Goal: Transaction & Acquisition: Purchase product/service

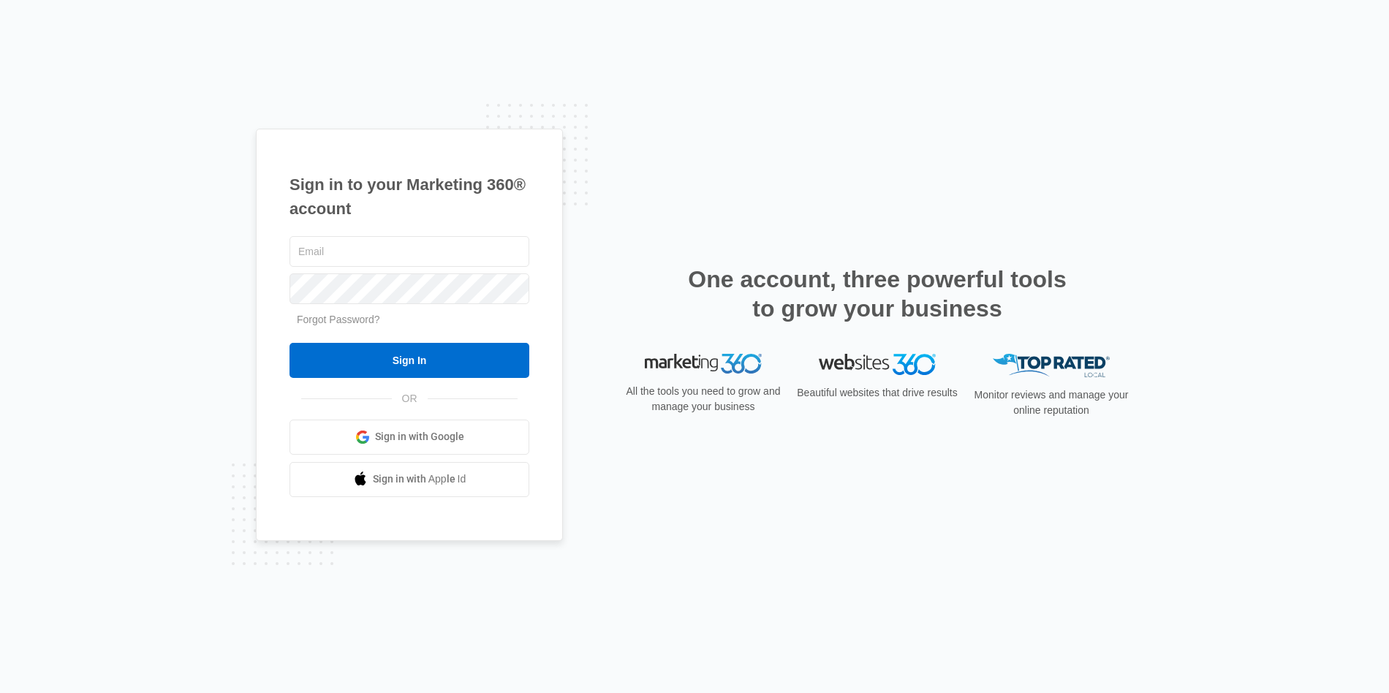
scroll to position [1372, 0]
type input "[PERSON_NAME][EMAIL_ADDRESS][PERSON_NAME][DOMAIN_NAME]"
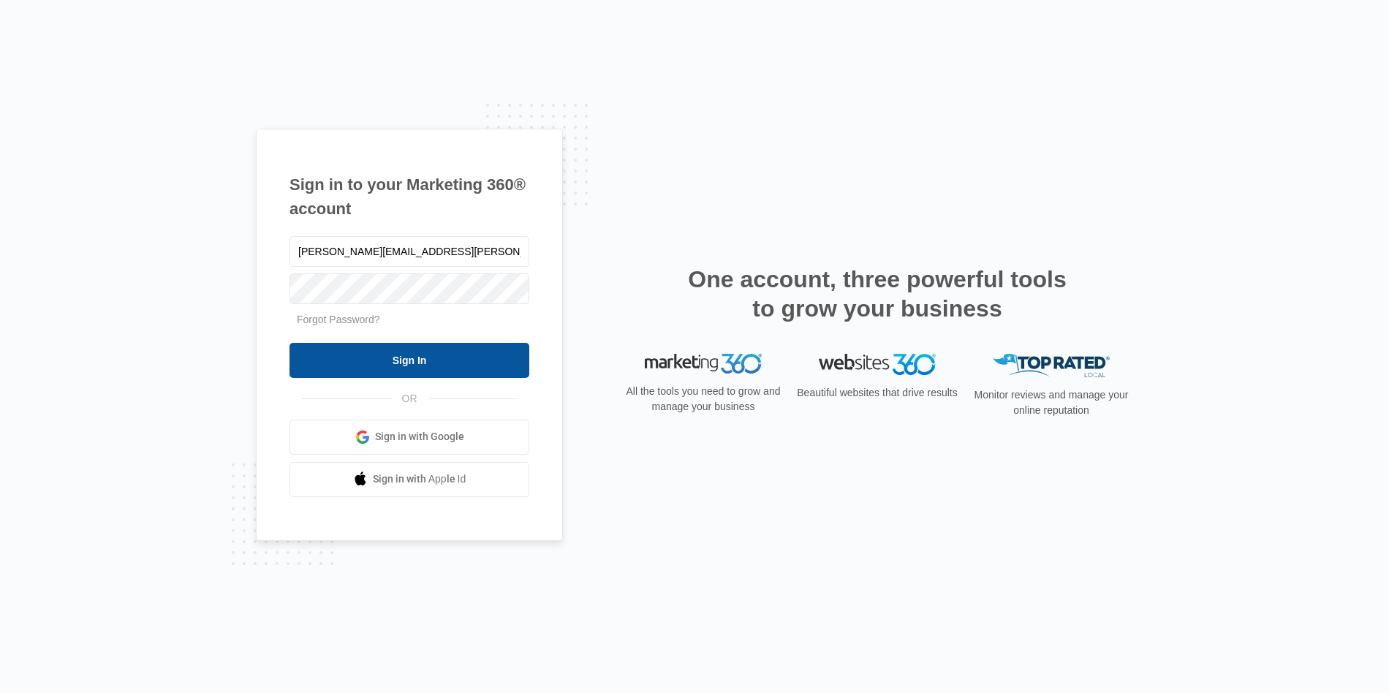
click at [490, 371] on input "Sign In" at bounding box center [409, 360] width 240 height 35
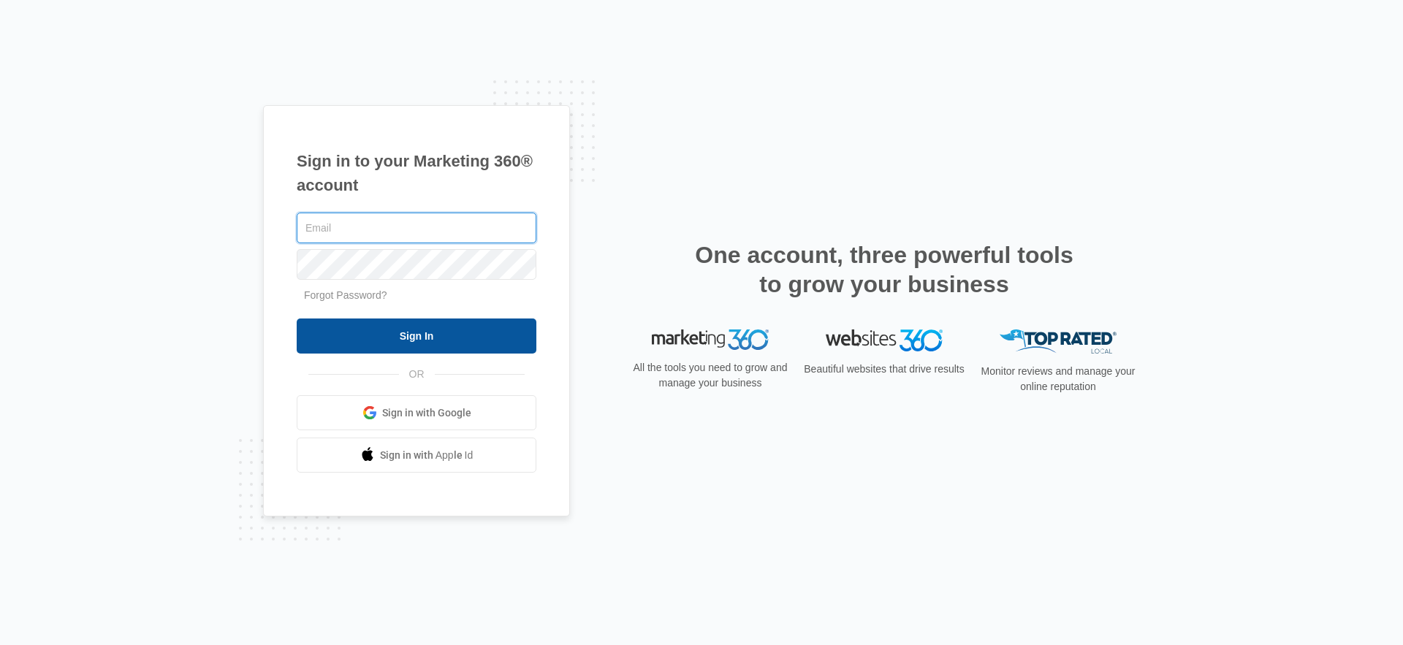
type input "[PERSON_NAME][EMAIL_ADDRESS][PERSON_NAME][DOMAIN_NAME]"
click at [441, 346] on input "Sign In" at bounding box center [417, 336] width 240 height 35
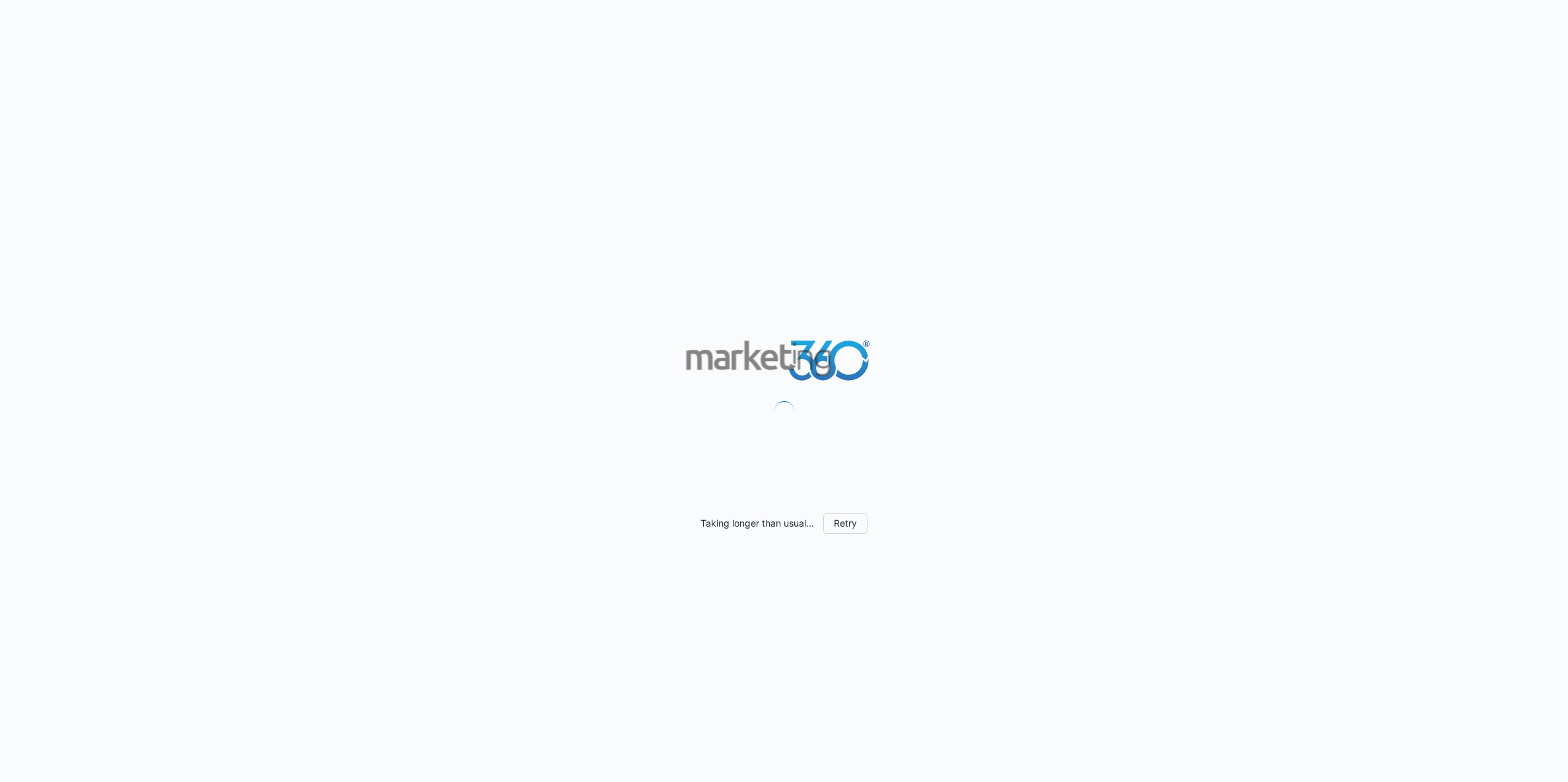
scroll to position [1085, 0]
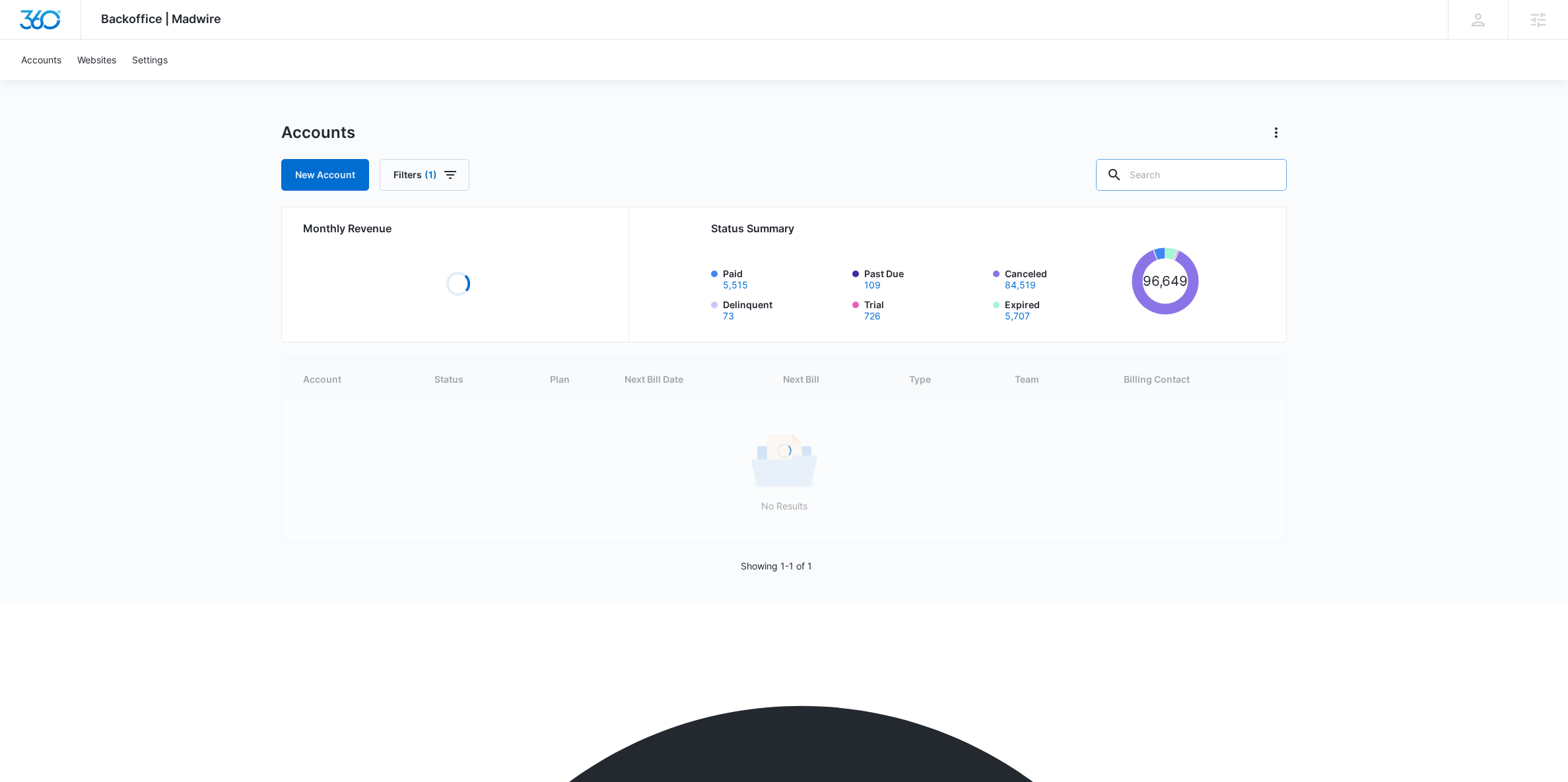
click at [1198, 179] on input "text" at bounding box center [1190, 174] width 191 height 32
paste input "M30993"
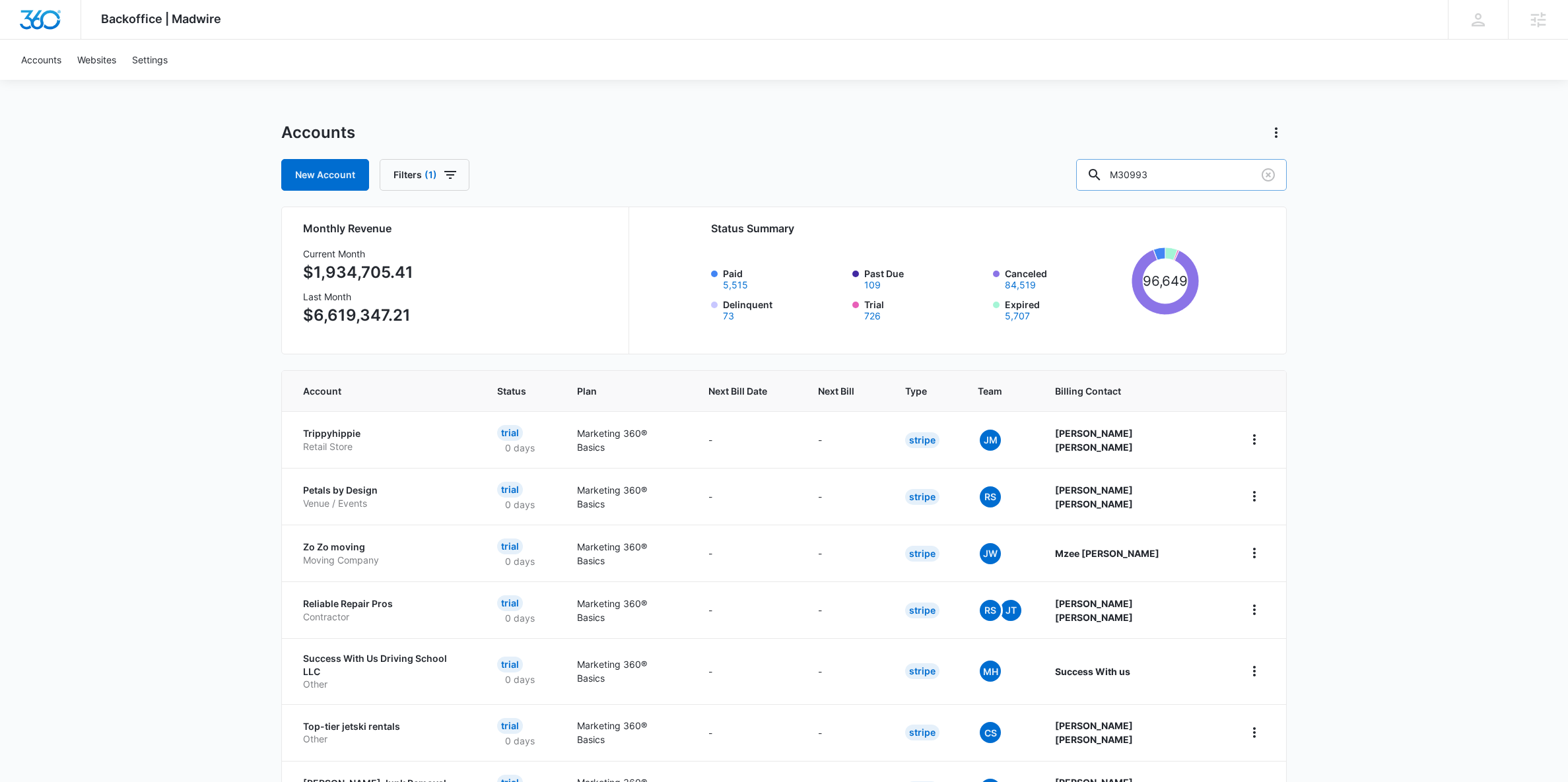
type input "M30993"
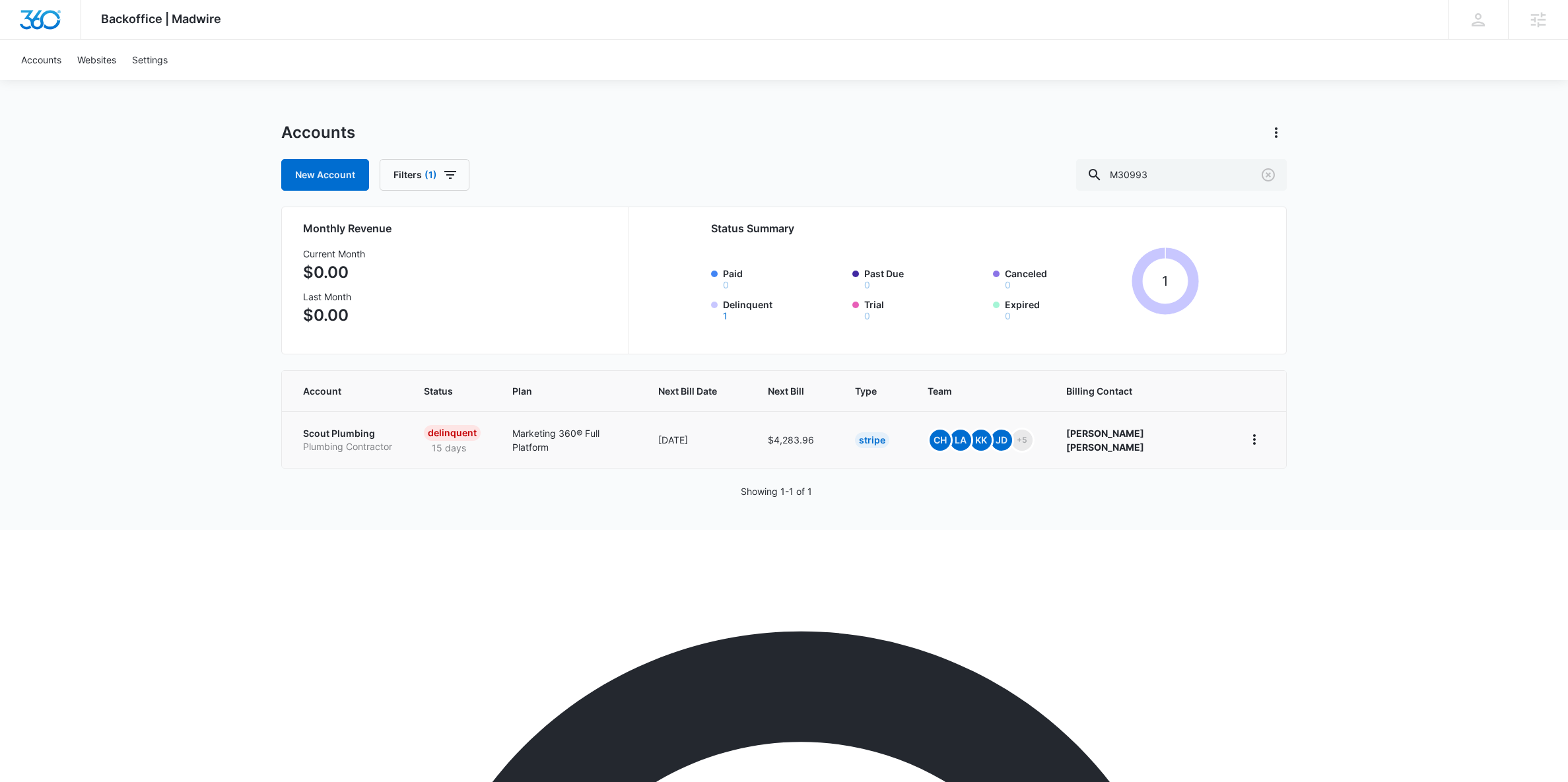
click at [345, 435] on p "Scout Plumbing" at bounding box center [347, 433] width 89 height 14
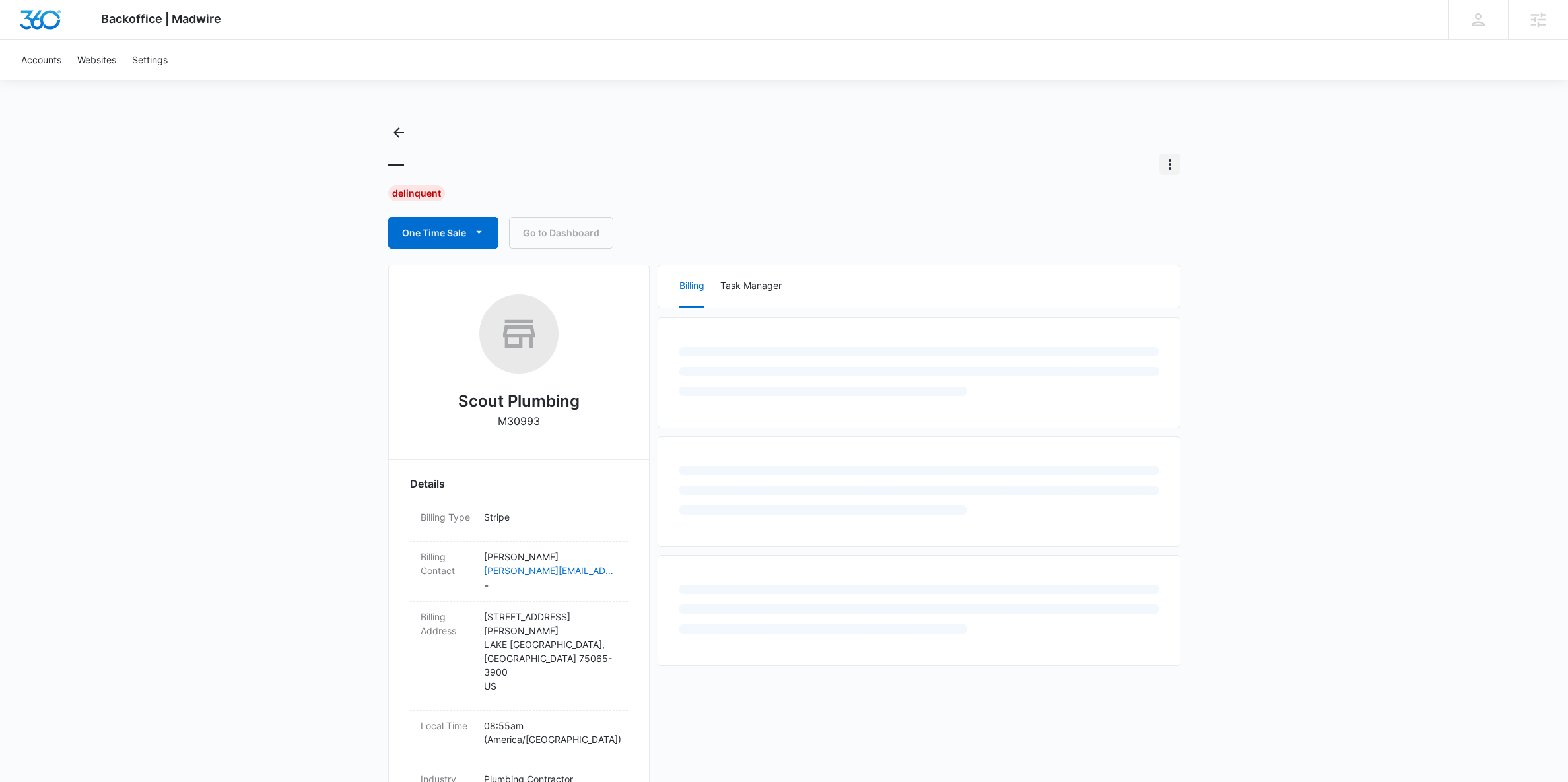
click at [1169, 168] on icon "Actions" at bounding box center [1170, 164] width 3 height 11
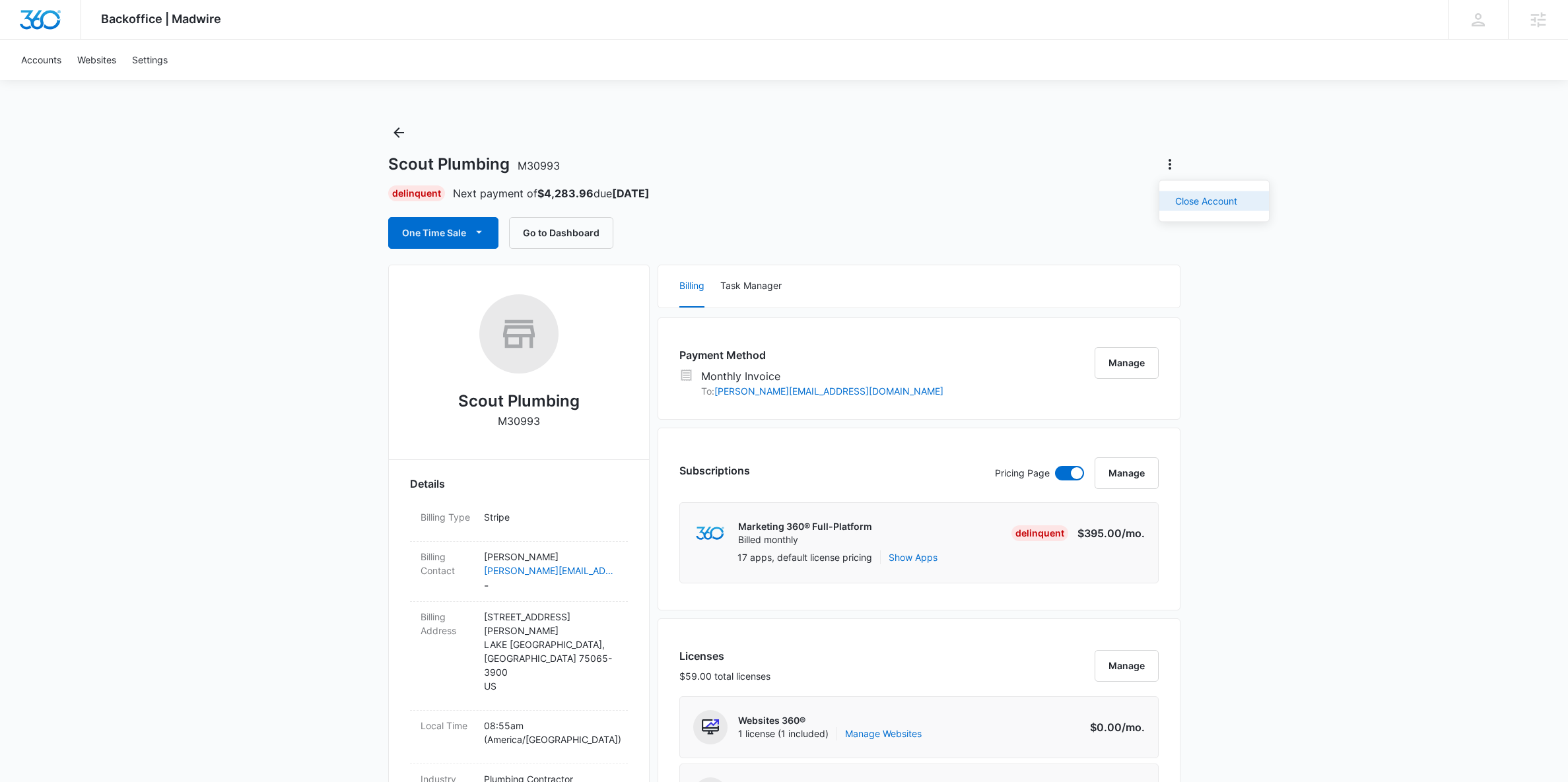
click at [1193, 203] on div "Close Account" at bounding box center [1206, 201] width 62 height 9
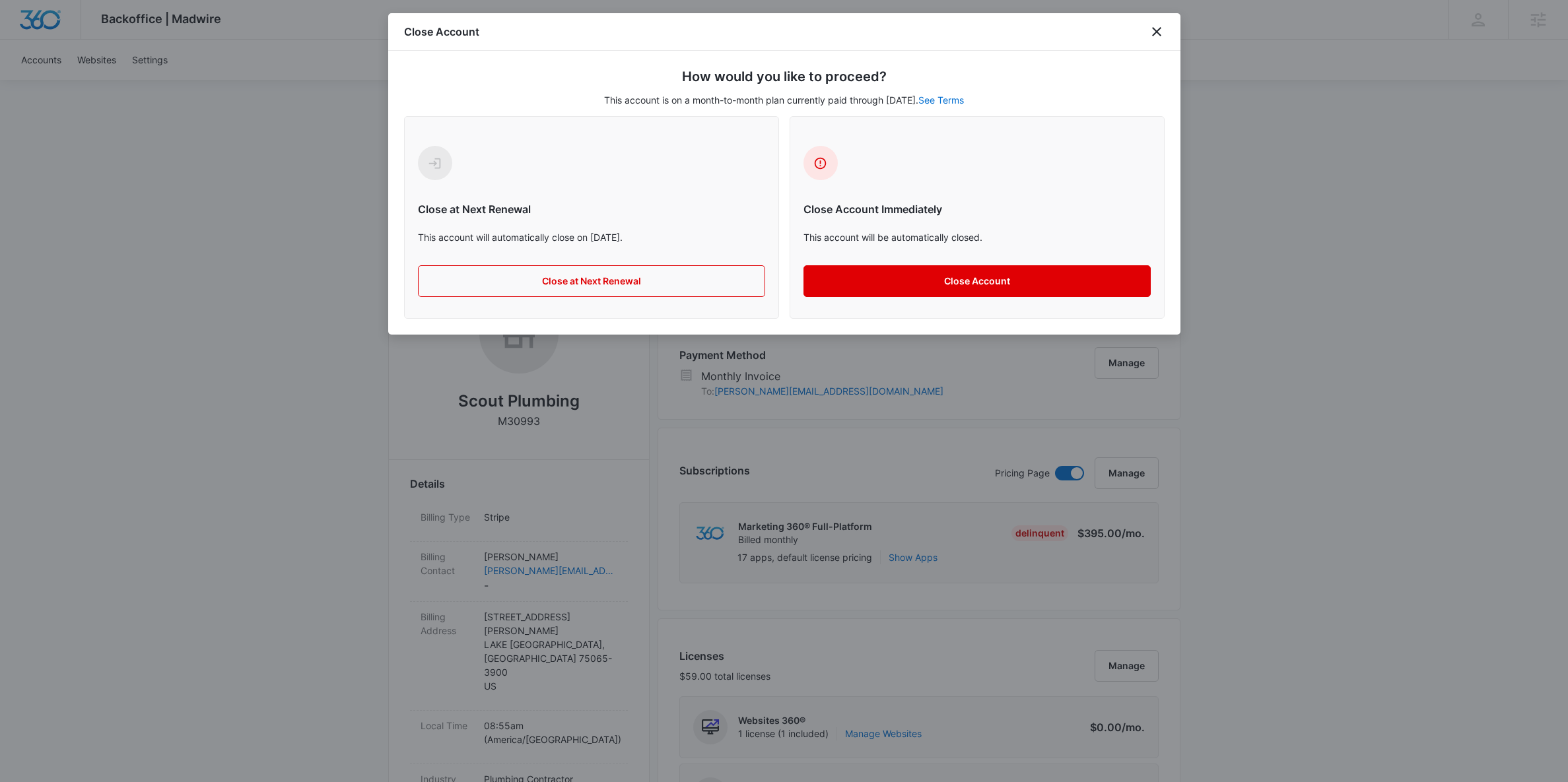
click at [950, 285] on button "Close Account" at bounding box center [976, 281] width 347 height 32
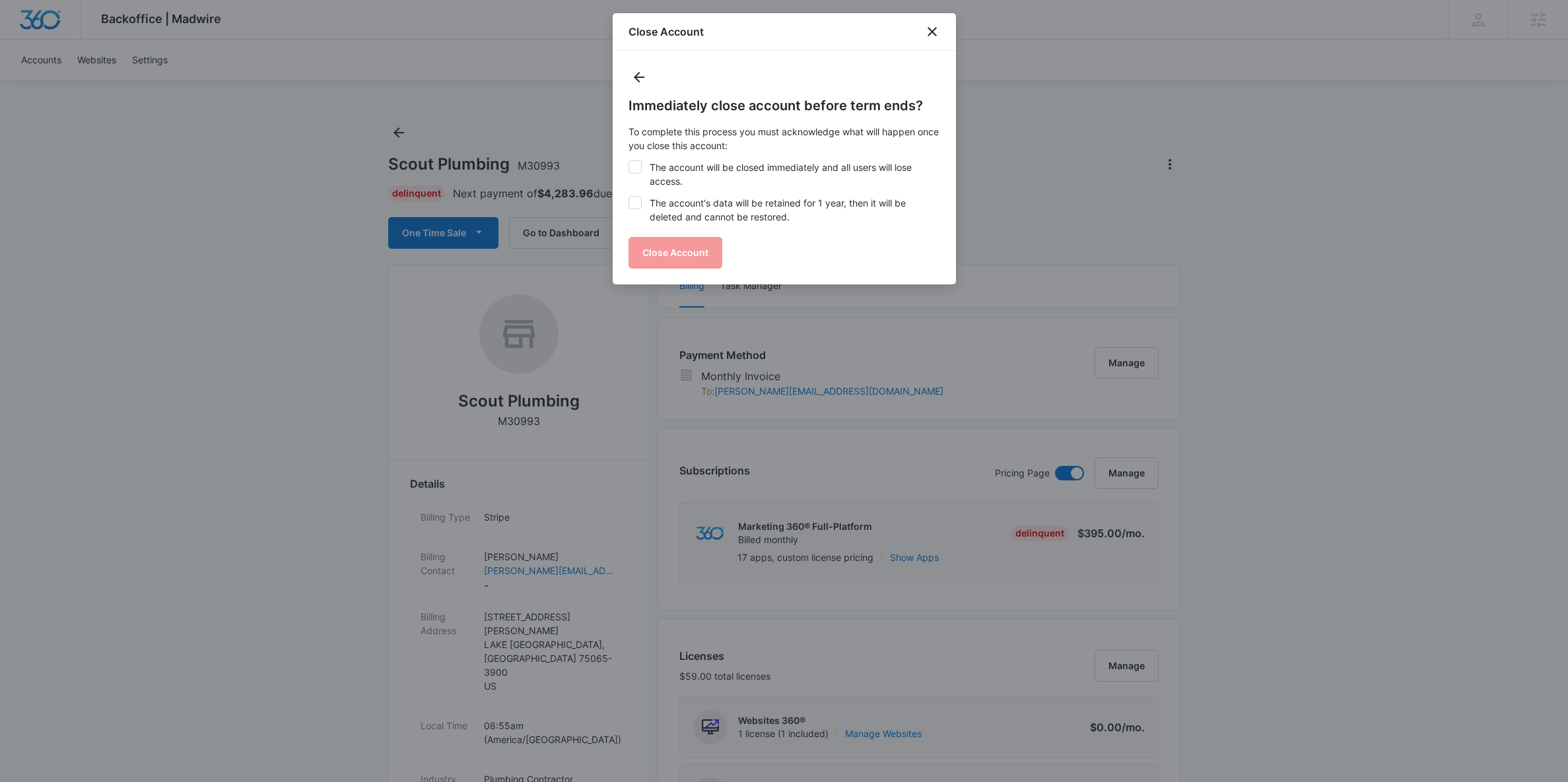
click at [672, 168] on label "The account will be closed immediately and all users will lose access." at bounding box center [784, 174] width 312 height 28
click at [629, 161] on input "The account will be closed immediately and all users will lose access." at bounding box center [629, 161] width 1 height 1
checkbox input "true"
click at [683, 208] on label "The account's data will be retained for 1 year, then it will be deleted and can…" at bounding box center [784, 209] width 312 height 28
click at [629, 197] on input "The account's data will be retained for 1 year, then it will be deleted and can…" at bounding box center [629, 196] width 1 height 1
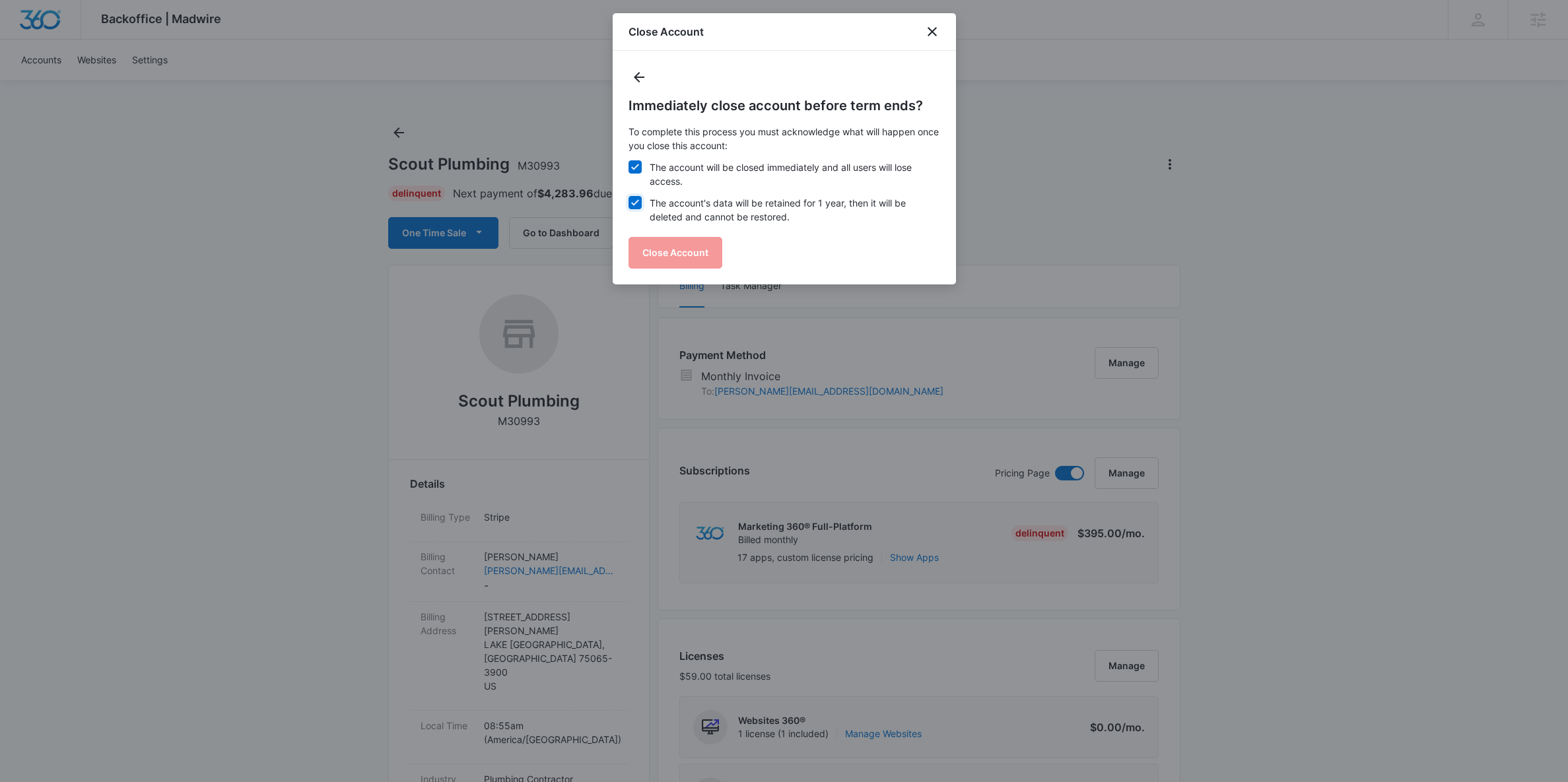
checkbox input "true"
click at [683, 249] on button "Close Account" at bounding box center [676, 252] width 94 height 32
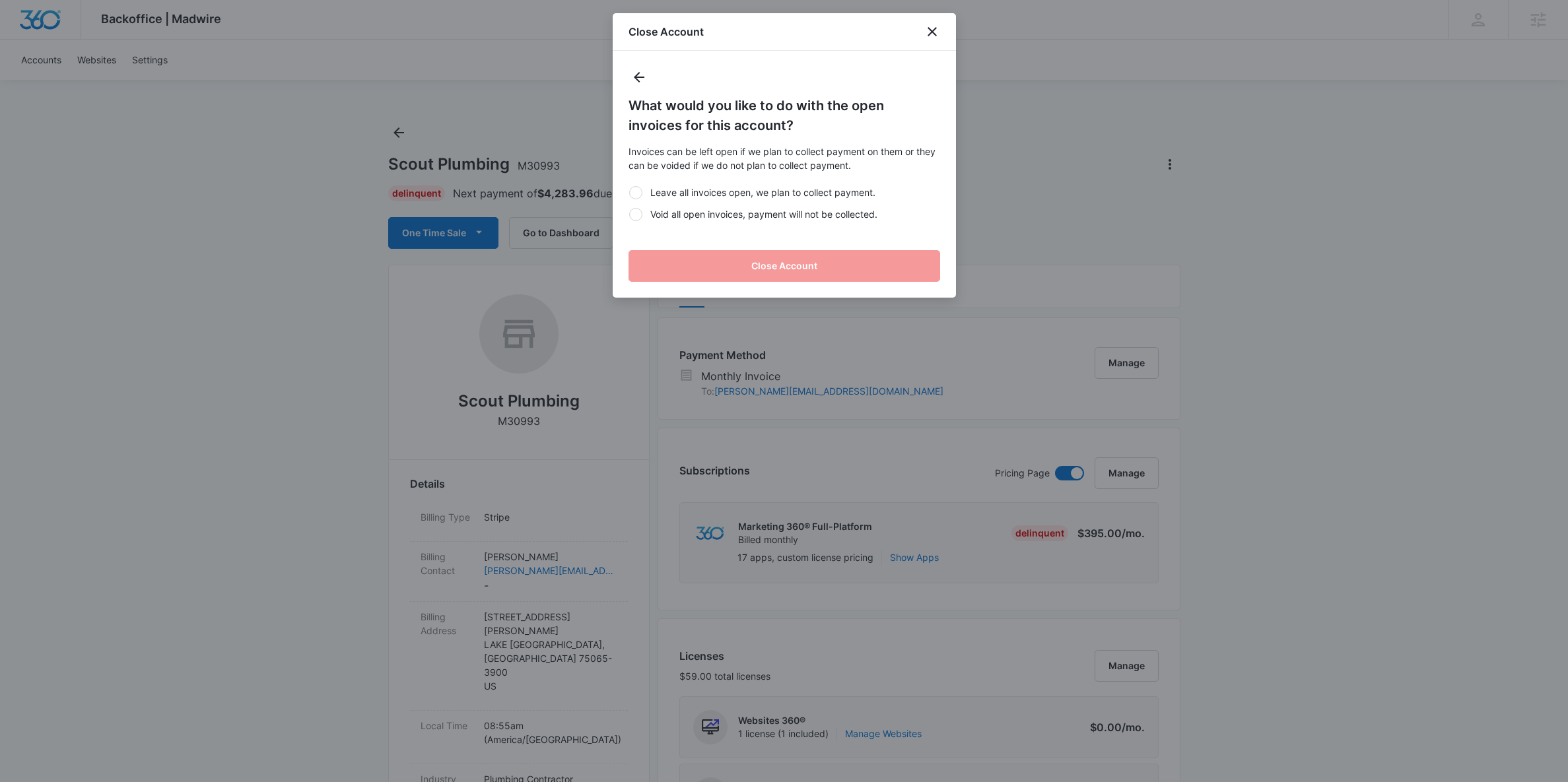
click at [680, 210] on label "Void all open invoices, payment will not be collected." at bounding box center [784, 213] width 312 height 14
click at [629, 214] on input "Void all open invoices, payment will not be collected." at bounding box center [629, 214] width 1 height 1
radio input "true"
click at [713, 259] on button "Close Account" at bounding box center [784, 265] width 312 height 32
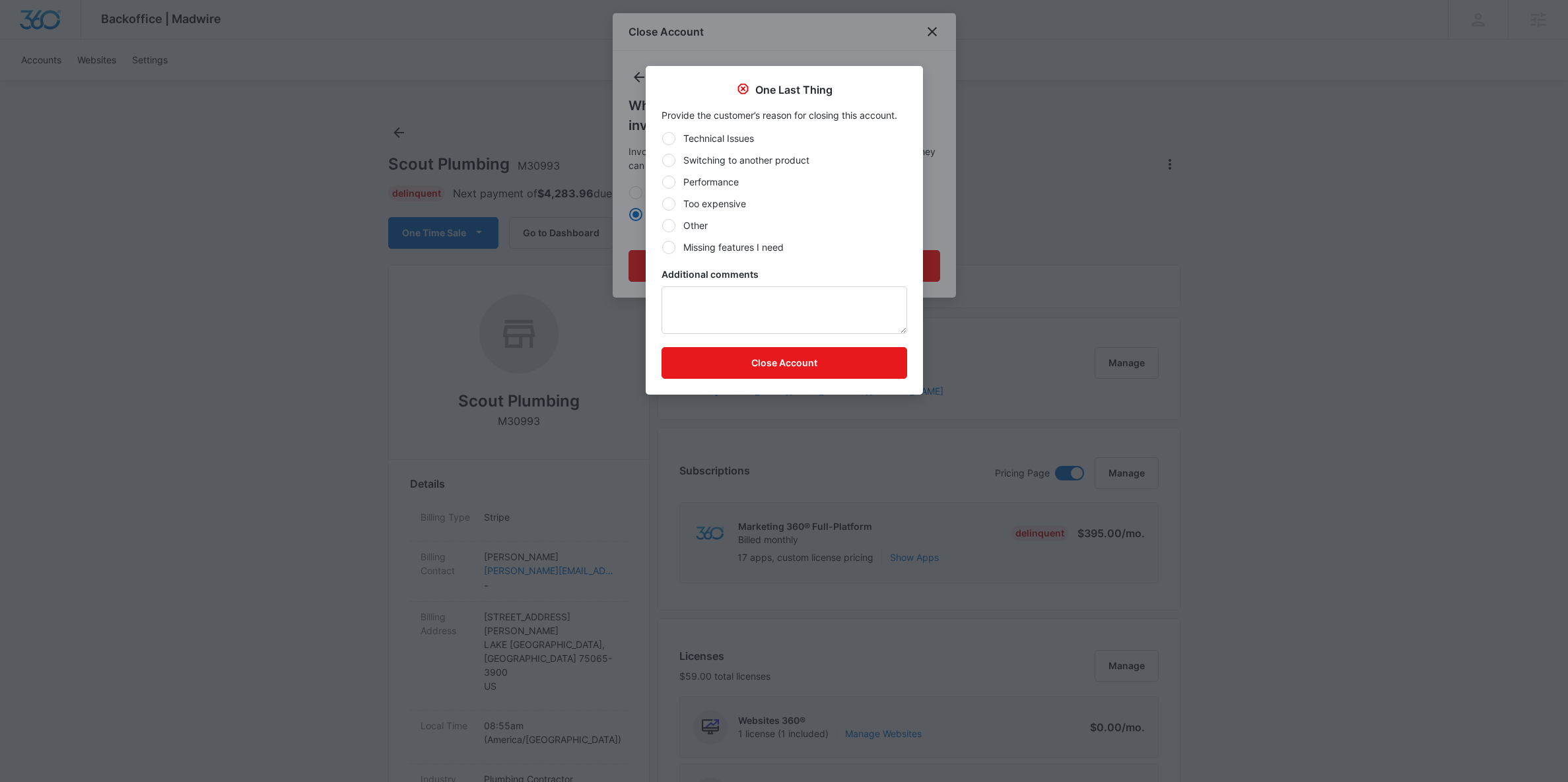
click at [700, 181] on label "Performance" at bounding box center [784, 182] width 246 height 14
click at [662, 182] on input "Performance" at bounding box center [661, 182] width 1 height 1
radio input "true"
click at [708, 321] on textarea "Additional comments" at bounding box center [784, 310] width 246 height 48
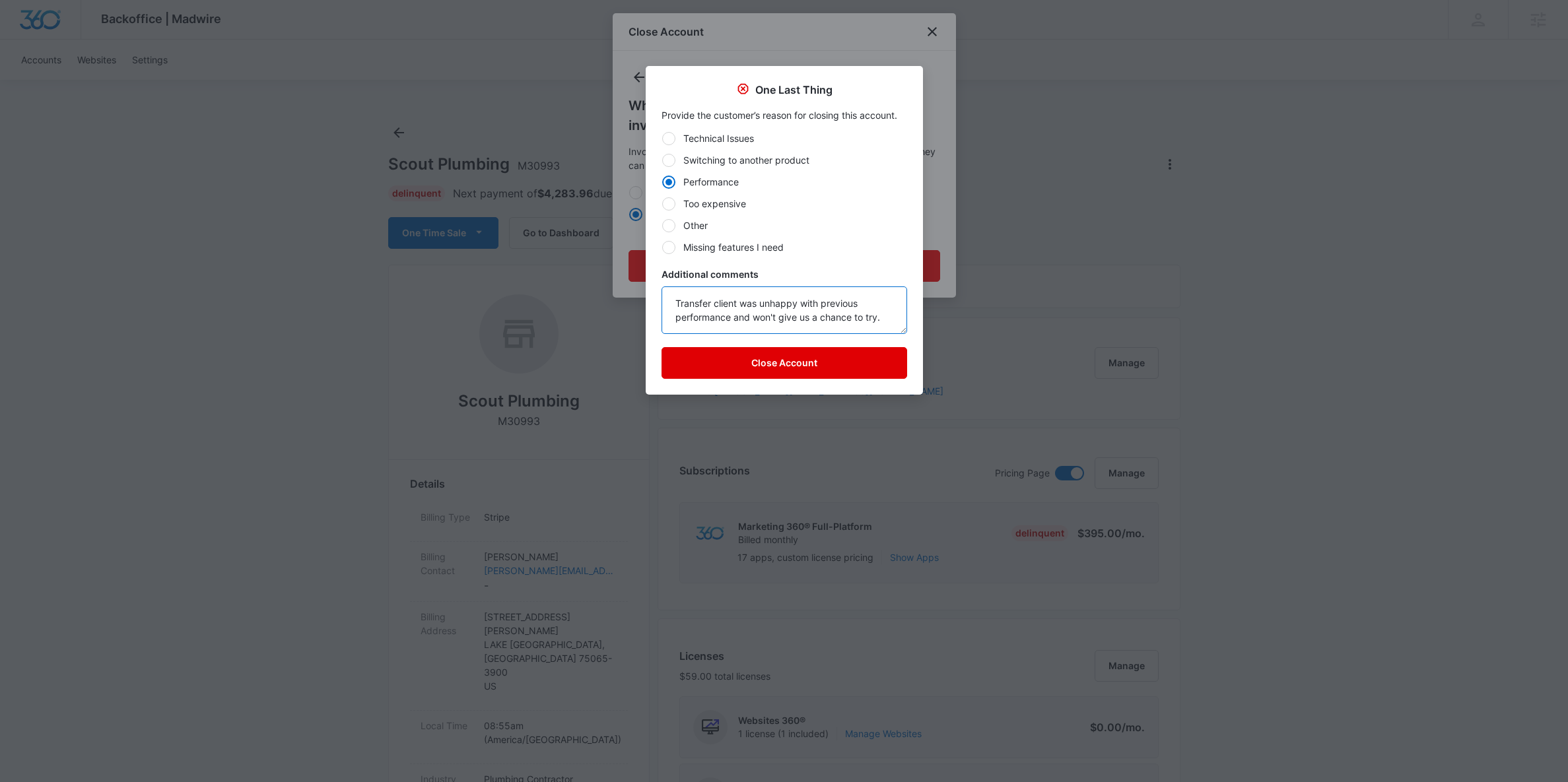
type textarea "Transfer client was unhappy with previous performance and won't give us a chanc…"
click at [774, 374] on button "Close Account" at bounding box center [784, 362] width 246 height 32
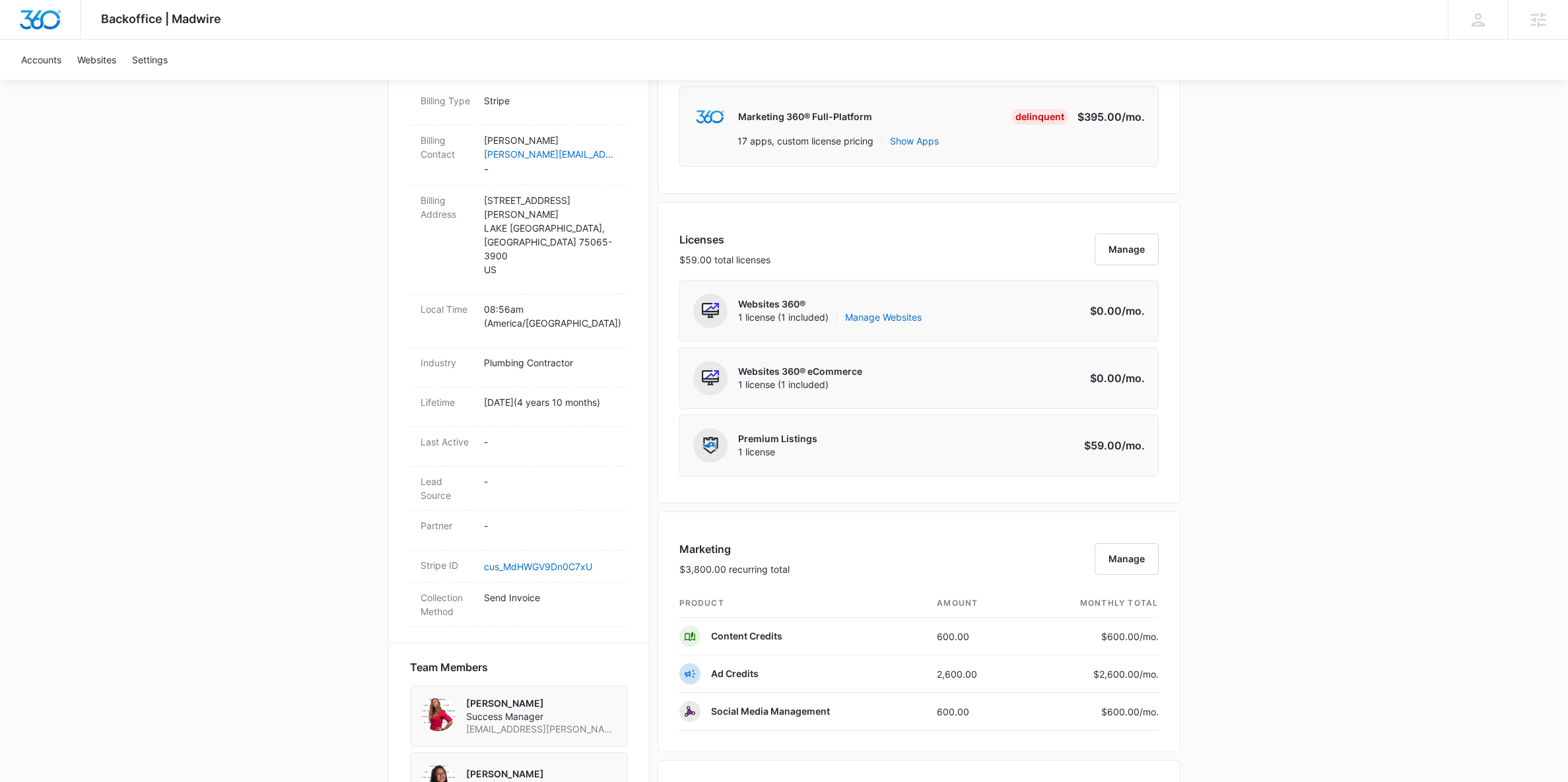
scroll to position [1159, 0]
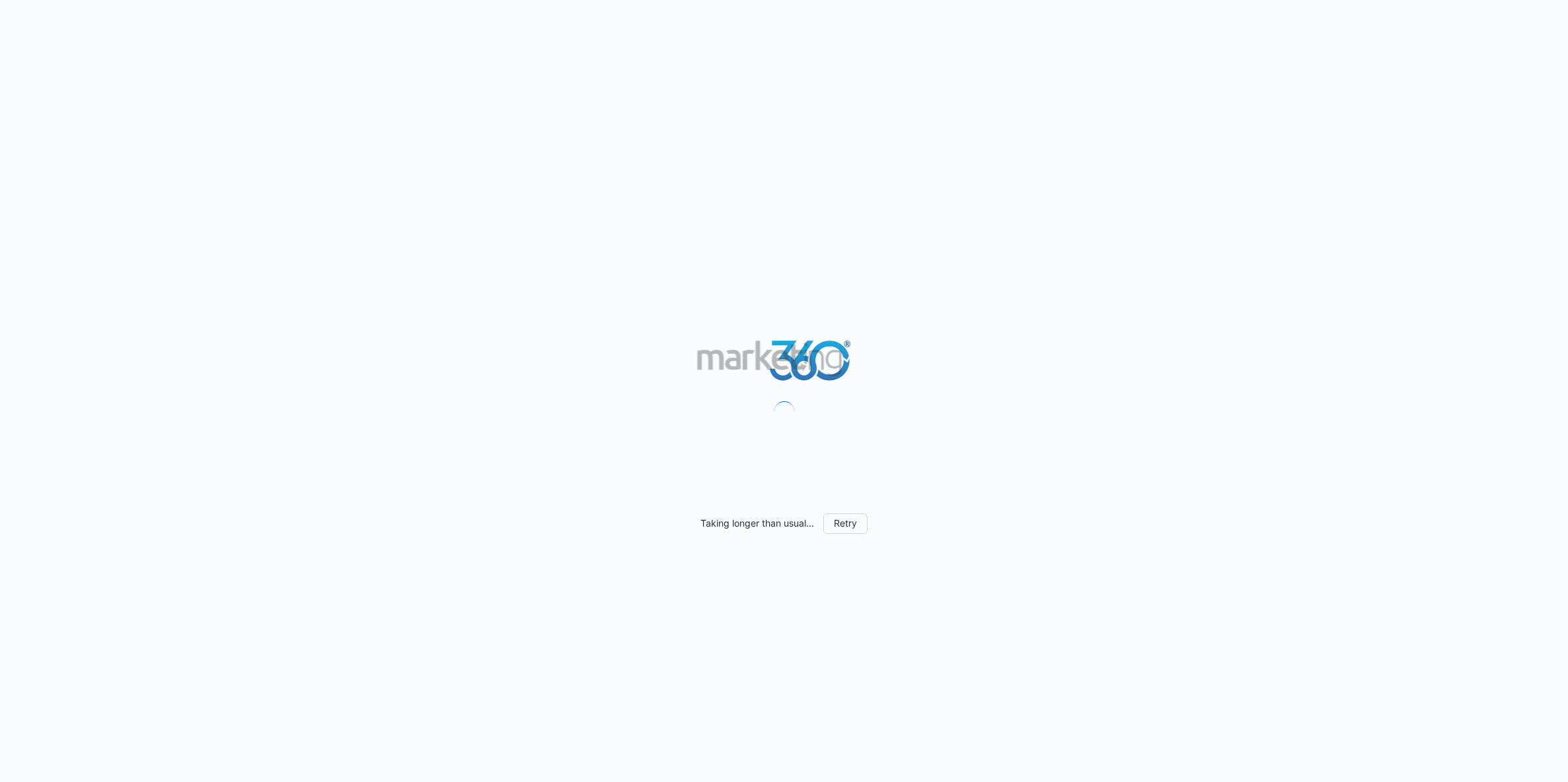
scroll to position [1085, 0]
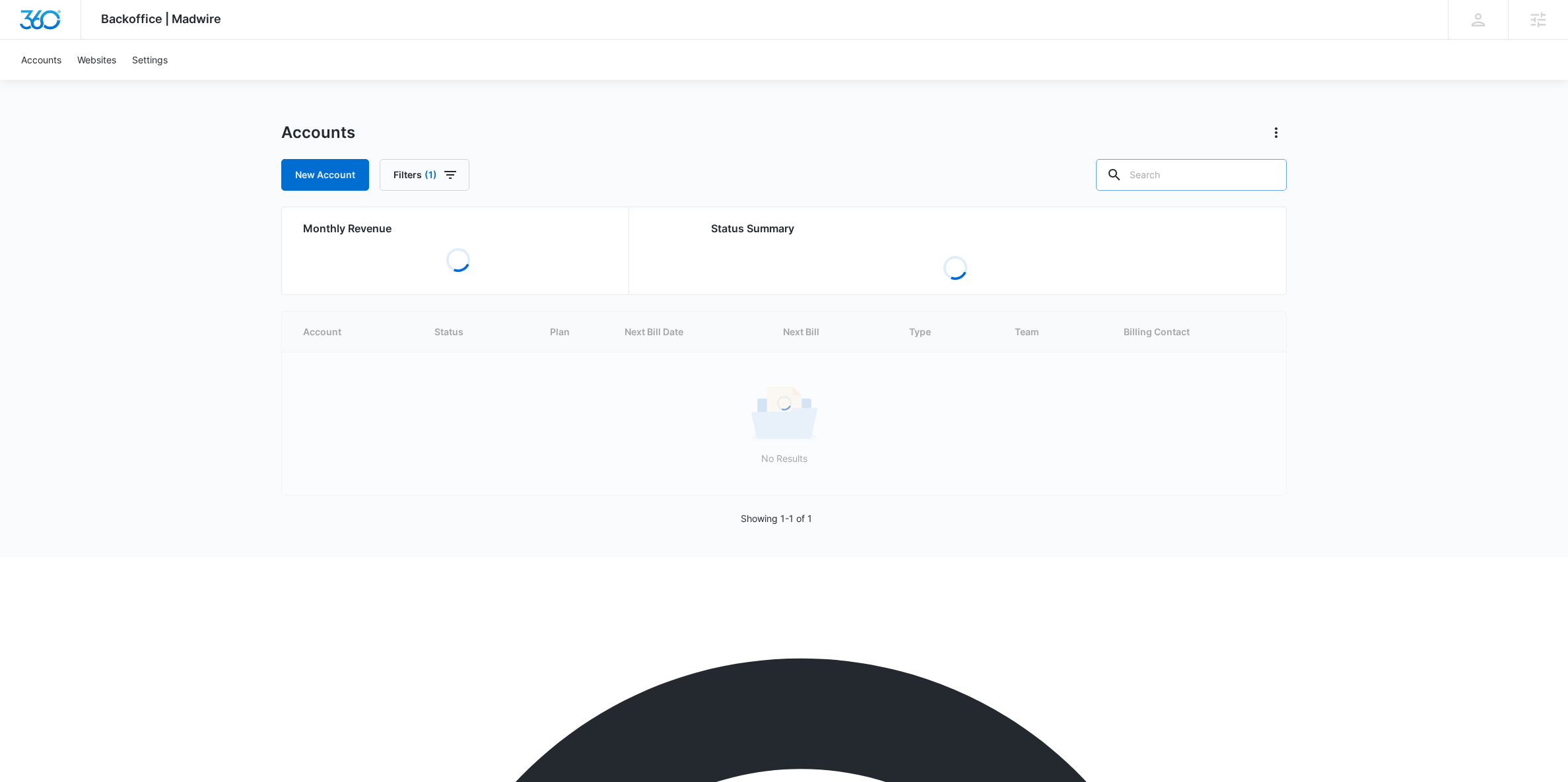
click at [1209, 175] on input "text" at bounding box center [1190, 174] width 191 height 32
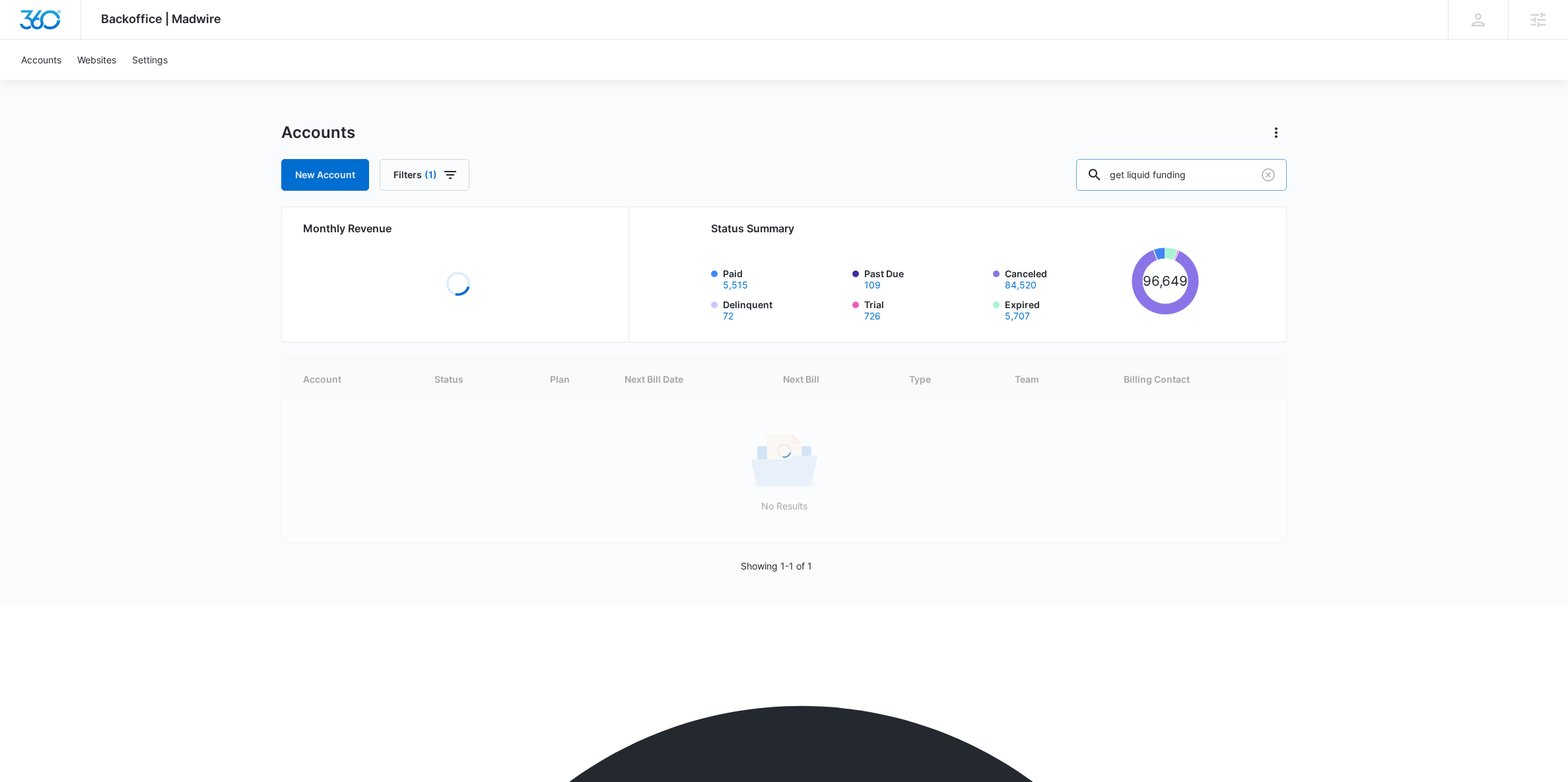
type input "get liquid funding"
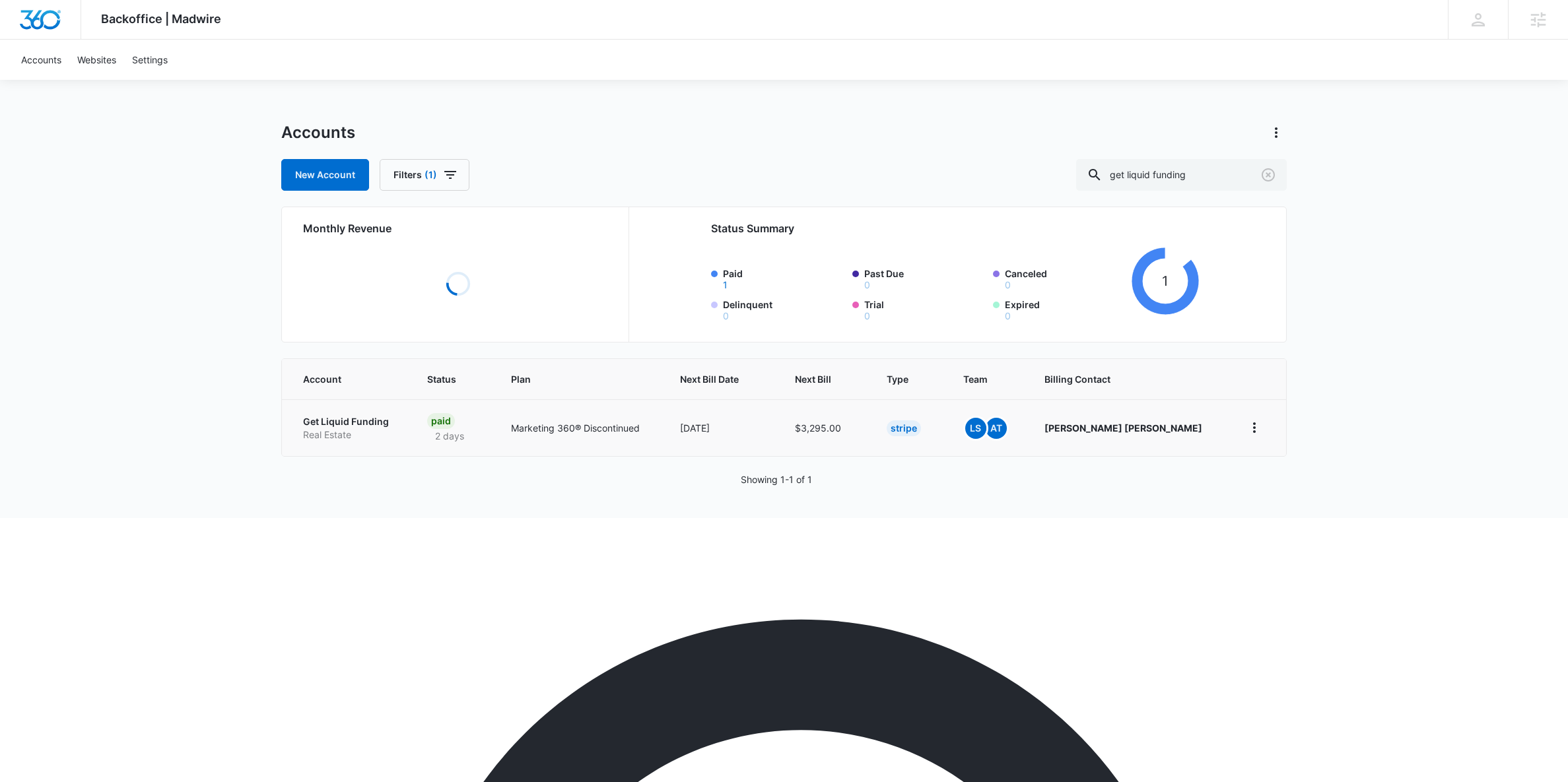
click at [345, 418] on p "Get Liquid Funding" at bounding box center [349, 422] width 92 height 14
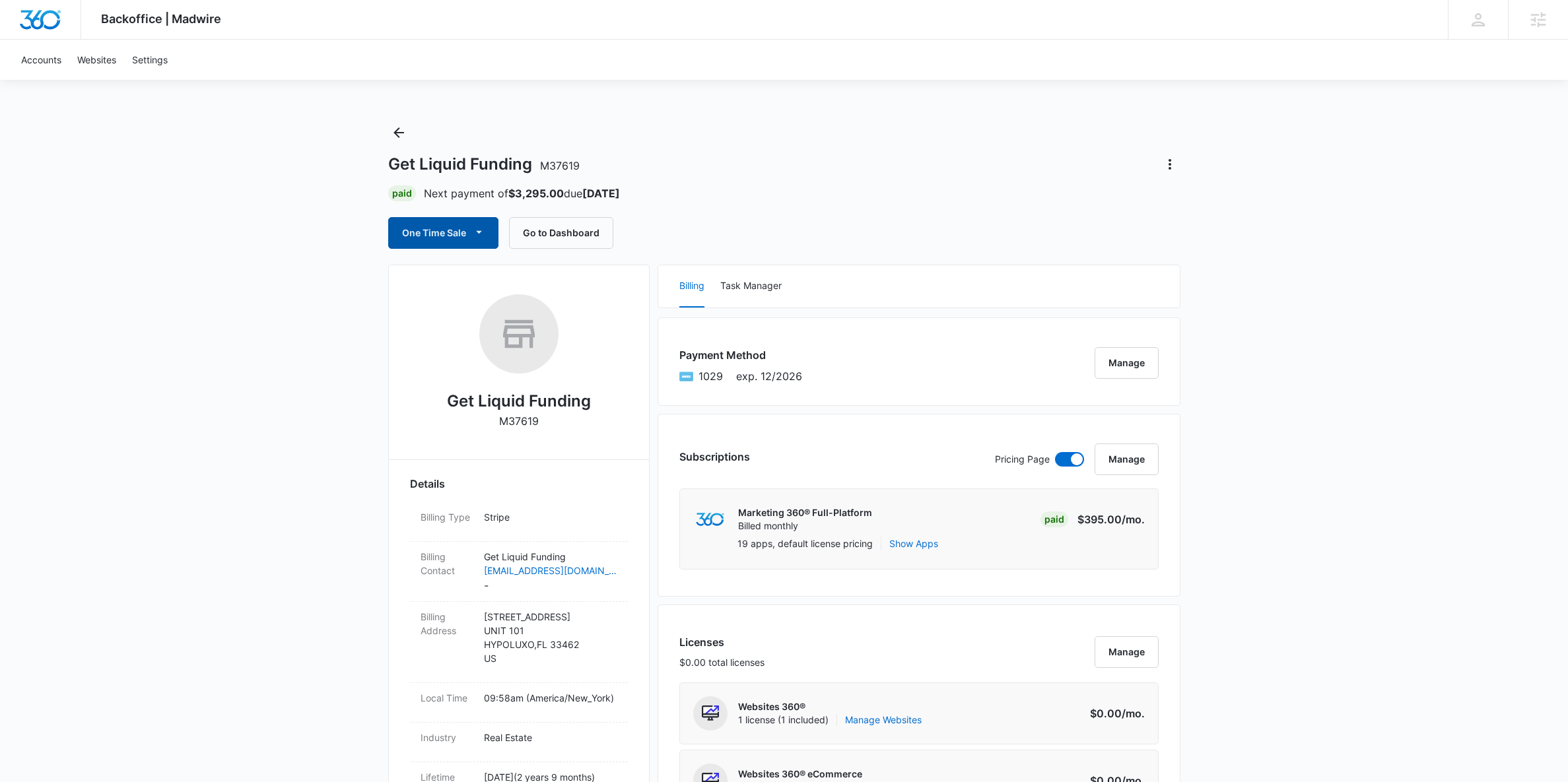
click at [415, 237] on button "One Time Sale" at bounding box center [443, 232] width 110 height 32
click at [432, 278] on div "Run One-Time Payment" at bounding box center [481, 277] width 153 height 14
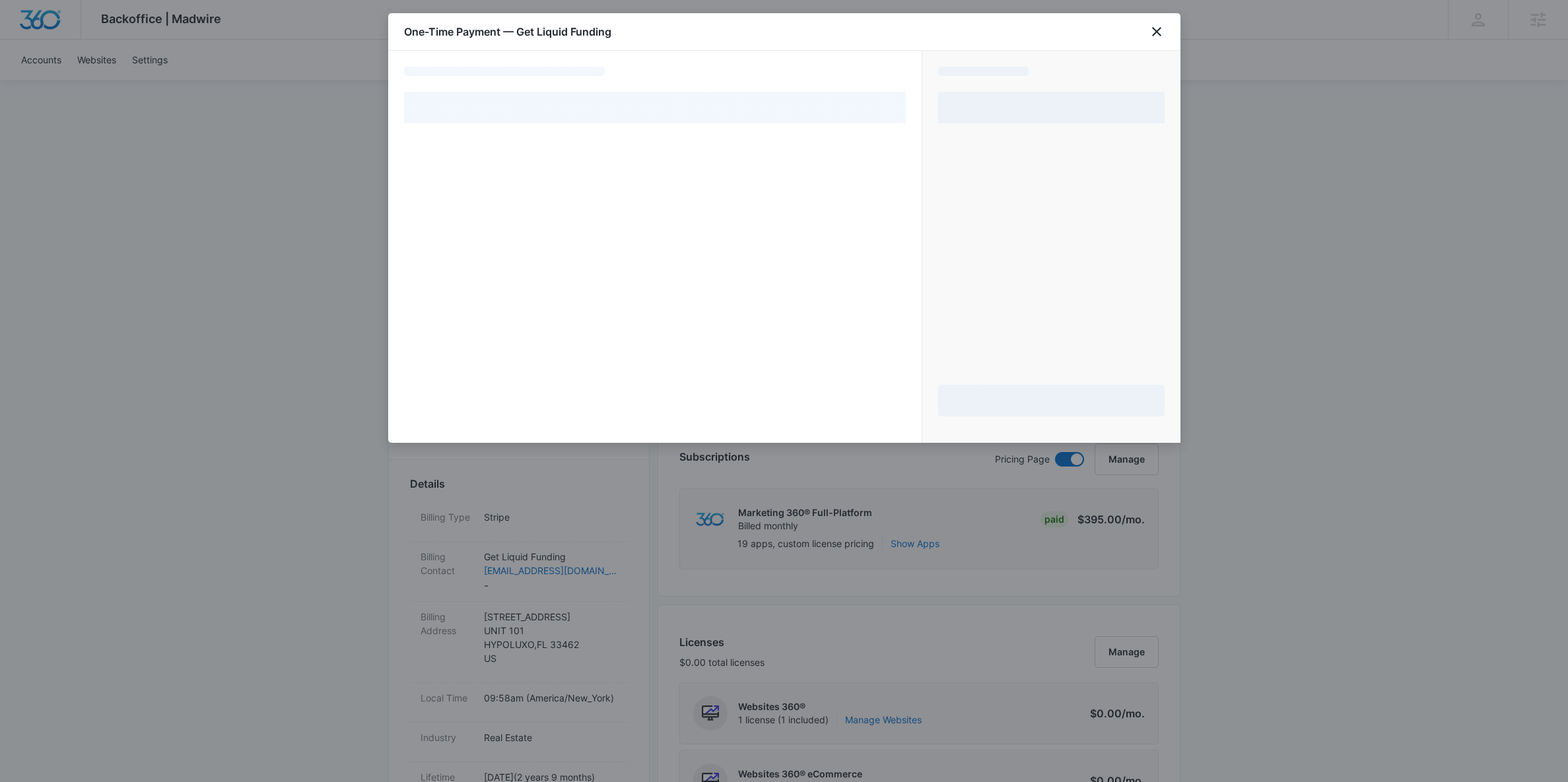
select select "pm_1MtF3IA4n8RTgNjUuss4RVm7"
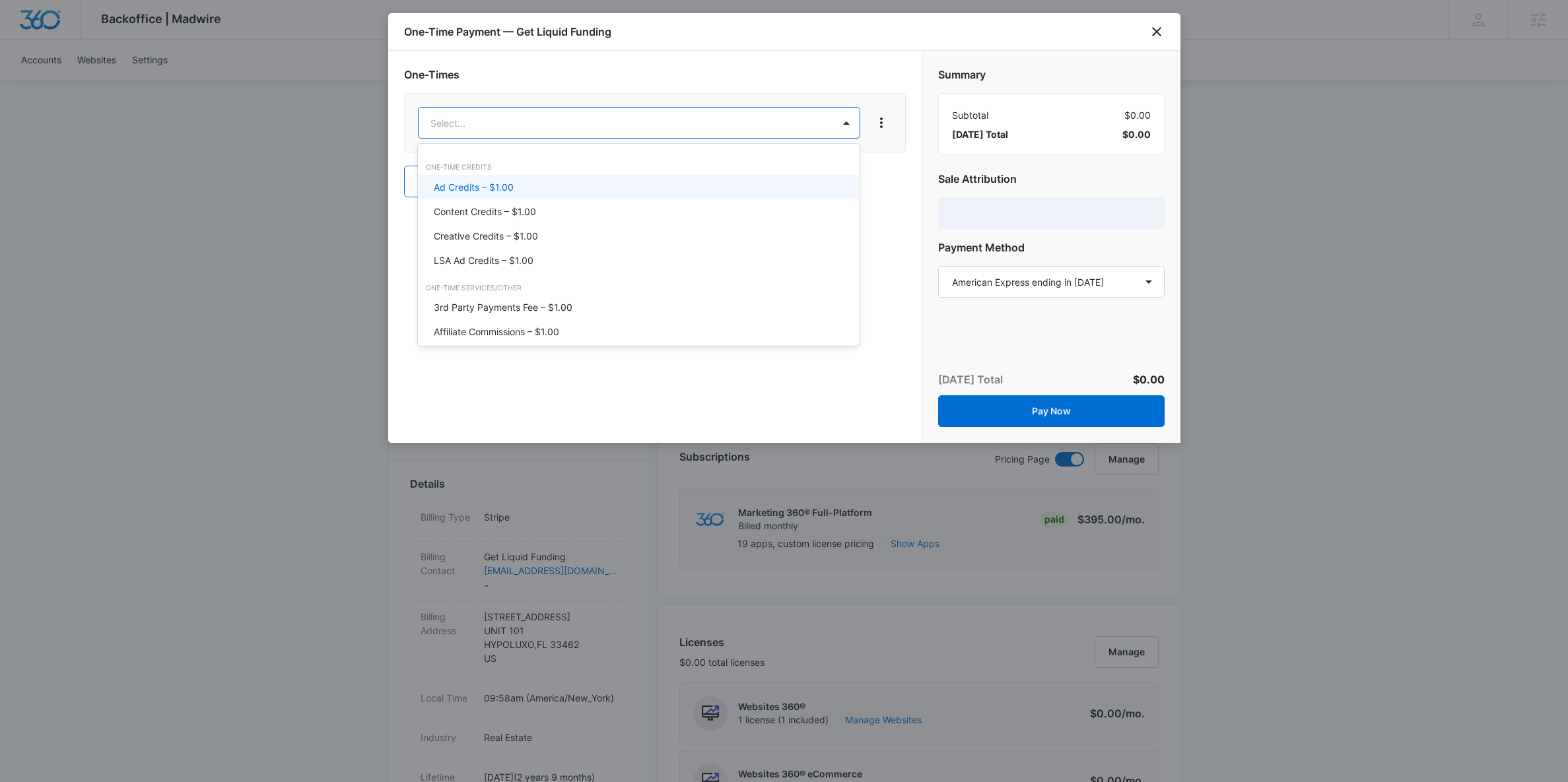
drag, startPoint x: 512, startPoint y: 193, endPoint x: 701, endPoint y: 146, distance: 194.8
click at [514, 193] on div "Ad Credits – $1.00" at bounding box center [638, 187] width 408 height 14
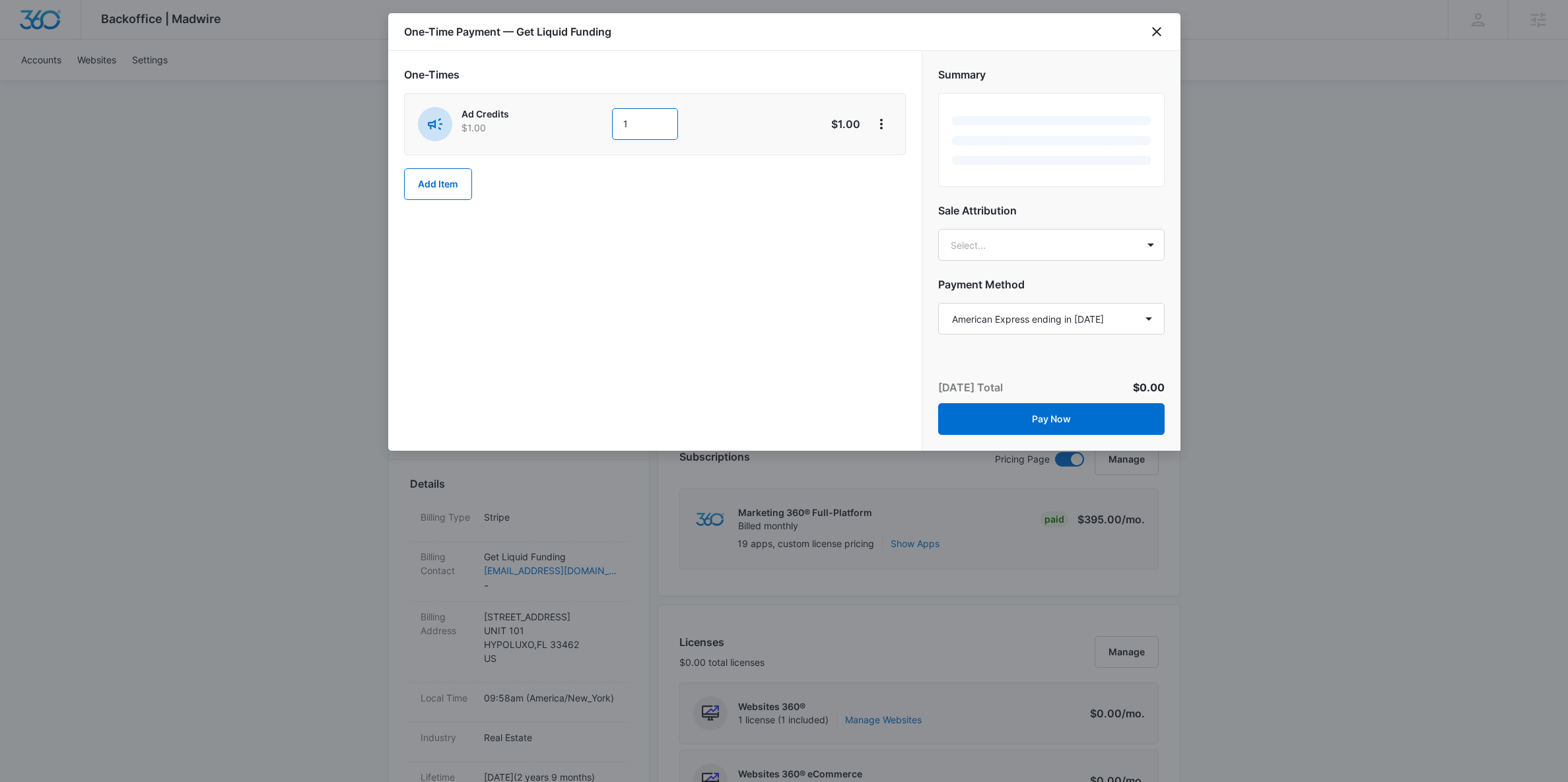
click at [640, 134] on input "1" at bounding box center [644, 124] width 66 height 32
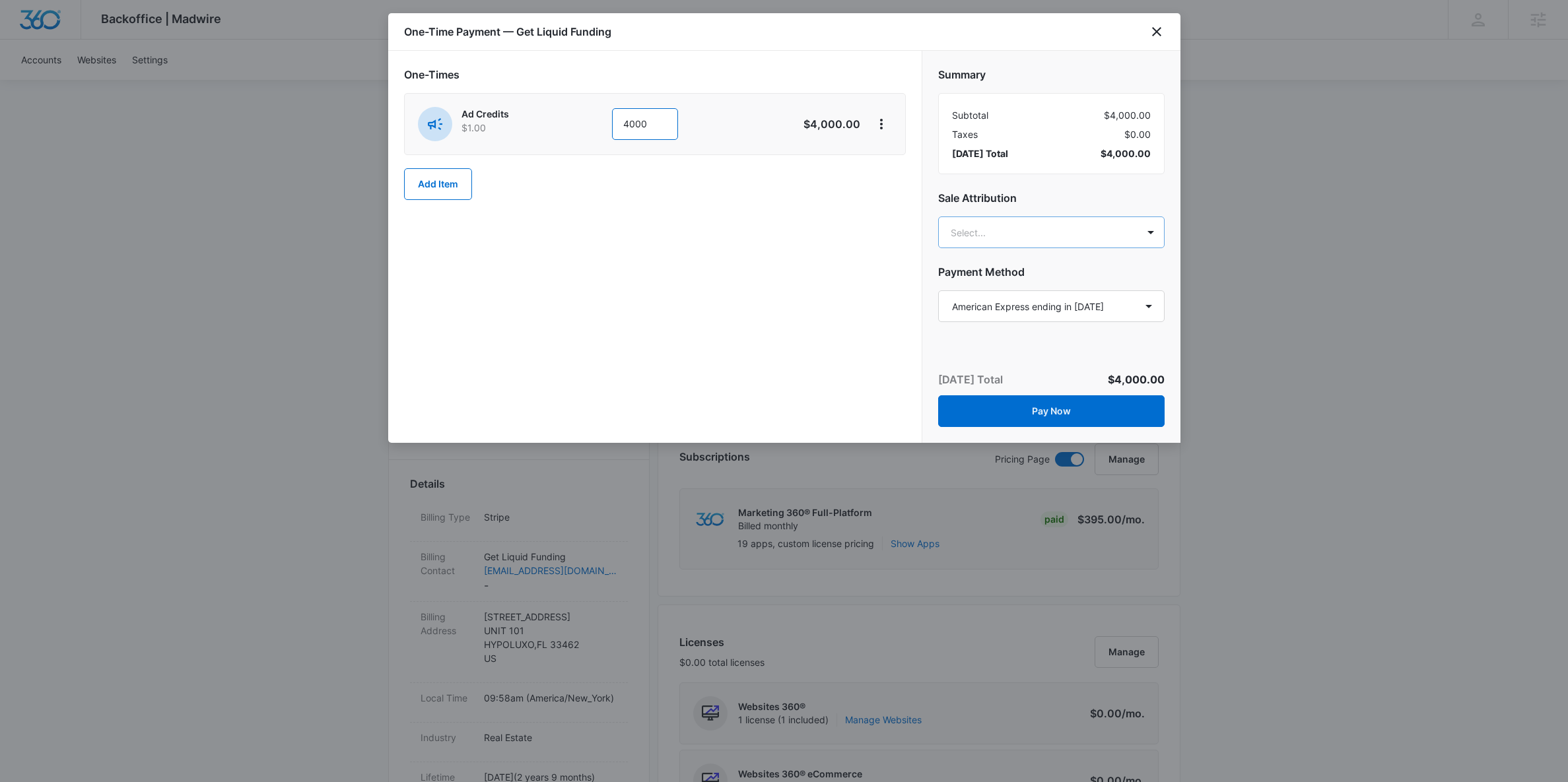
type input "4000"
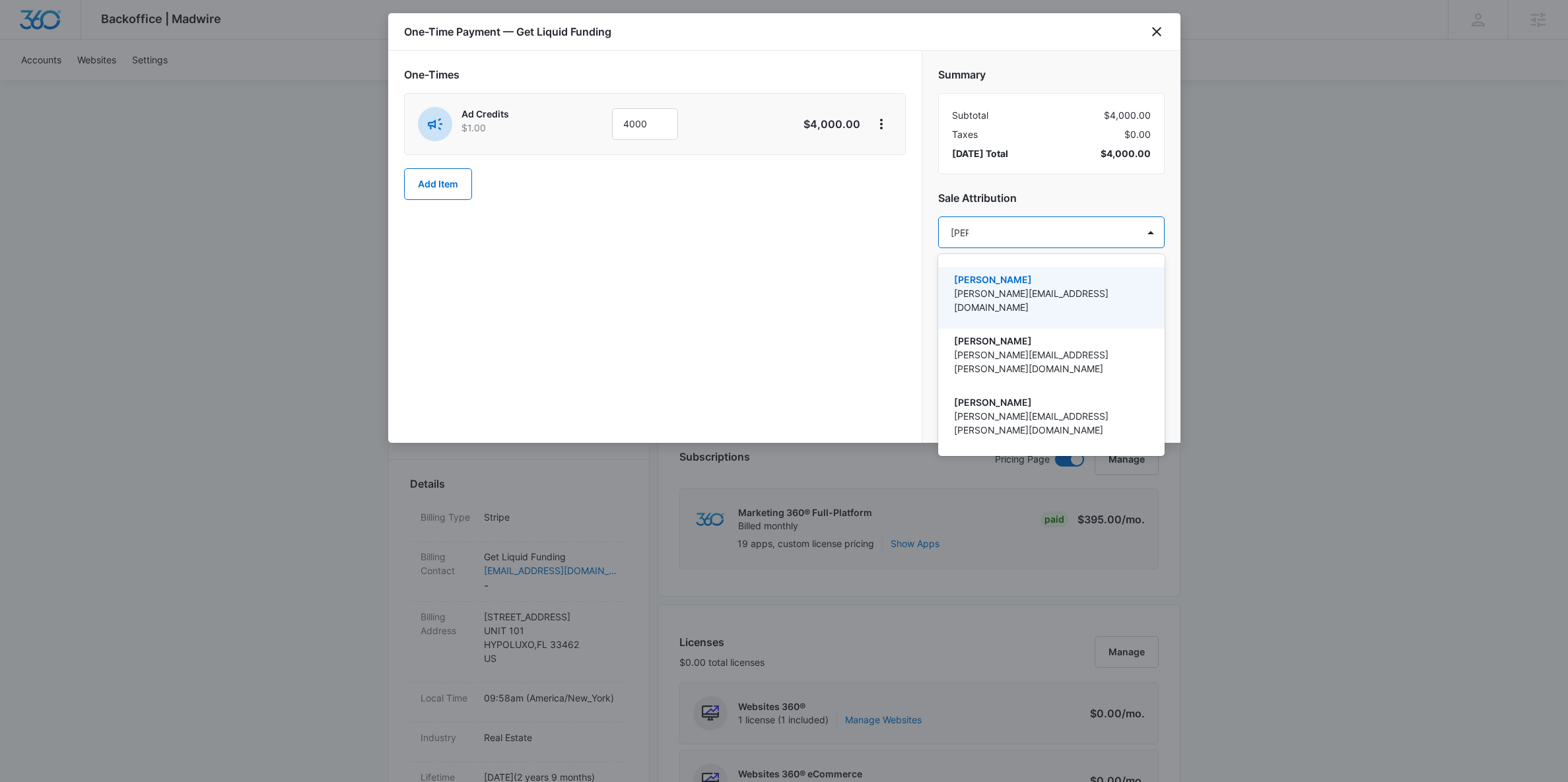
type input "[PERSON_NAME]"
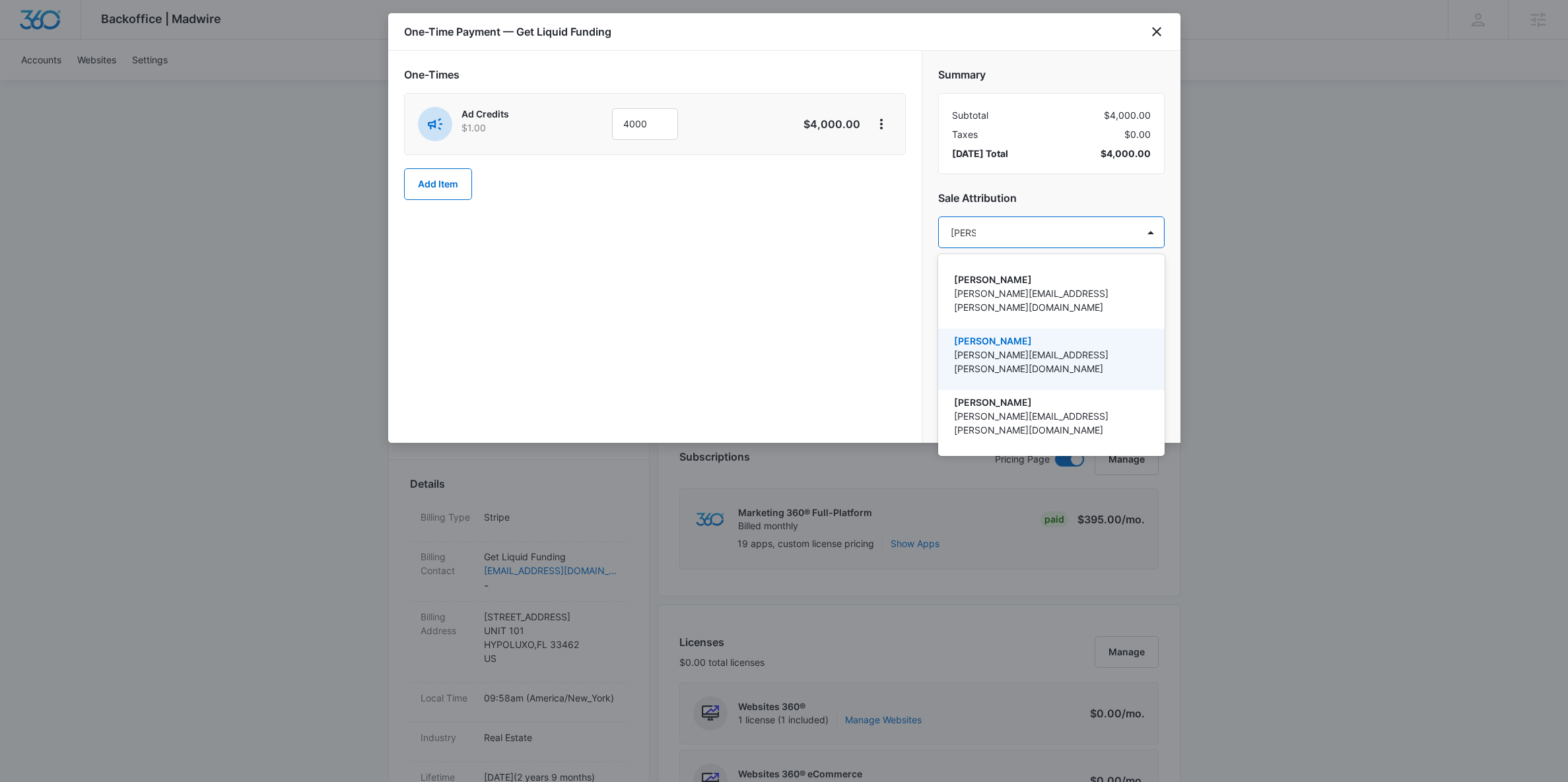
click at [960, 348] on p "[PERSON_NAME][EMAIL_ADDRESS][PERSON_NAME][DOMAIN_NAME]" at bounding box center [1050, 361] width 192 height 28
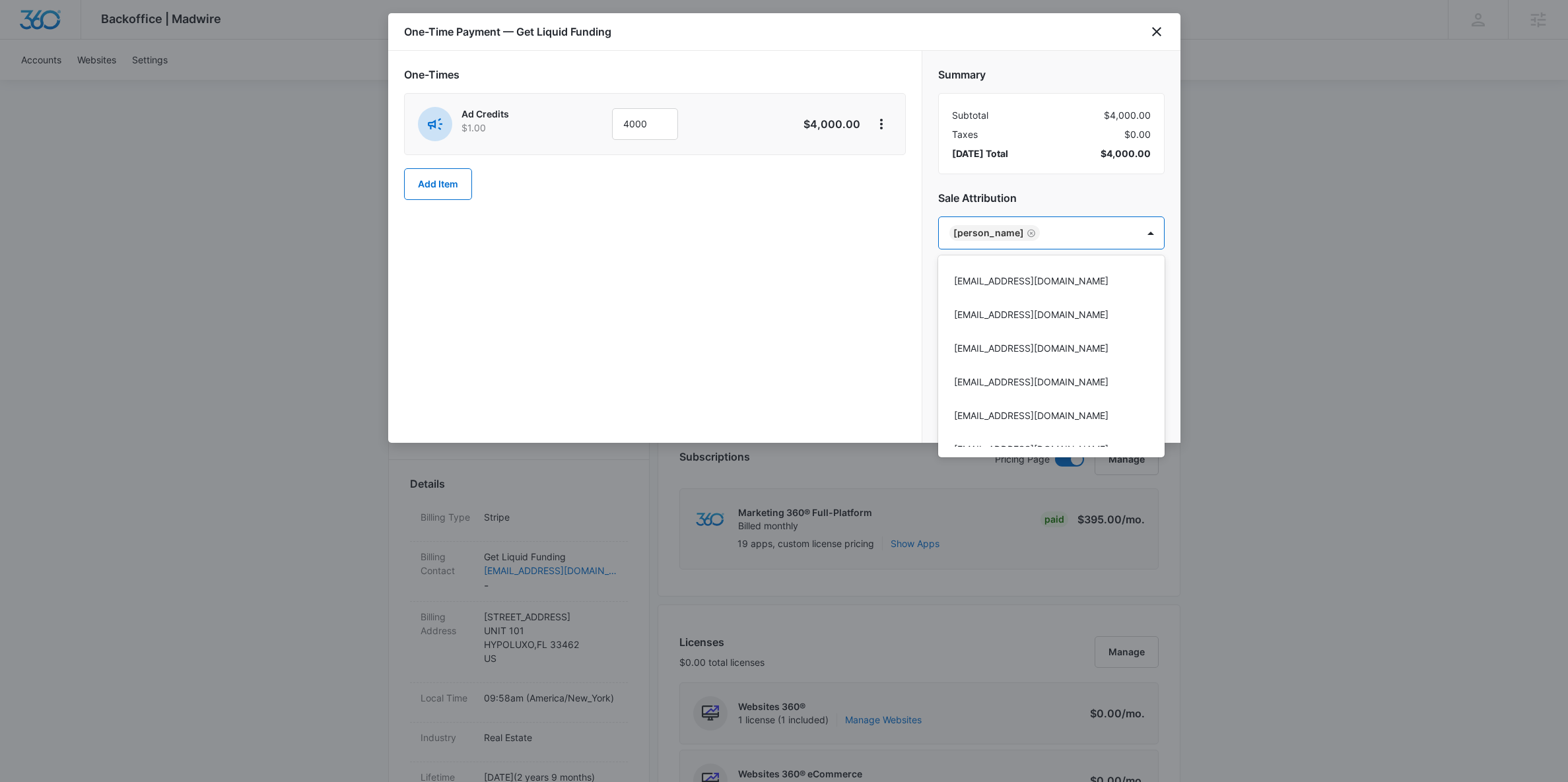
click at [829, 322] on div at bounding box center [784, 391] width 1568 height 782
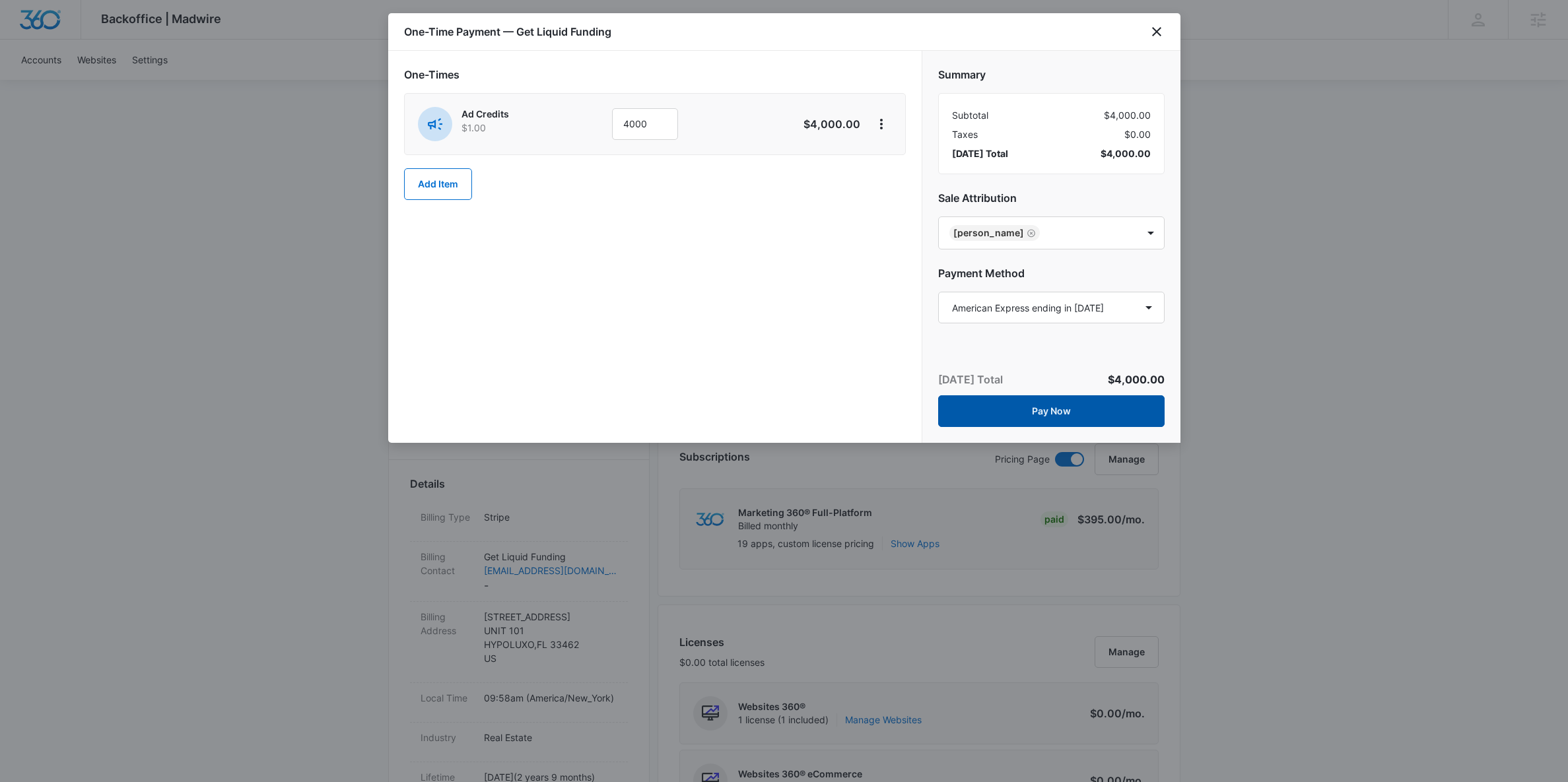
click at [1036, 411] on button "Pay Now" at bounding box center [1051, 411] width 227 height 32
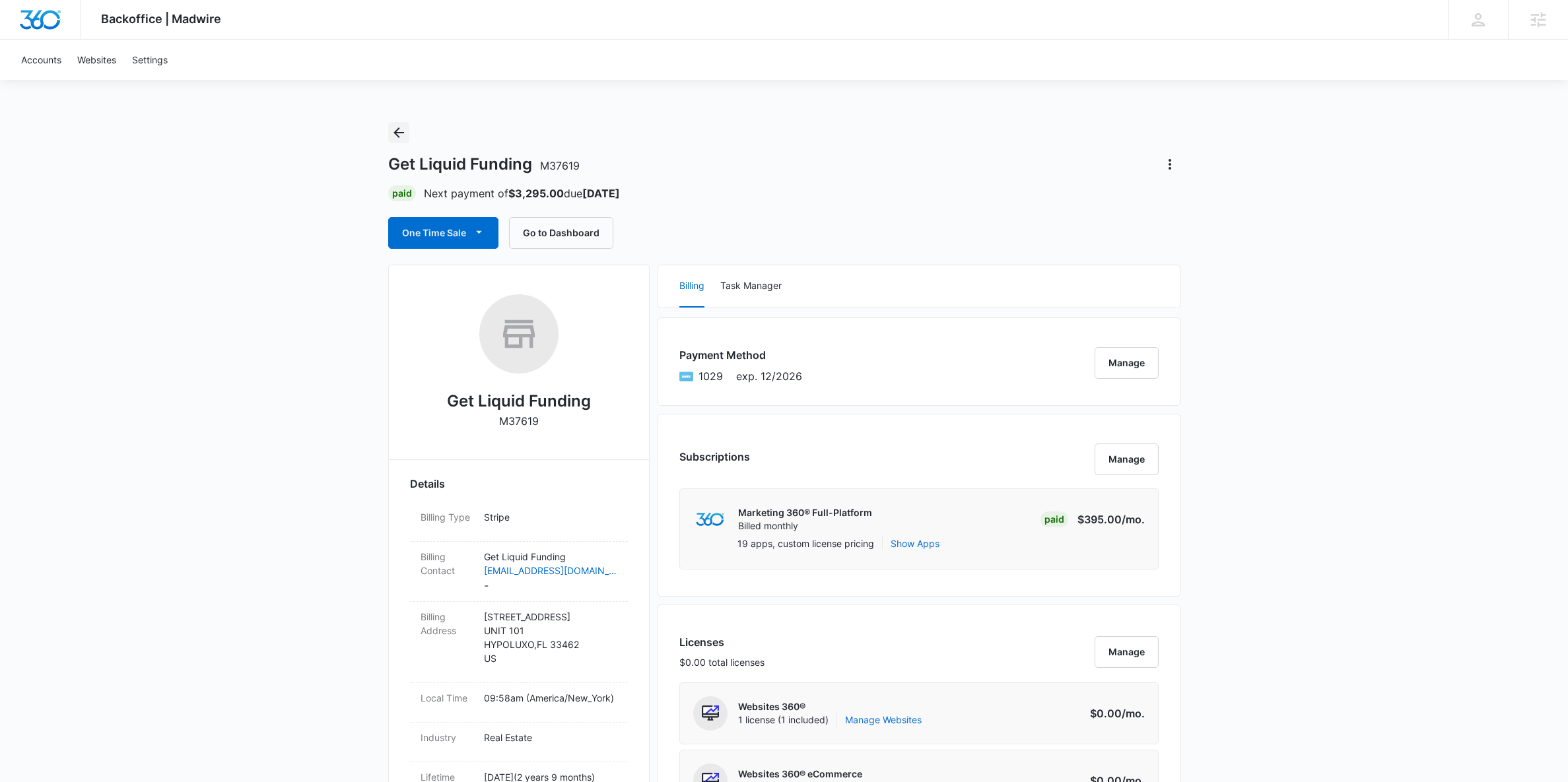
click at [406, 129] on icon "Back" at bounding box center [399, 133] width 16 height 16
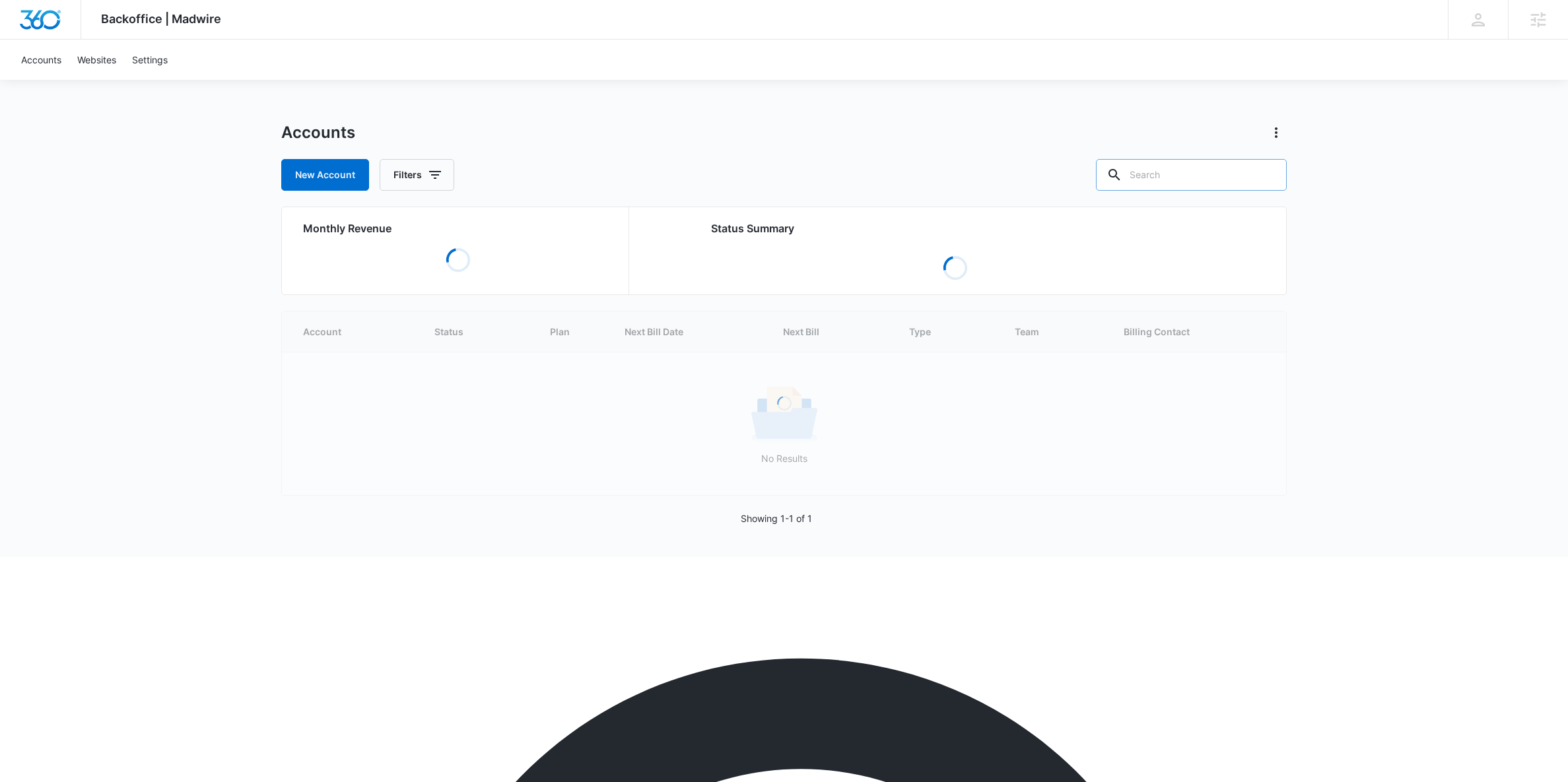
click at [1178, 176] on input "text" at bounding box center [1190, 174] width 191 height 32
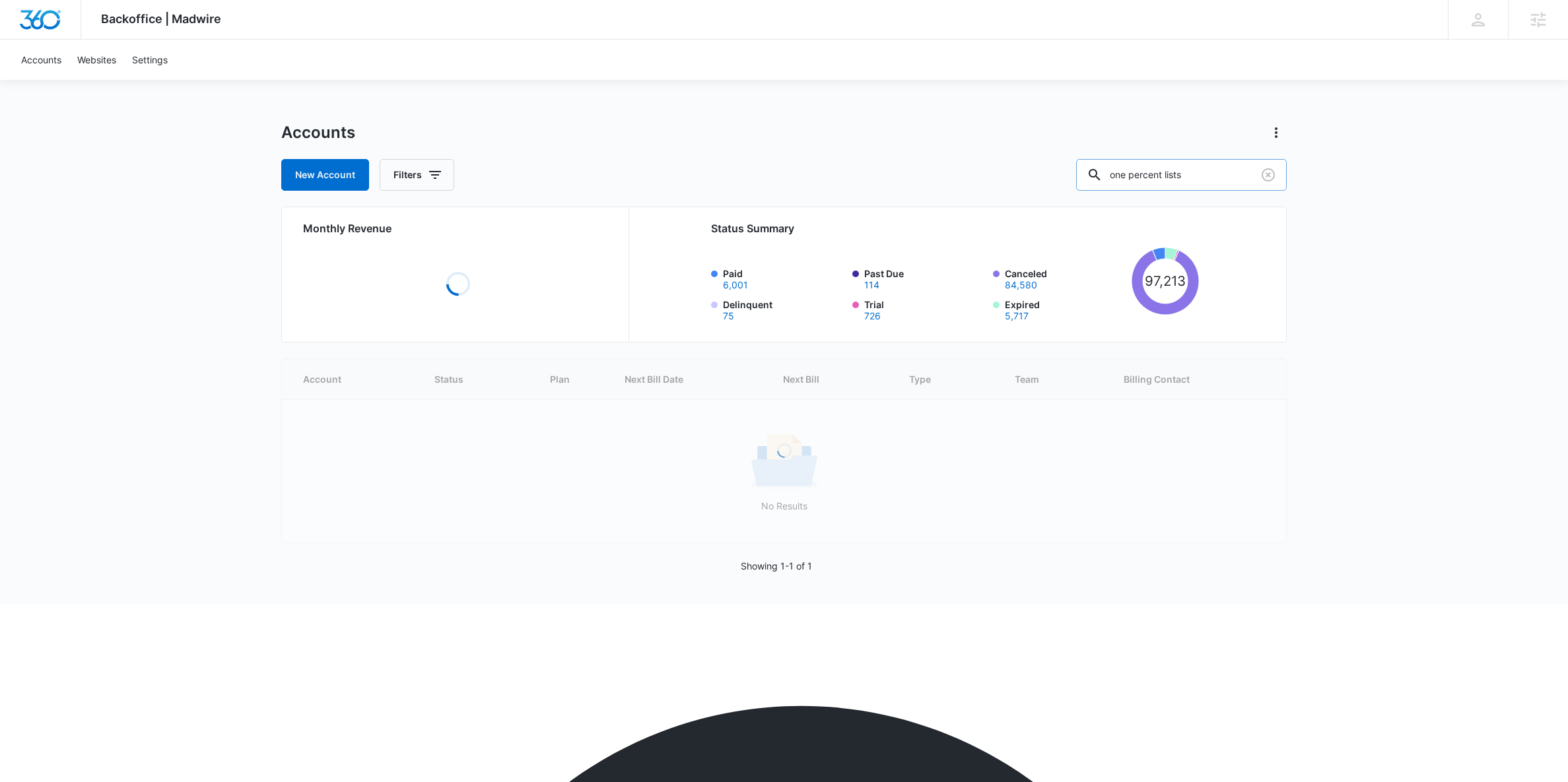
type input "one percent lists"
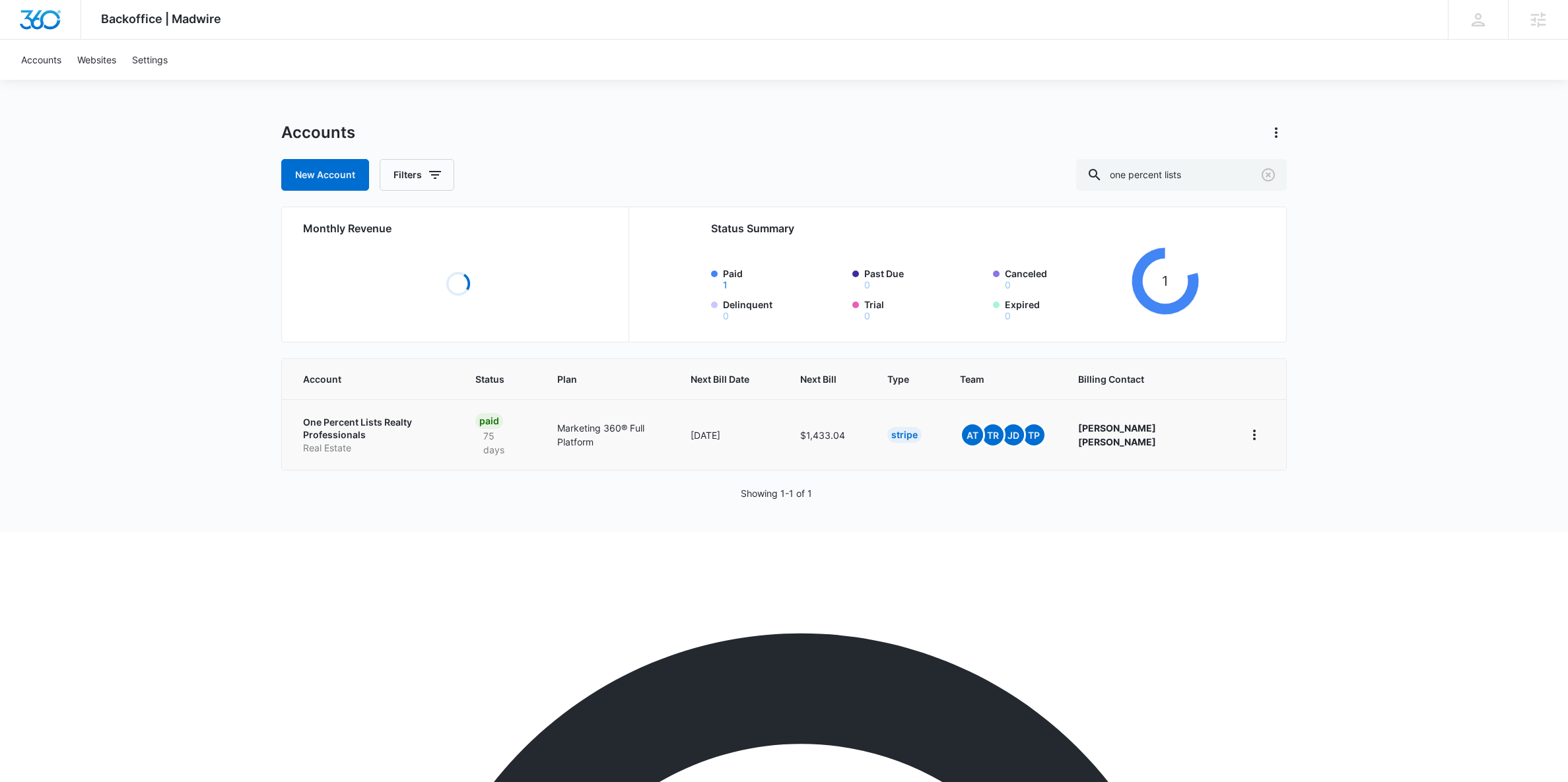
click at [374, 442] on p "Real Estate" at bounding box center [373, 448] width 141 height 14
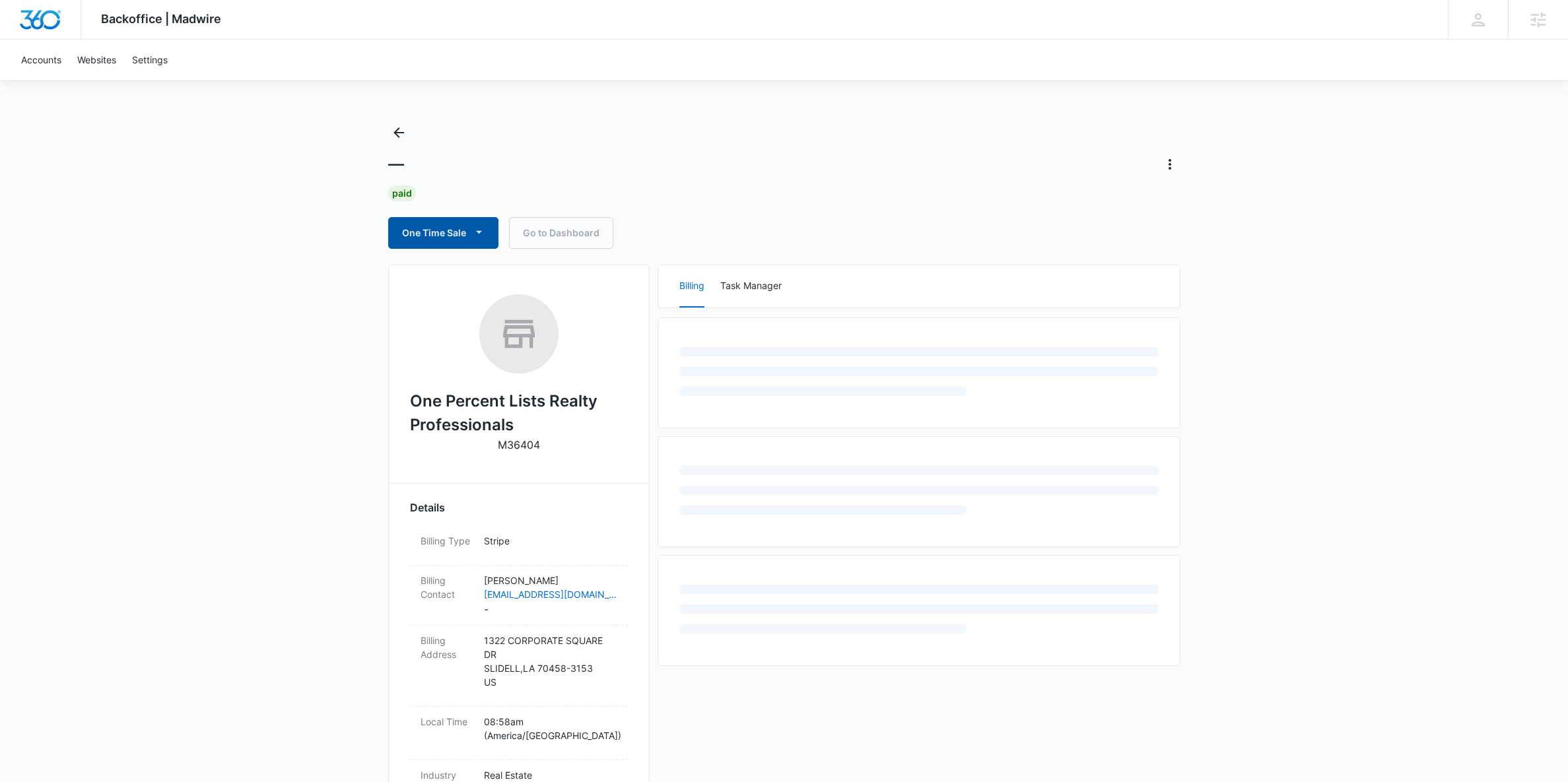
click at [431, 230] on button "One Time Sale" at bounding box center [443, 232] width 110 height 32
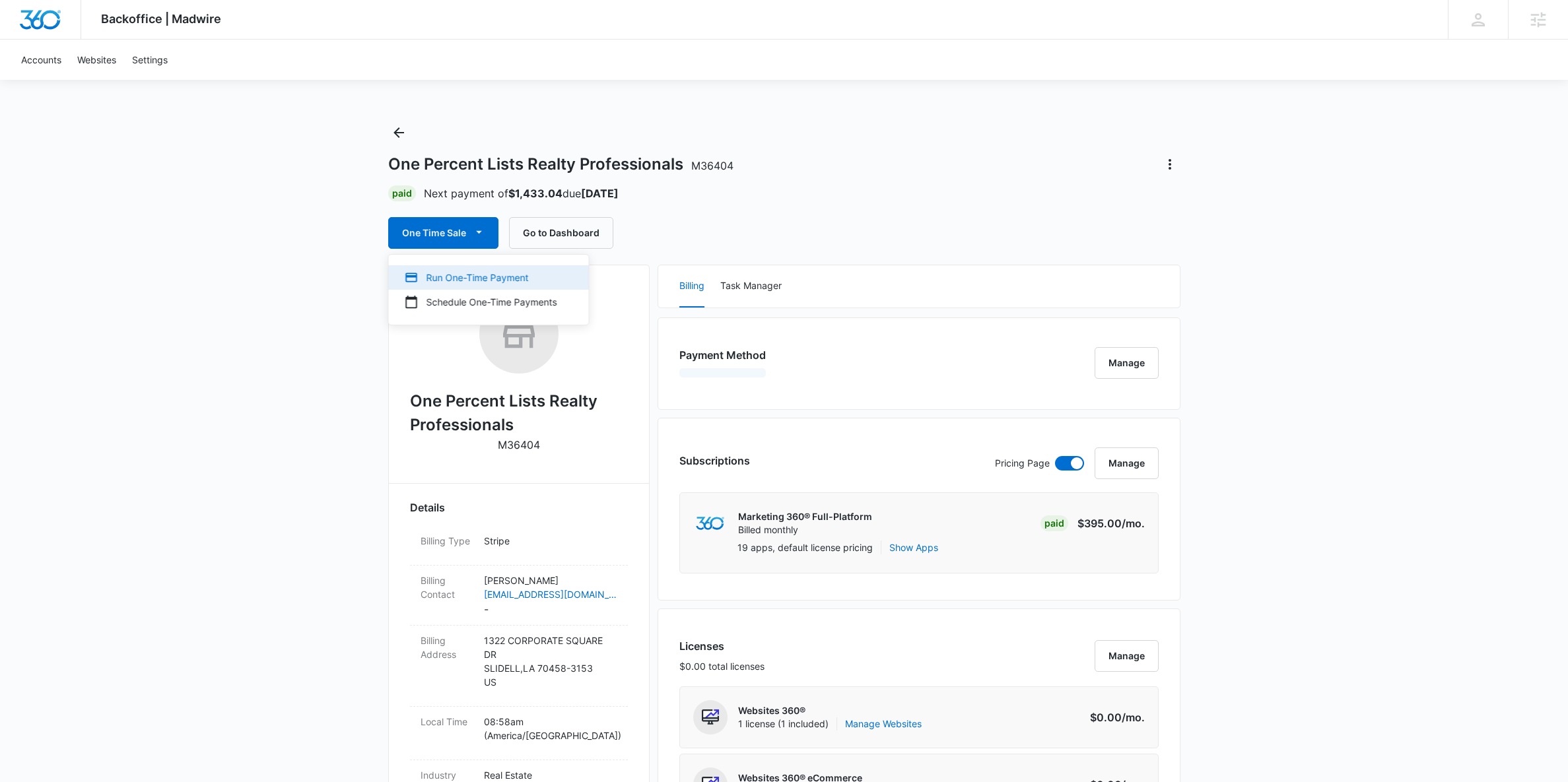
click at [433, 281] on div "Run One-Time Payment" at bounding box center [481, 277] width 153 height 14
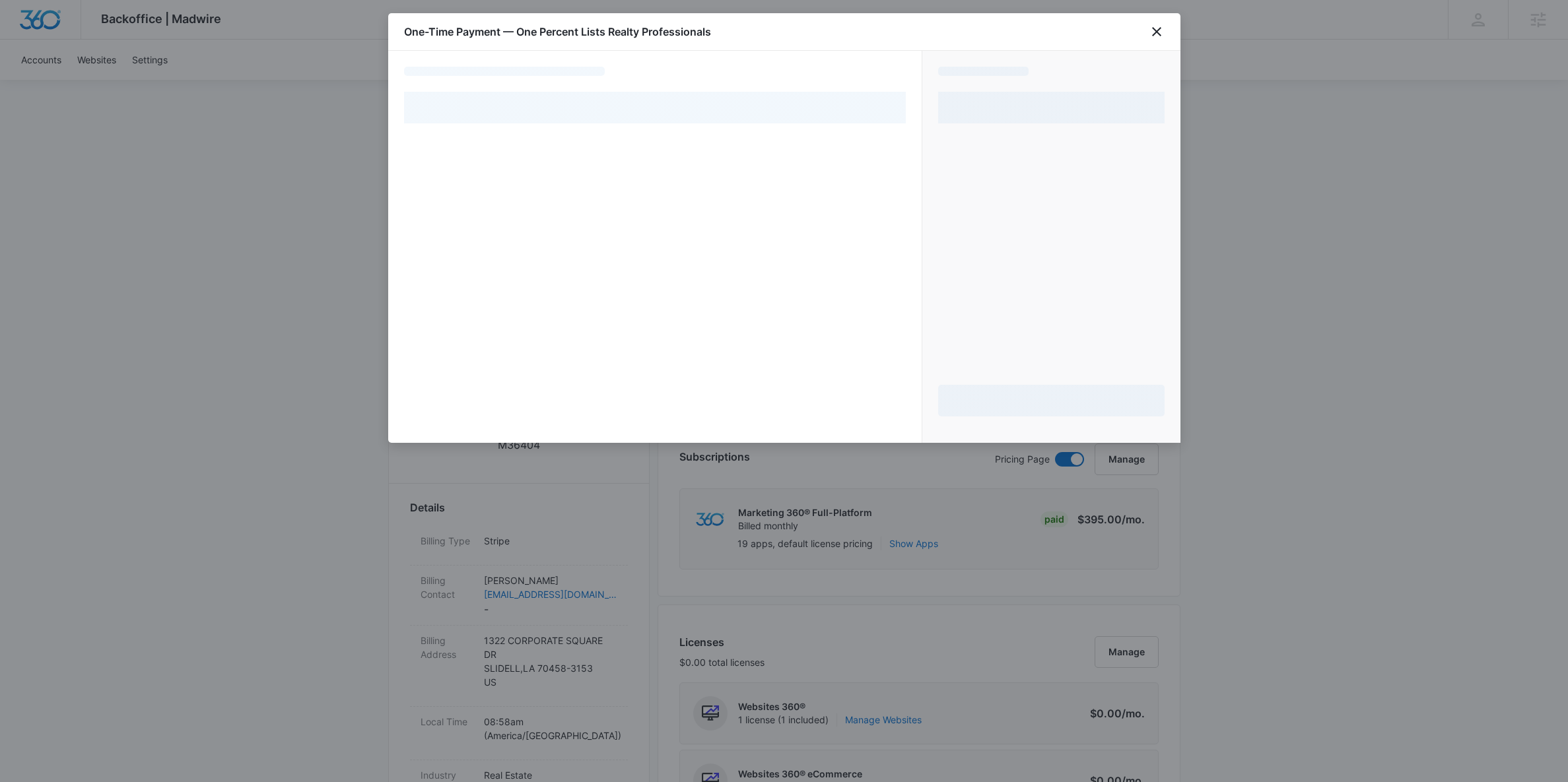
select select "pm_1RTckMA4n8RTgNjU3W2LlhCw"
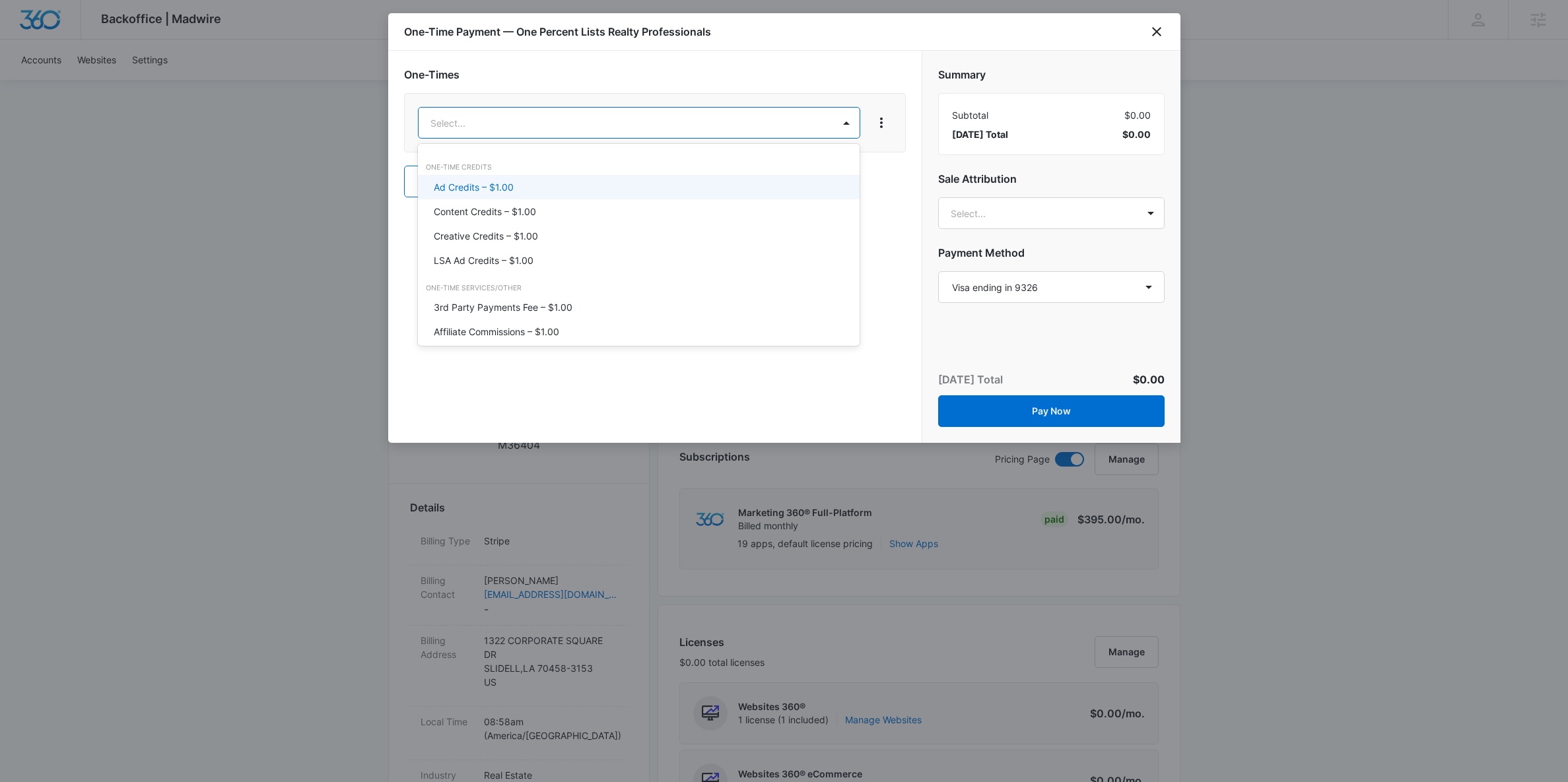
click at [528, 188] on div "Ad Credits – $1.00" at bounding box center [638, 187] width 408 height 14
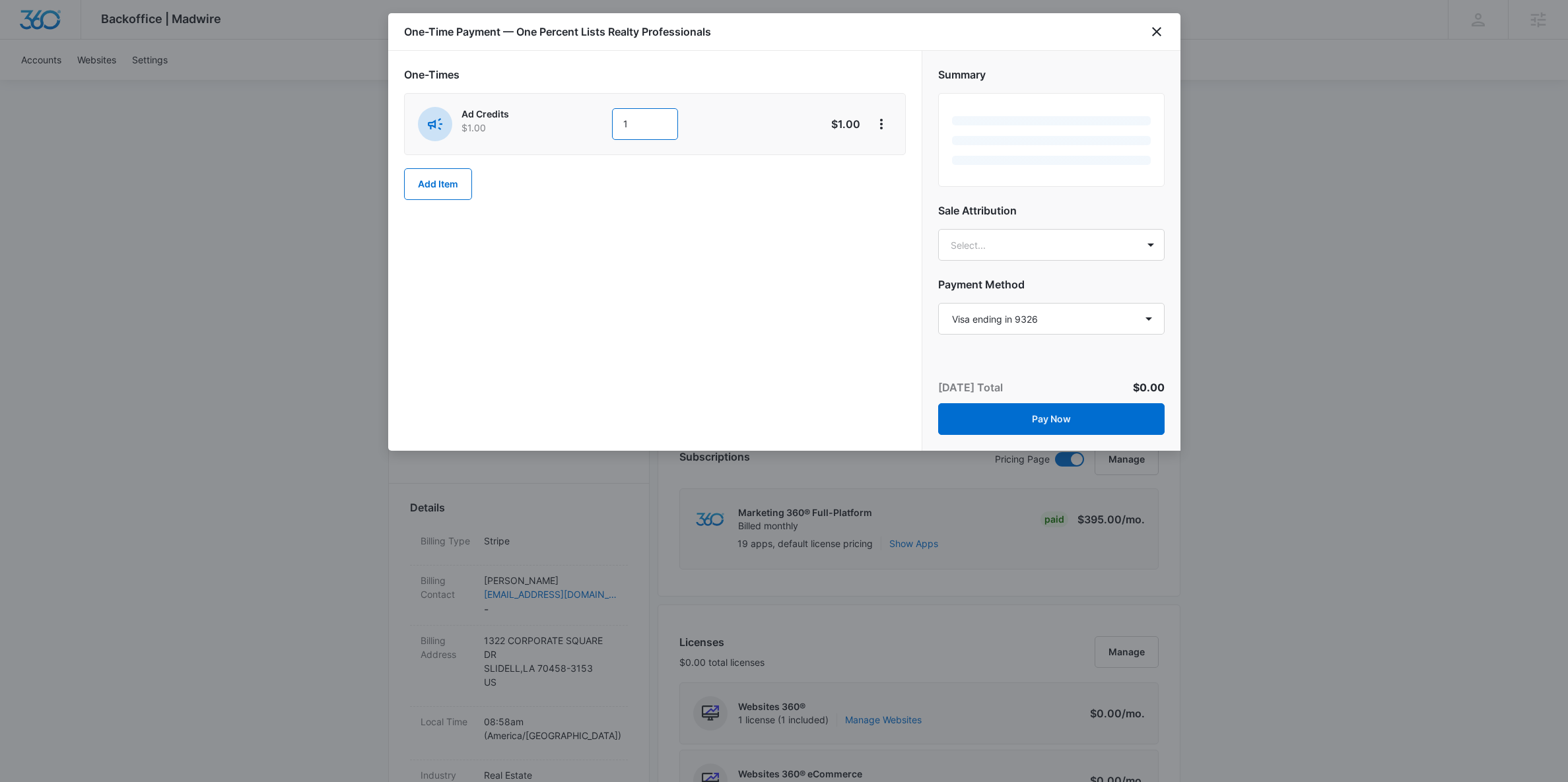
click at [649, 126] on input "1" at bounding box center [644, 124] width 66 height 32
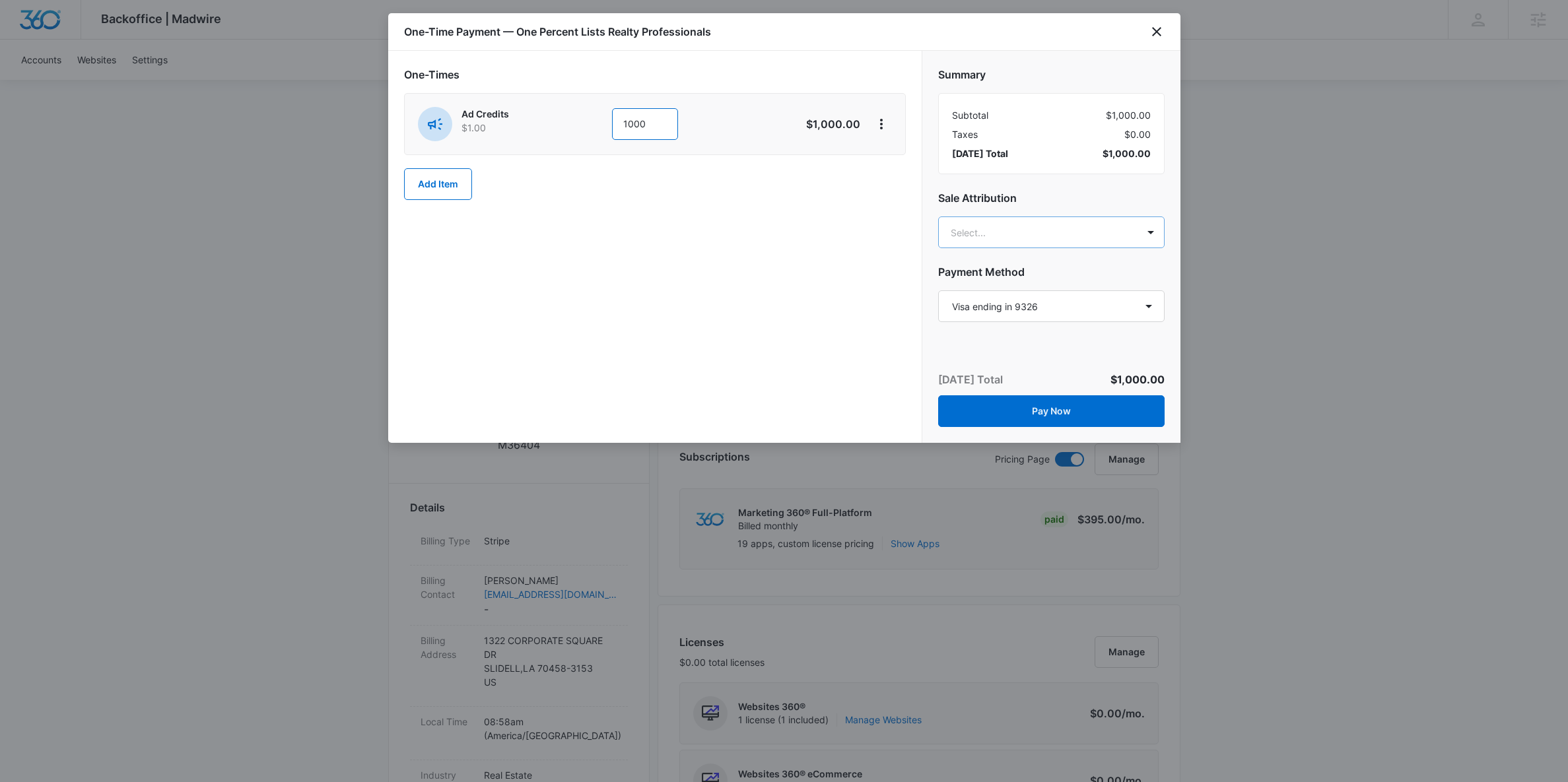
type input "1000"
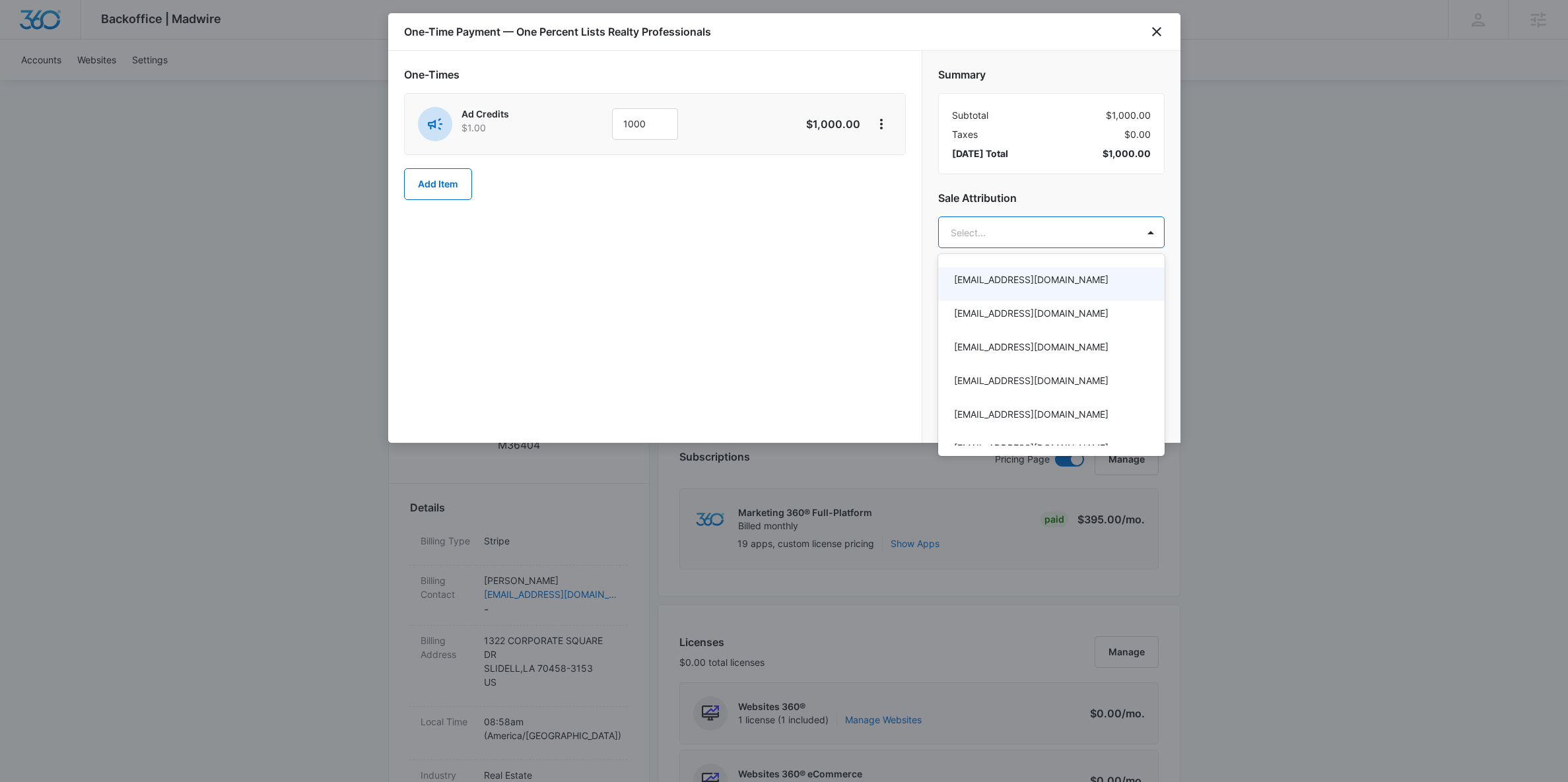
click at [1153, 33] on div at bounding box center [784, 391] width 1568 height 782
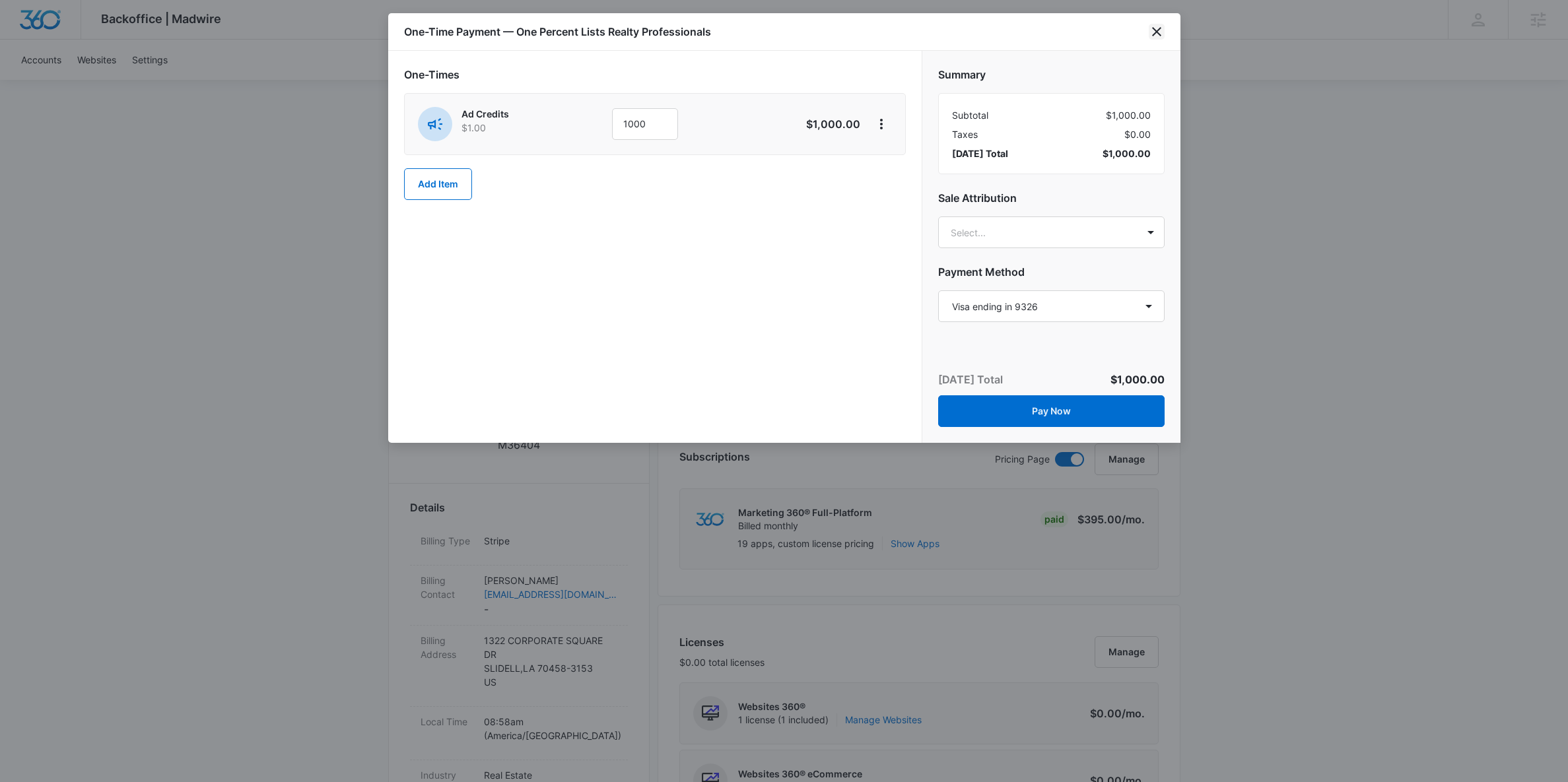
click at [1159, 28] on icon "close" at bounding box center [1156, 32] width 9 height 9
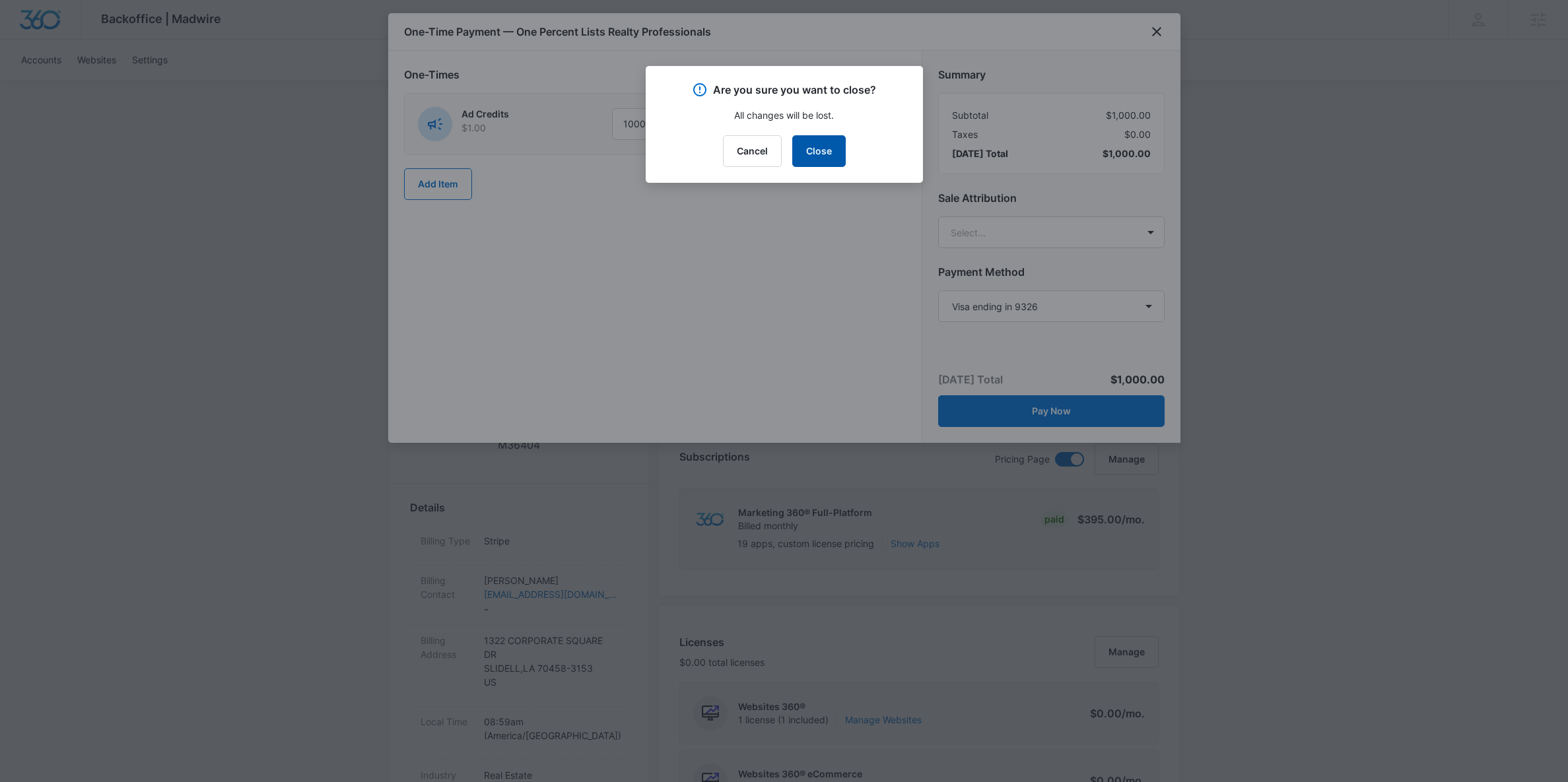
click at [810, 148] on button "Close" at bounding box center [818, 151] width 53 height 32
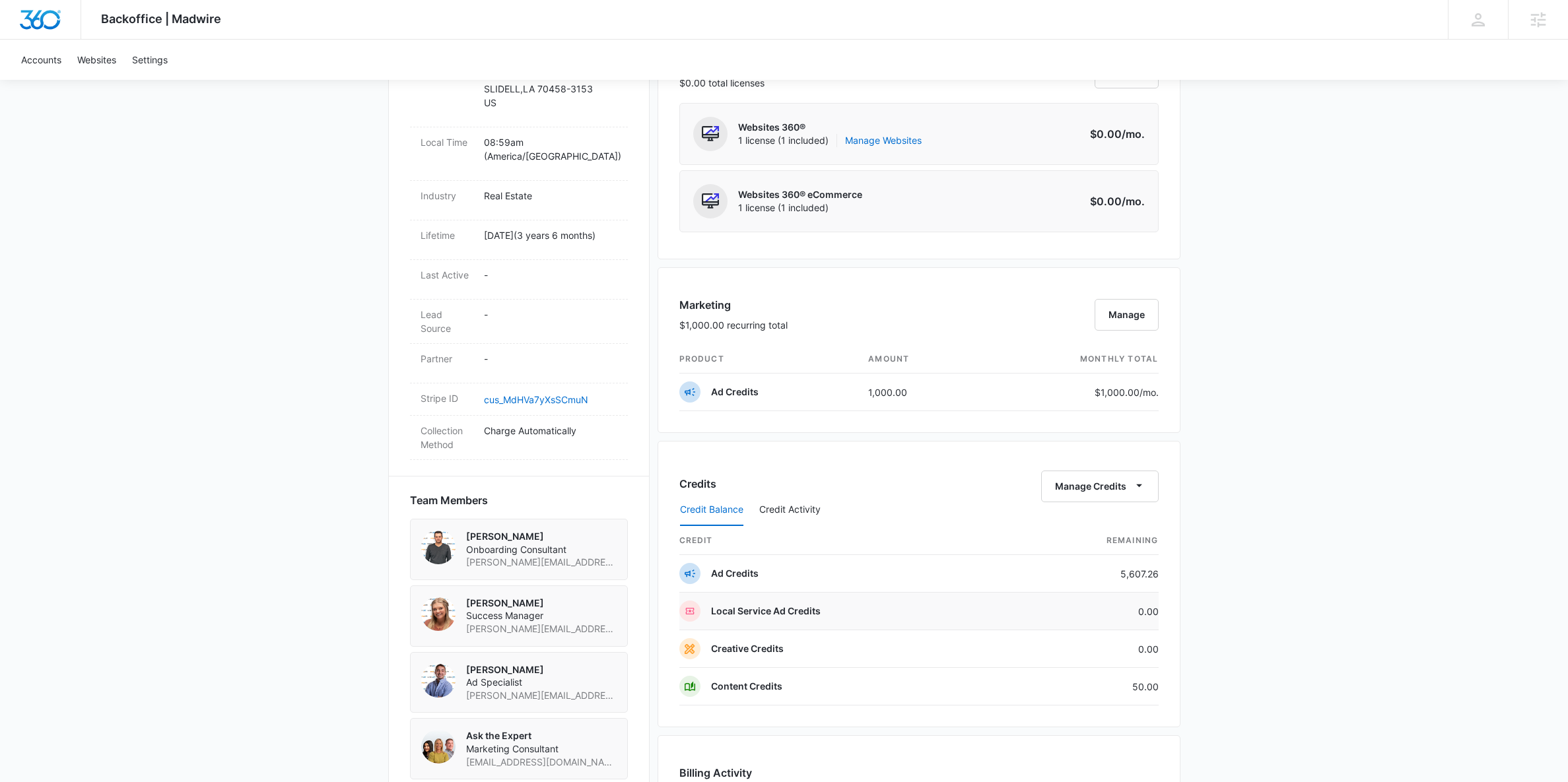
scroll to position [1001, 0]
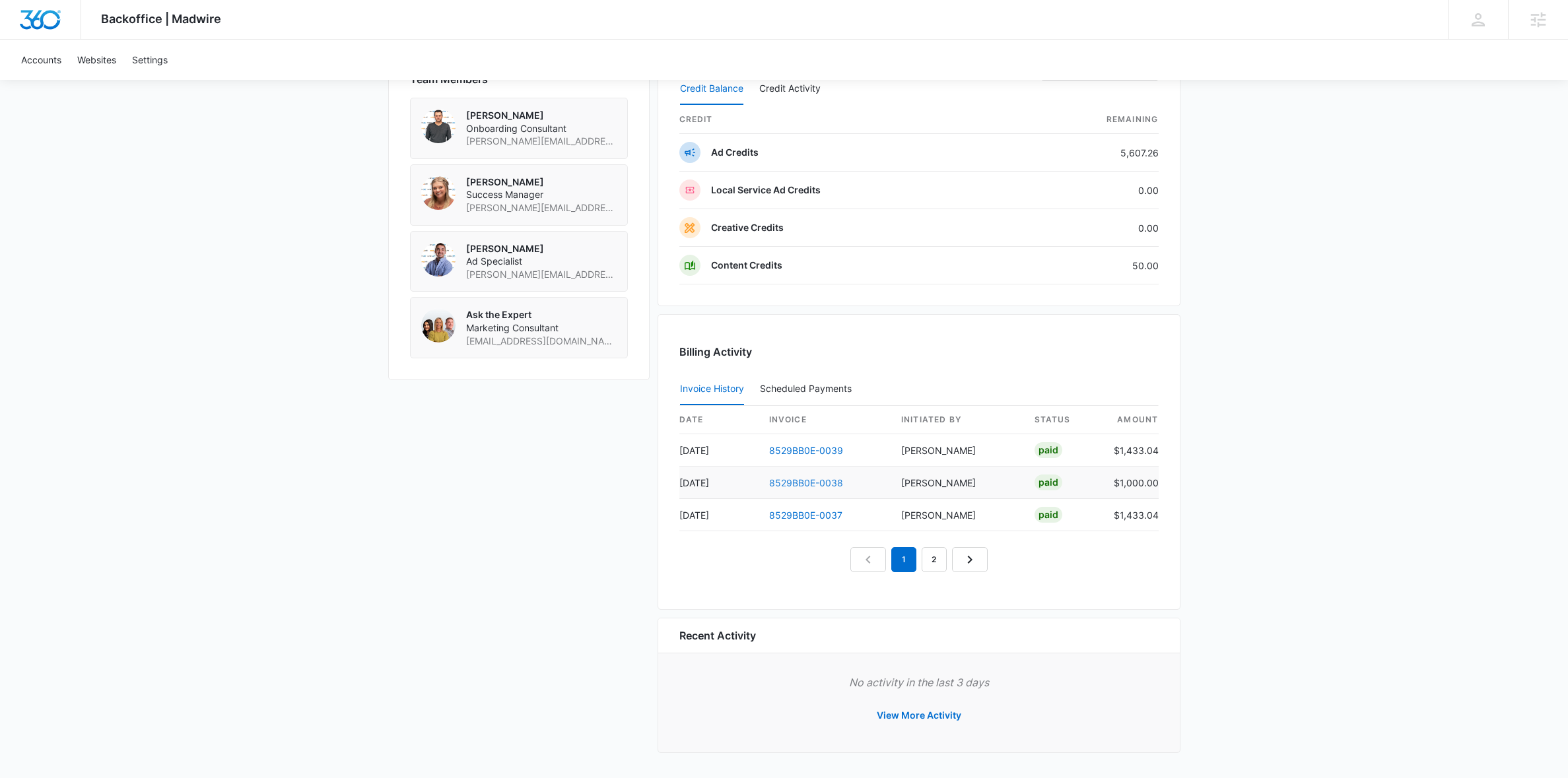
click at [808, 484] on link "8529BB0E-0038" at bounding box center [806, 482] width 74 height 11
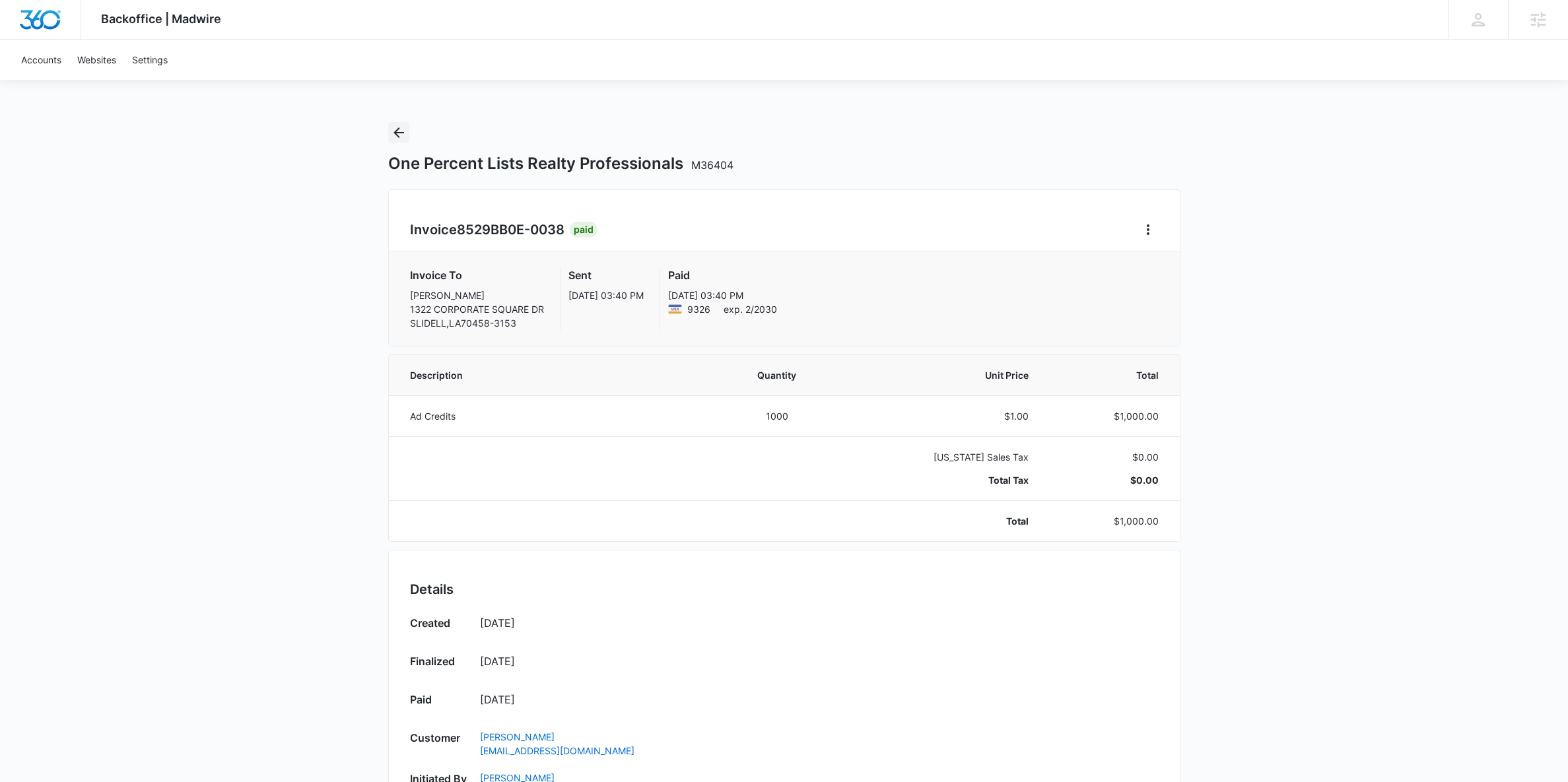
click at [404, 138] on icon "Back" at bounding box center [399, 133] width 16 height 16
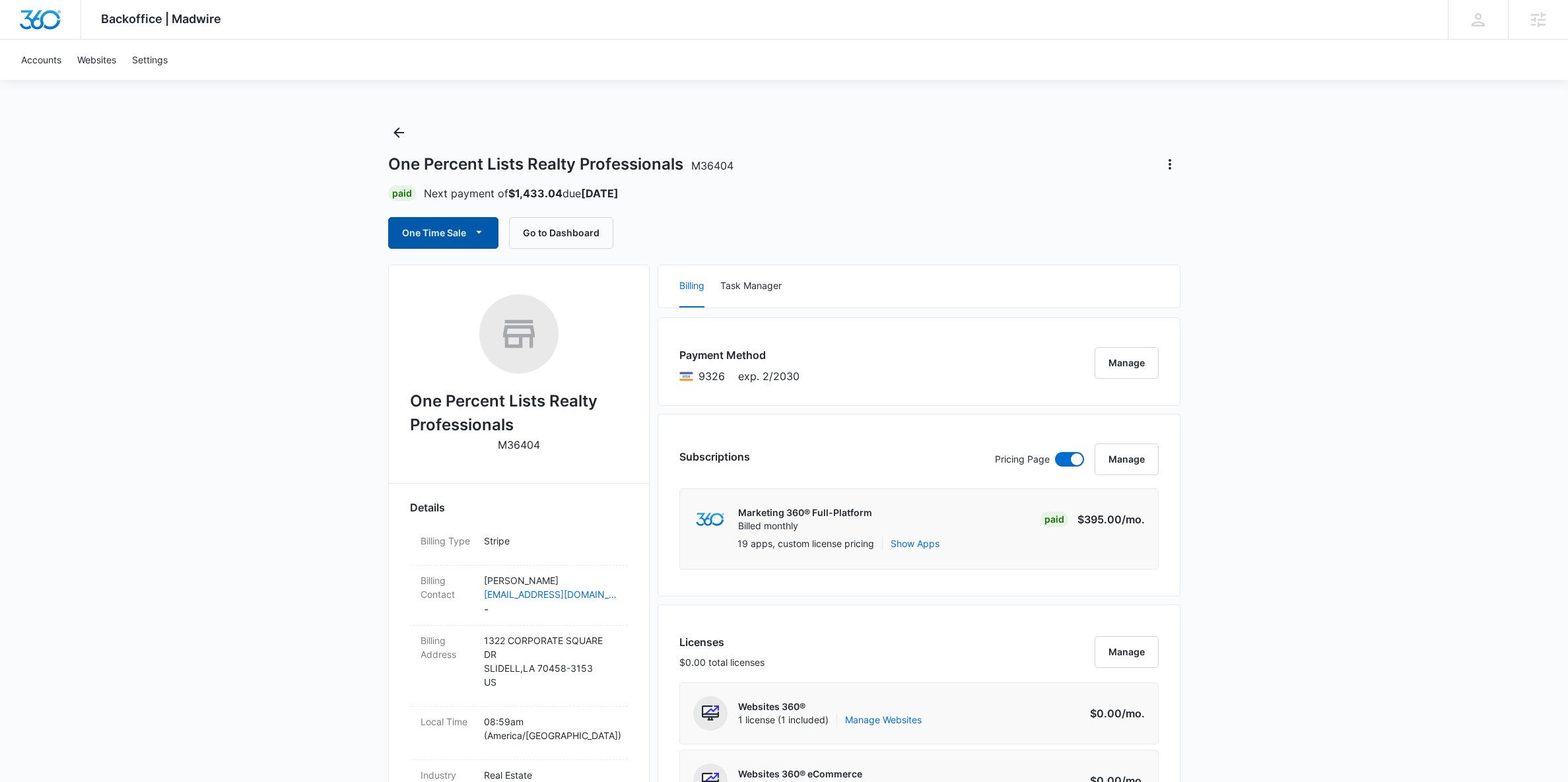
click at [458, 241] on button "One Time Sale" at bounding box center [443, 232] width 110 height 32
click at [455, 280] on div "Run One-Time Payment" at bounding box center [481, 277] width 153 height 14
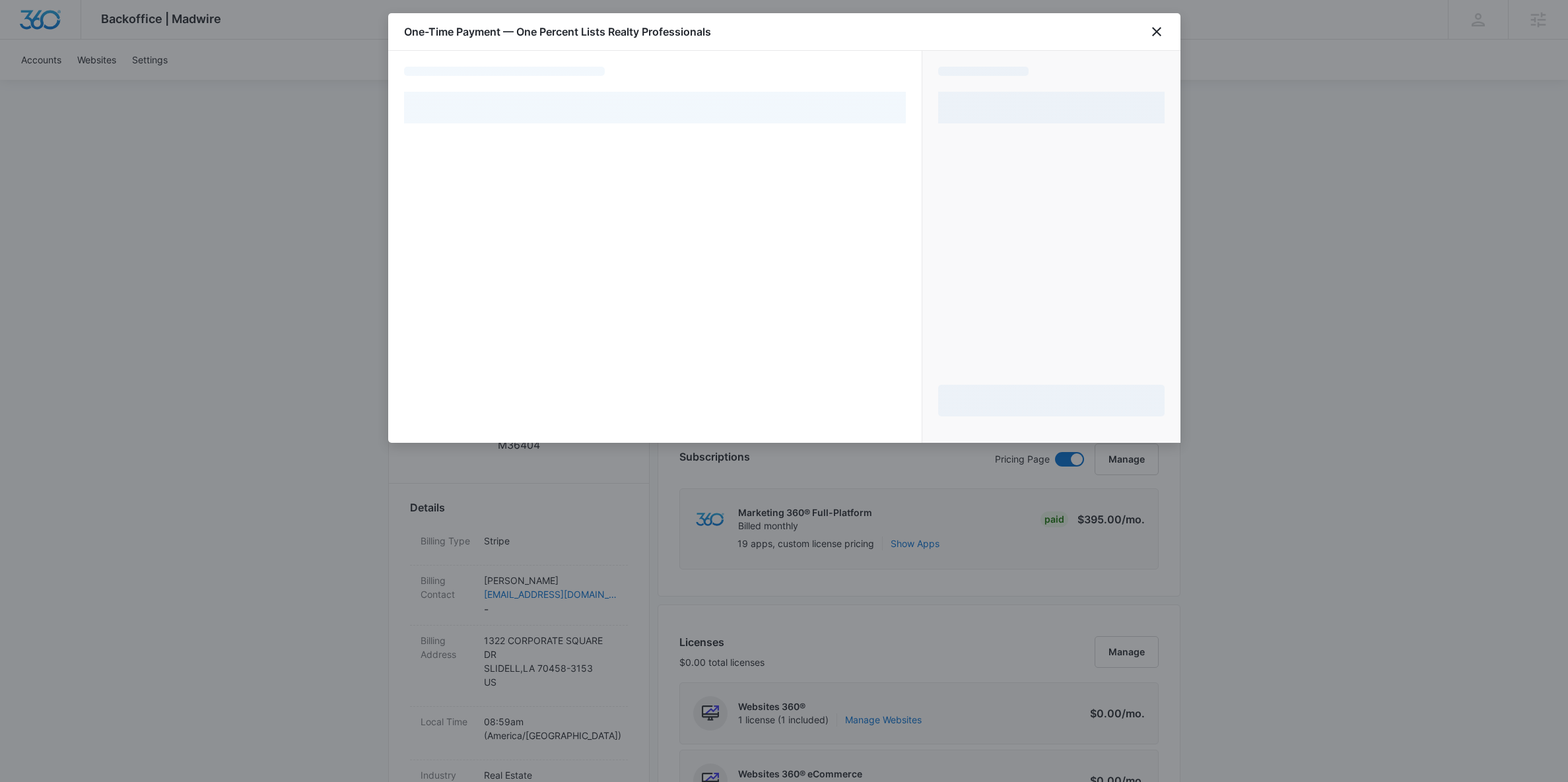
select select "pm_1RTckMA4n8RTgNjU3W2LlhCw"
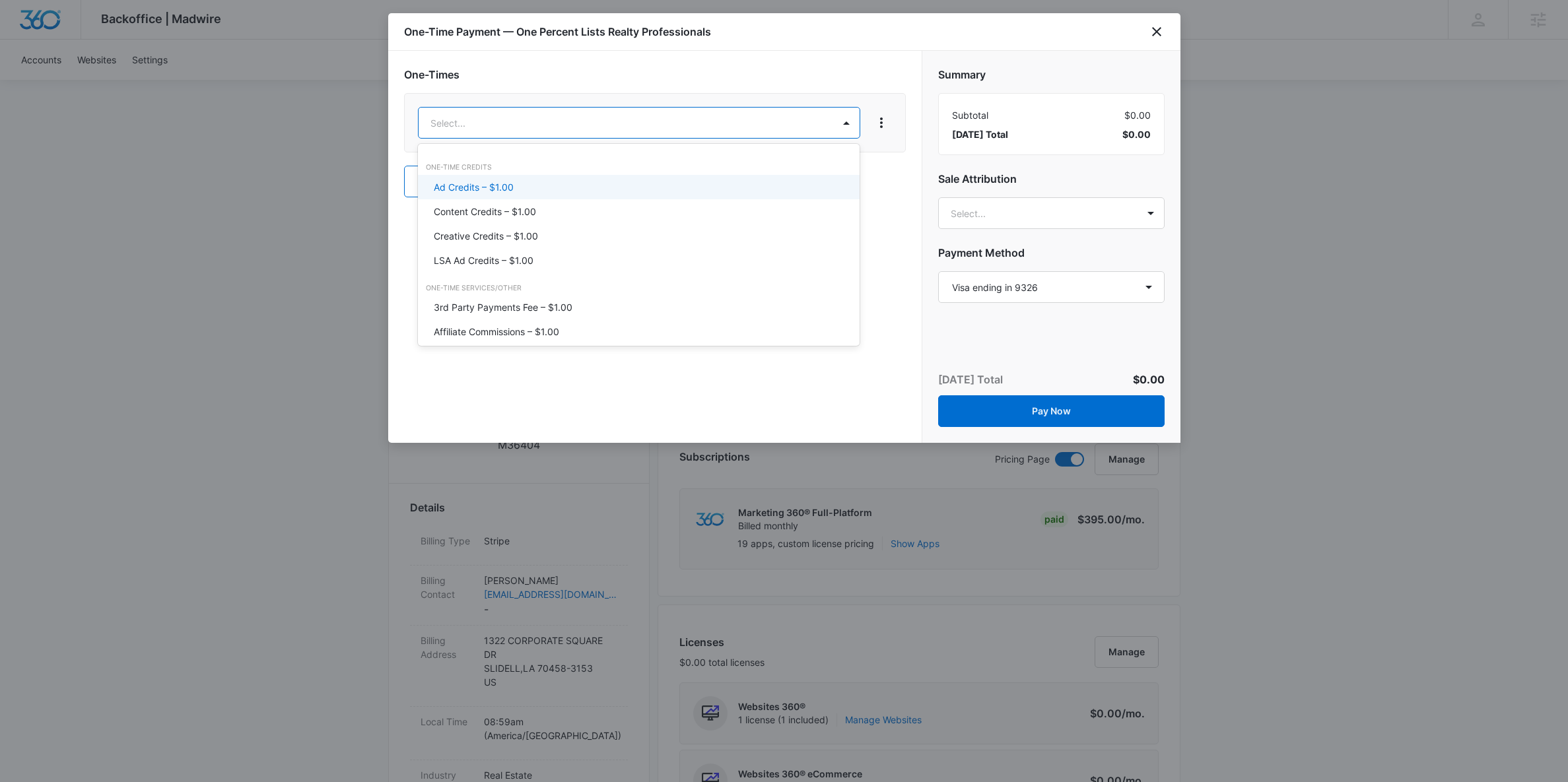
drag, startPoint x: 494, startPoint y: 182, endPoint x: 565, endPoint y: 153, distance: 76.7
click at [494, 182] on p "Ad Credits – $1.00" at bounding box center [473, 187] width 79 height 14
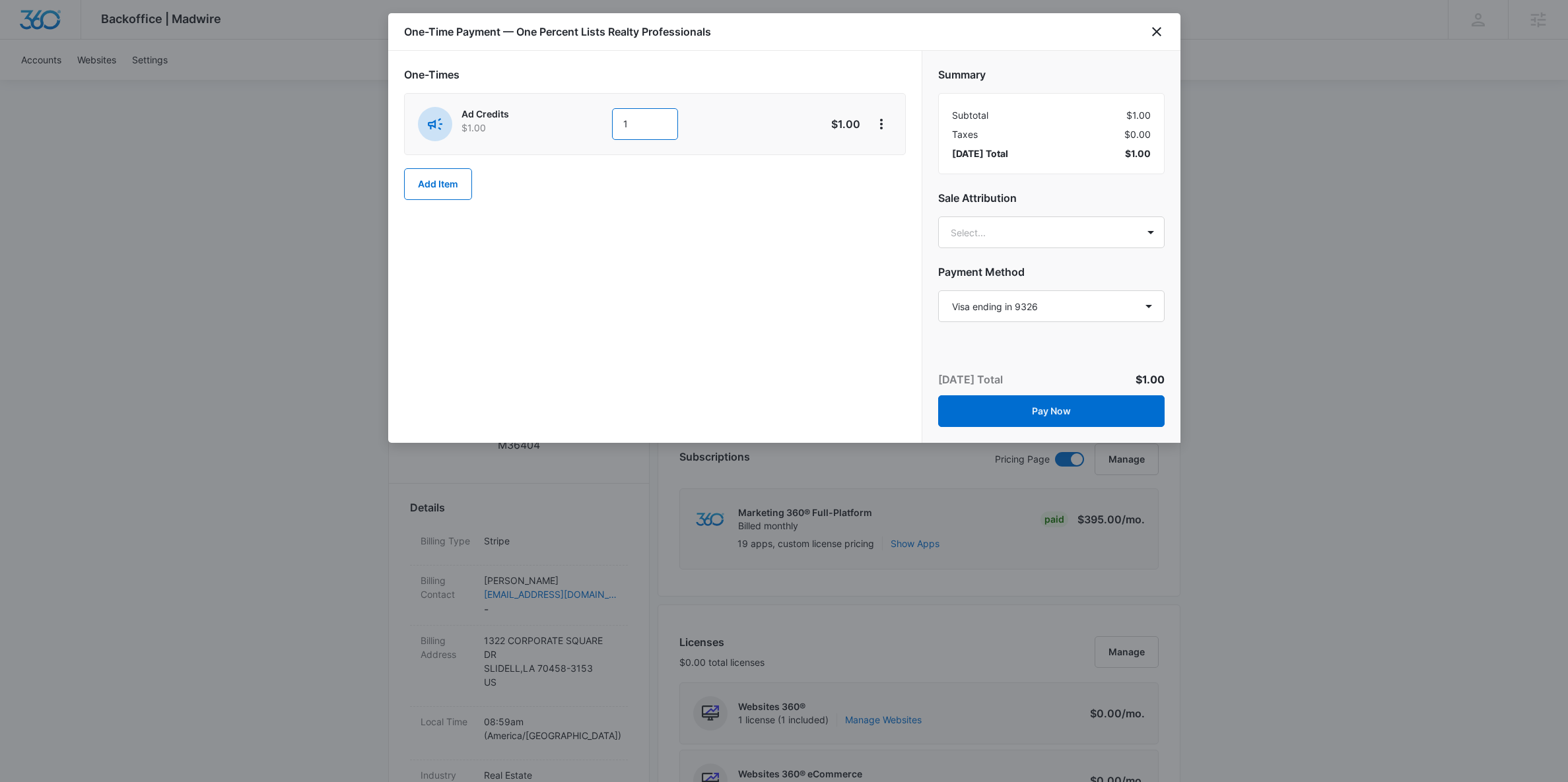
click at [661, 126] on input "1" at bounding box center [644, 124] width 66 height 32
type input "1000"
click at [1160, 34] on icon "close" at bounding box center [1157, 32] width 16 height 16
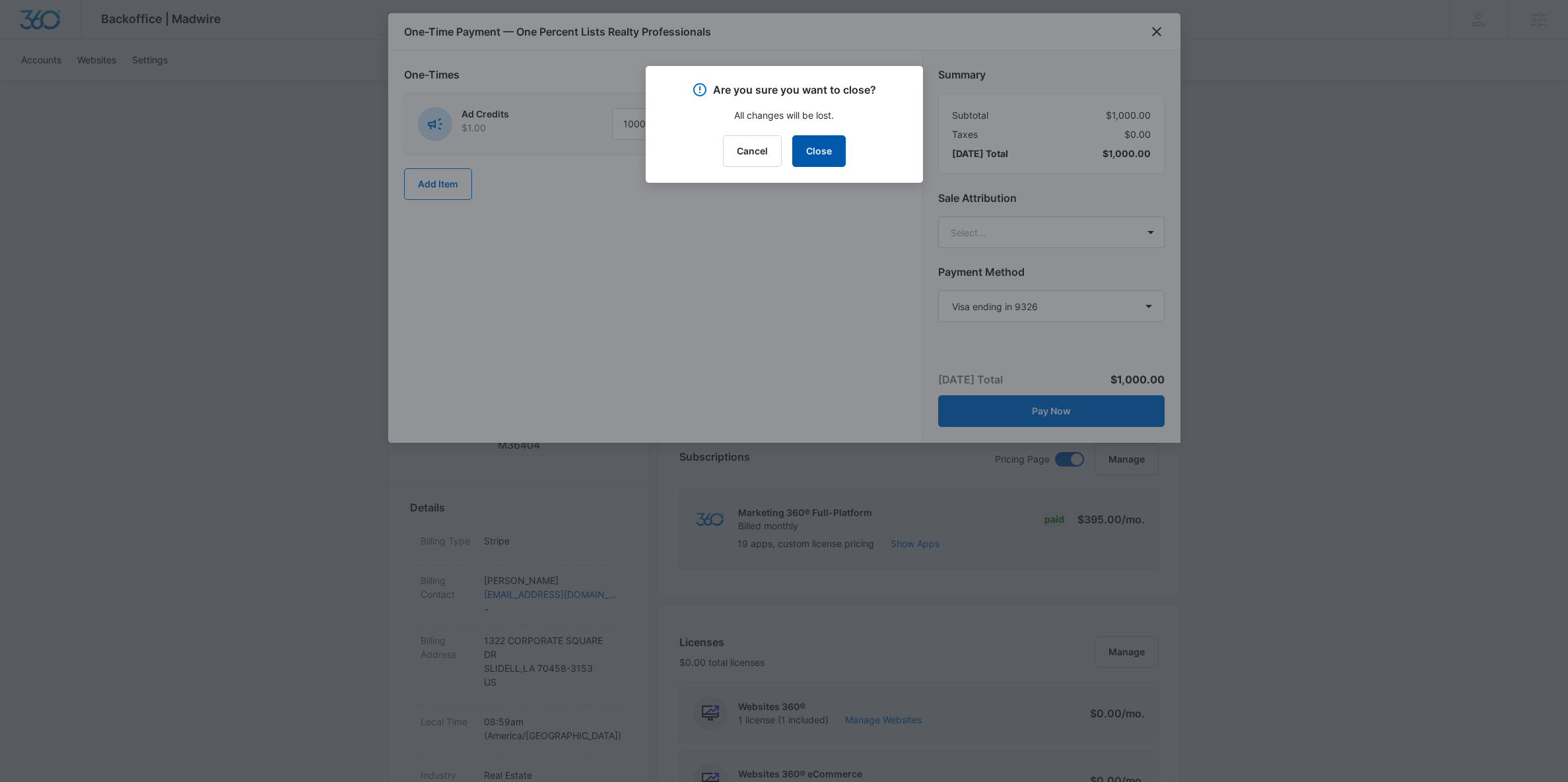
click at [833, 148] on button "Close" at bounding box center [818, 151] width 53 height 32
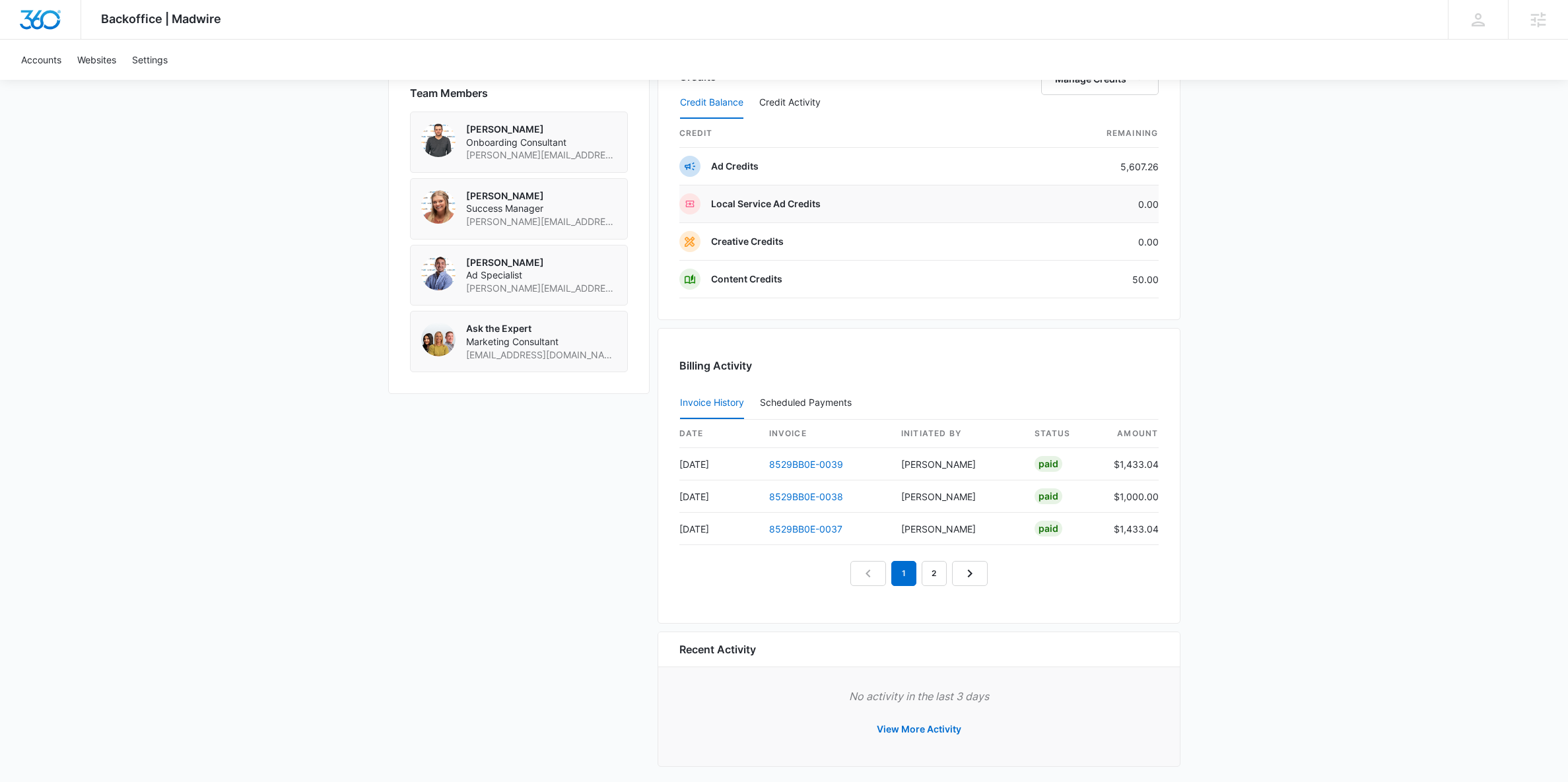
scroll to position [1001, 0]
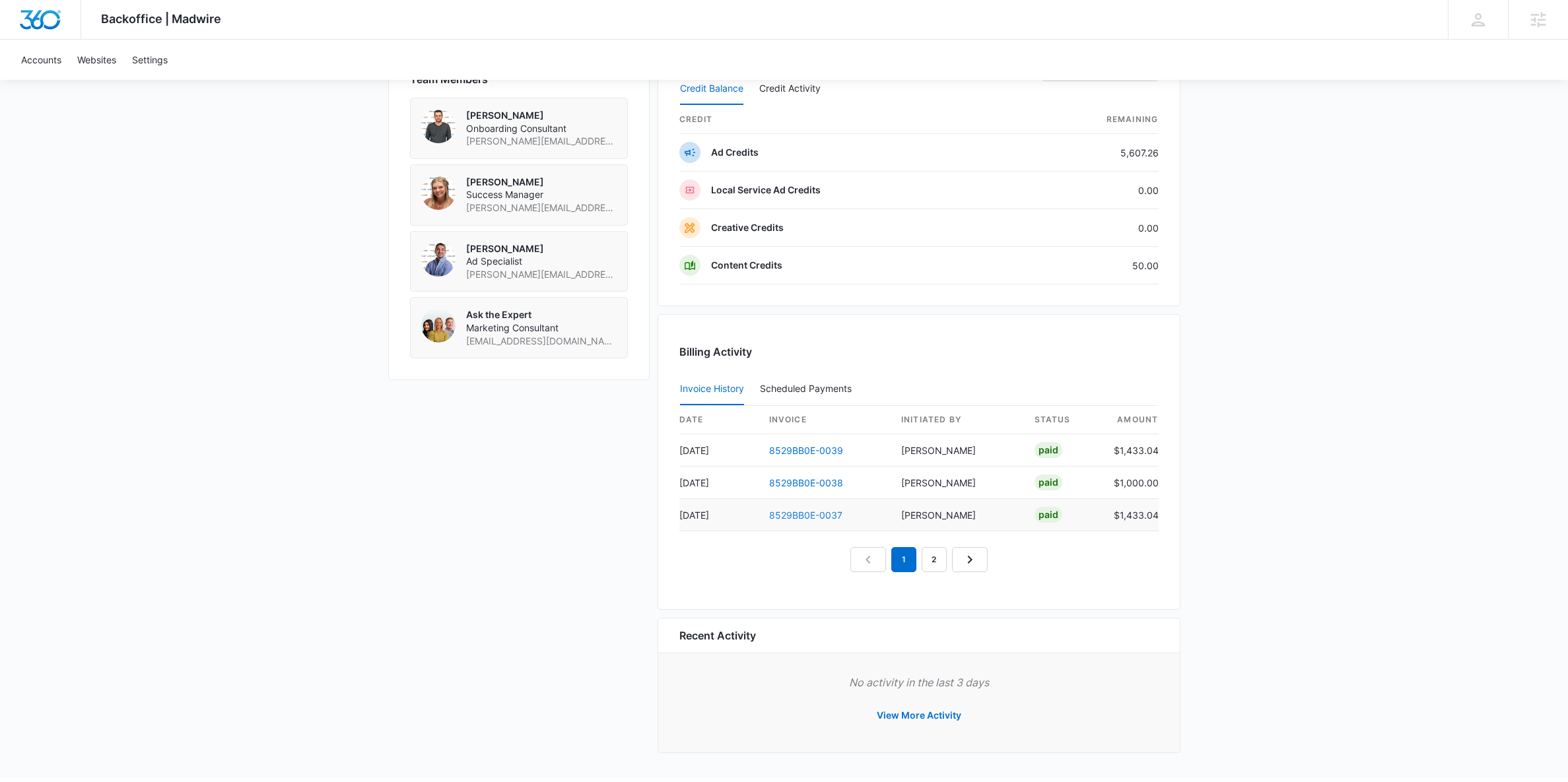
click at [823, 513] on link "8529BB0E-0037" at bounding box center [805, 515] width 73 height 11
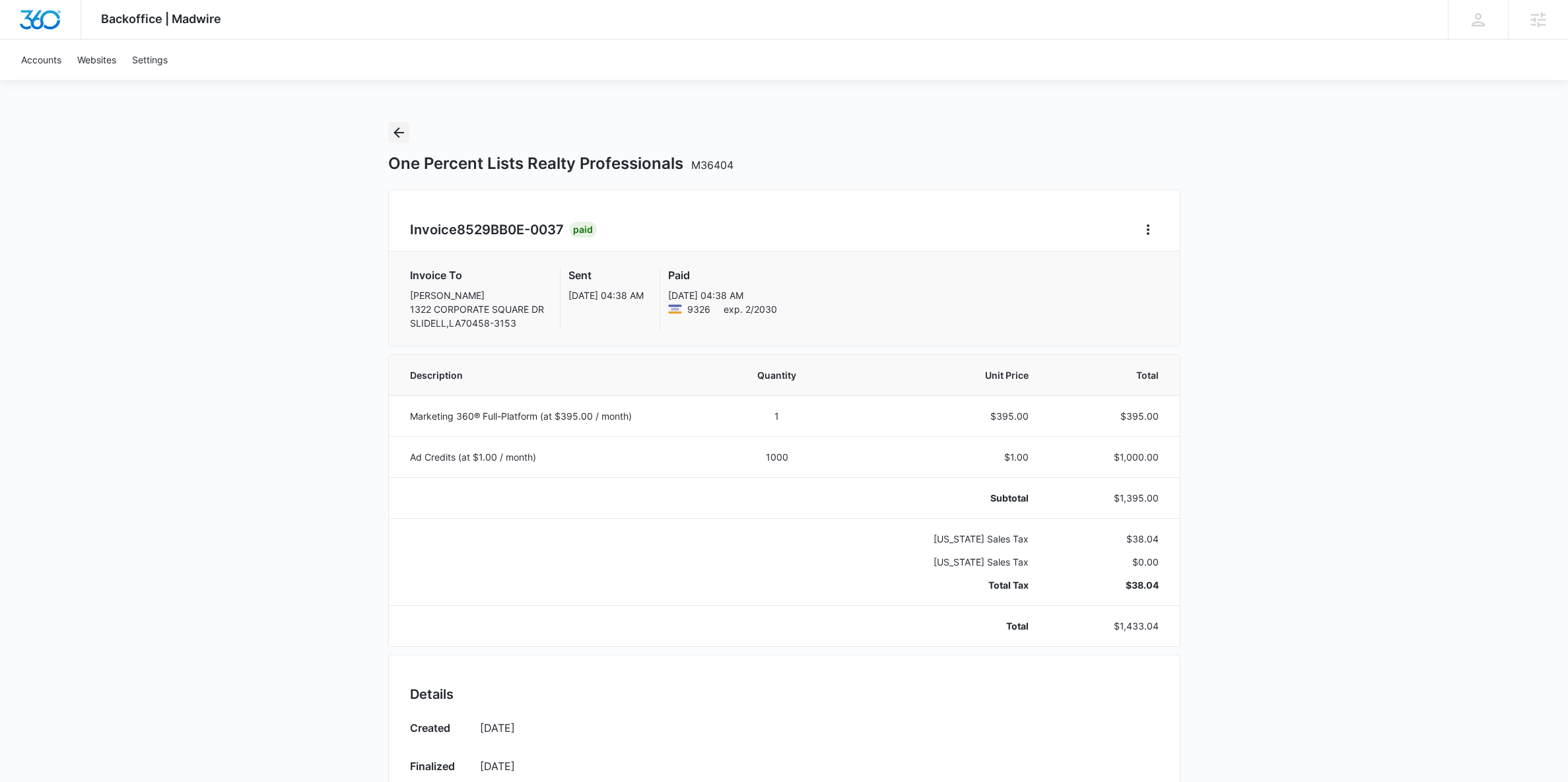
click at [403, 136] on icon "Back" at bounding box center [399, 133] width 16 height 16
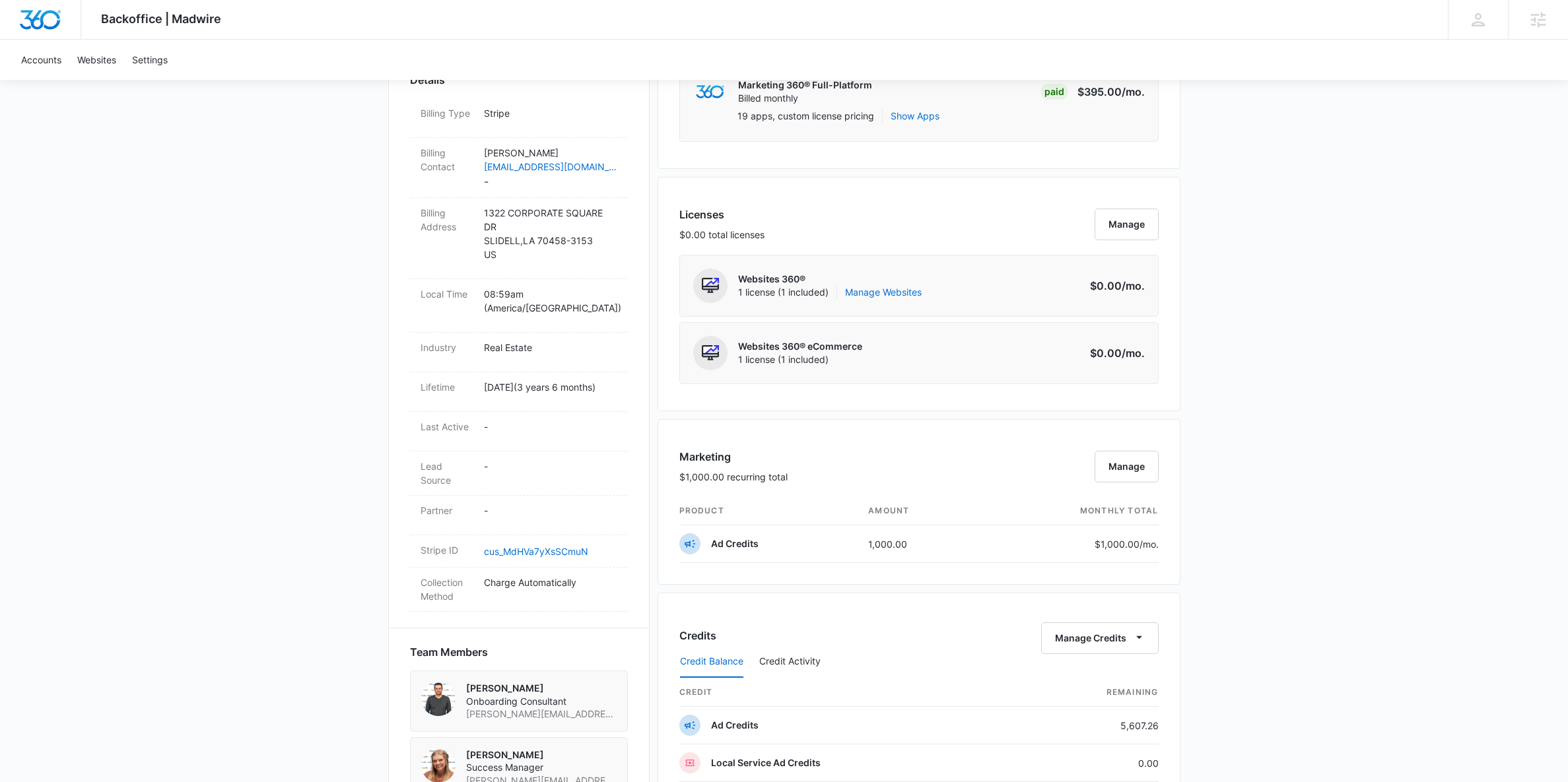
scroll to position [1001, 0]
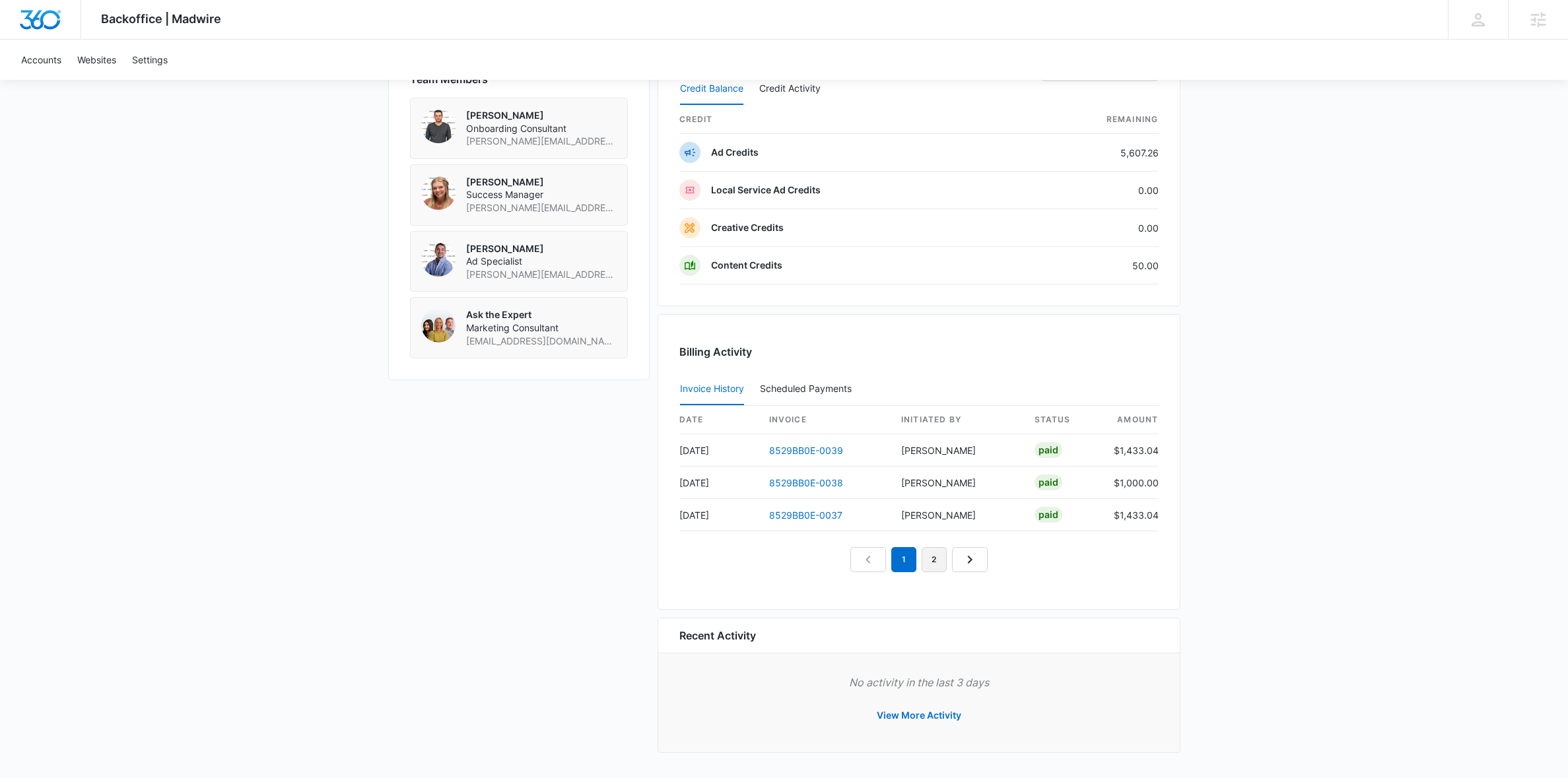
click at [936, 570] on link "2" at bounding box center [934, 560] width 25 height 25
click at [833, 453] on link "8529BB0E-0036" at bounding box center [806, 451] width 74 height 11
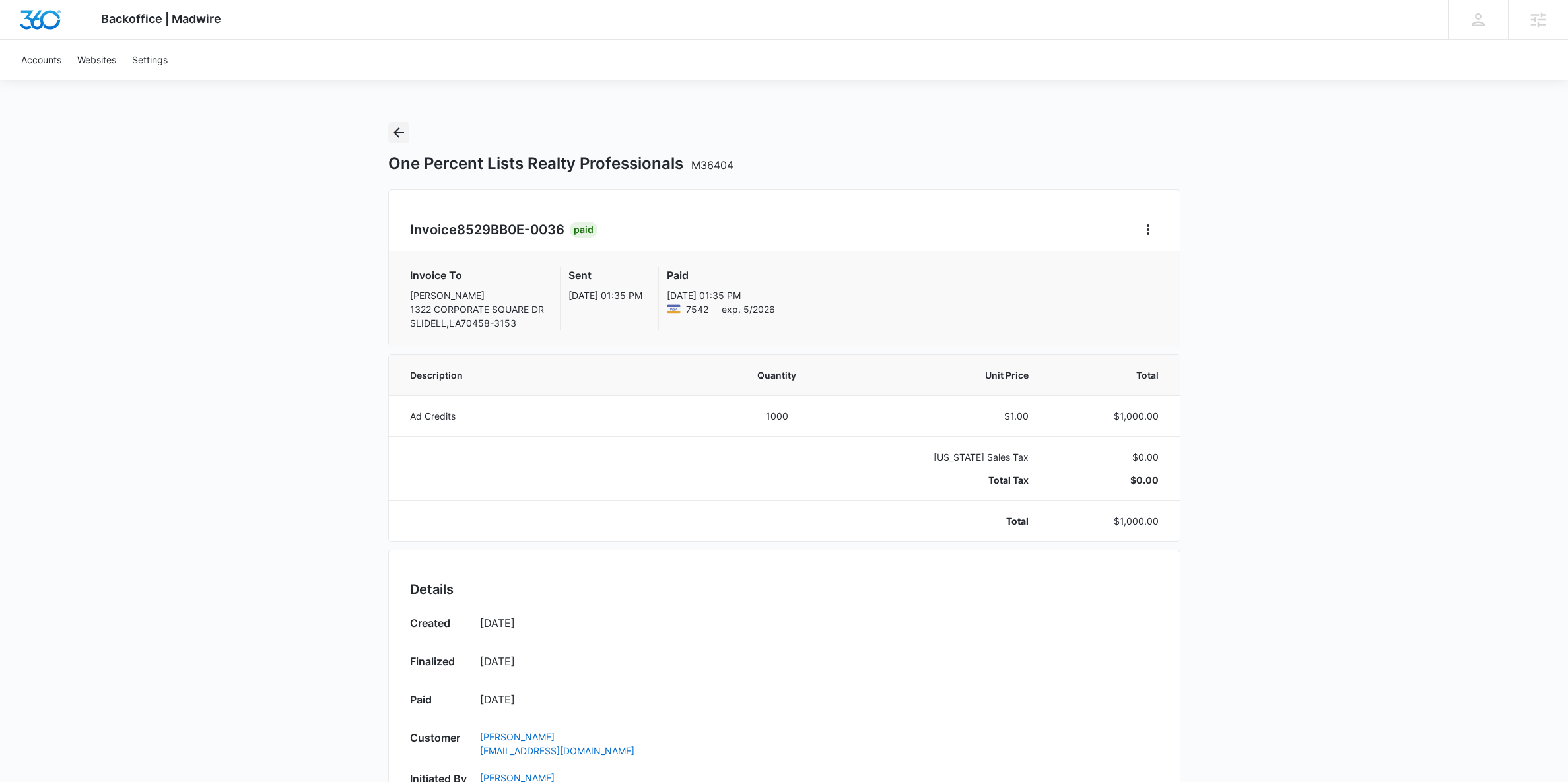
click at [392, 137] on icon "Back" at bounding box center [399, 133] width 16 height 16
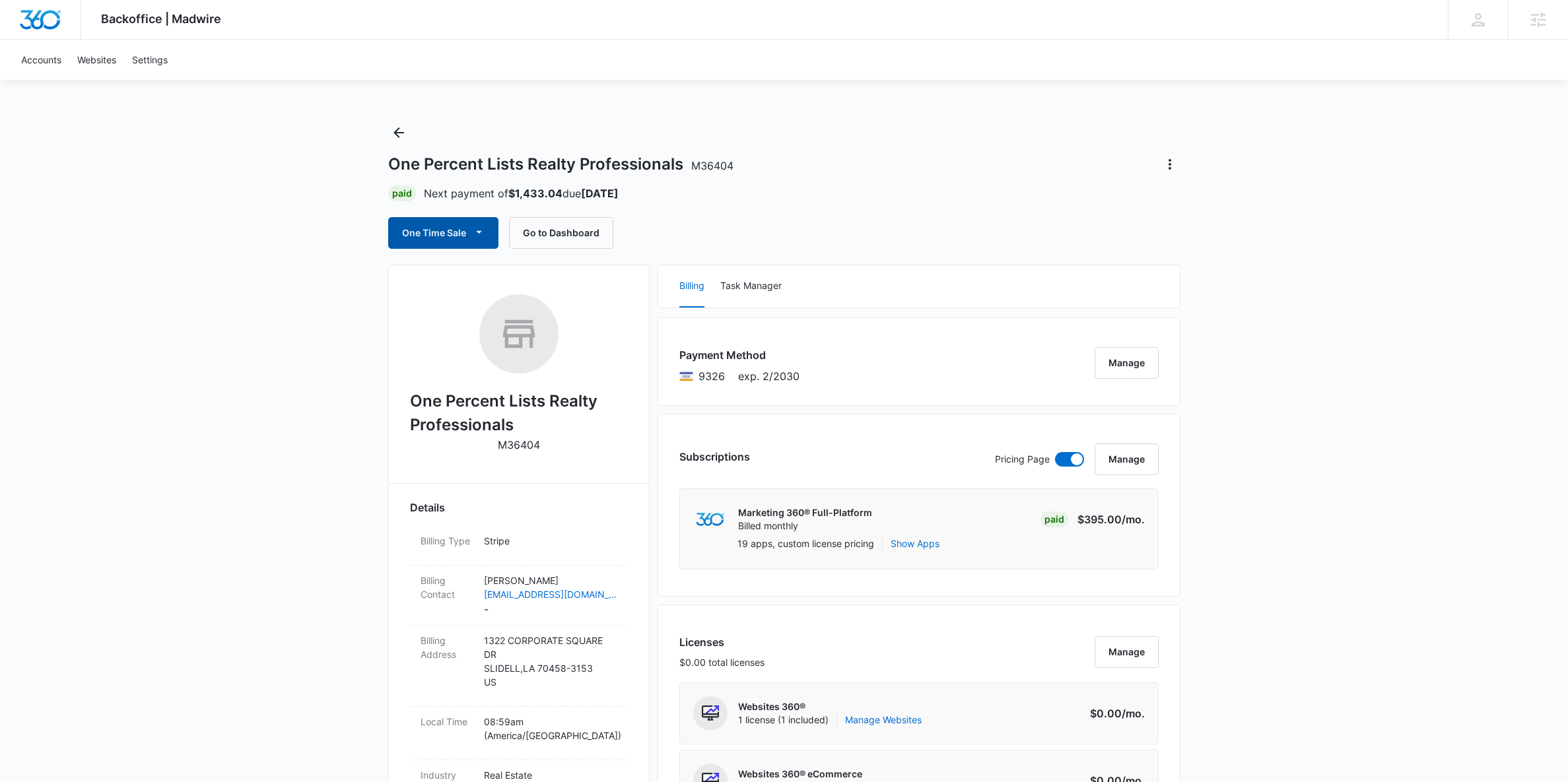
click at [465, 239] on button "One Time Sale" at bounding box center [443, 232] width 110 height 32
drag, startPoint x: 466, startPoint y: 246, endPoint x: 462, endPoint y: 284, distance: 38.2
click at [462, 284] on button "Run One-Time Payment" at bounding box center [488, 277] width 200 height 24
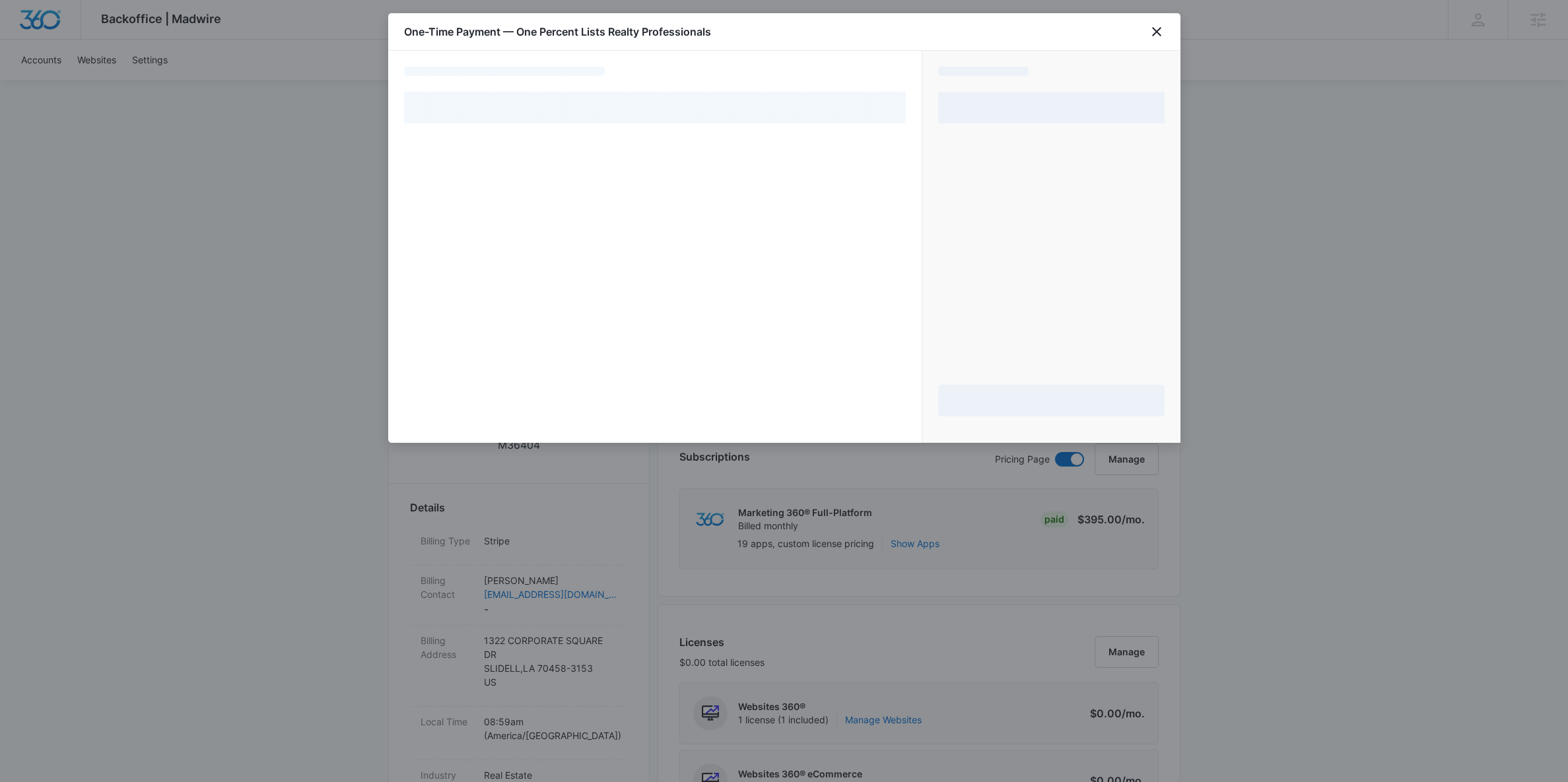
select select "pm_1RTckMA4n8RTgNjU3W2LlhCw"
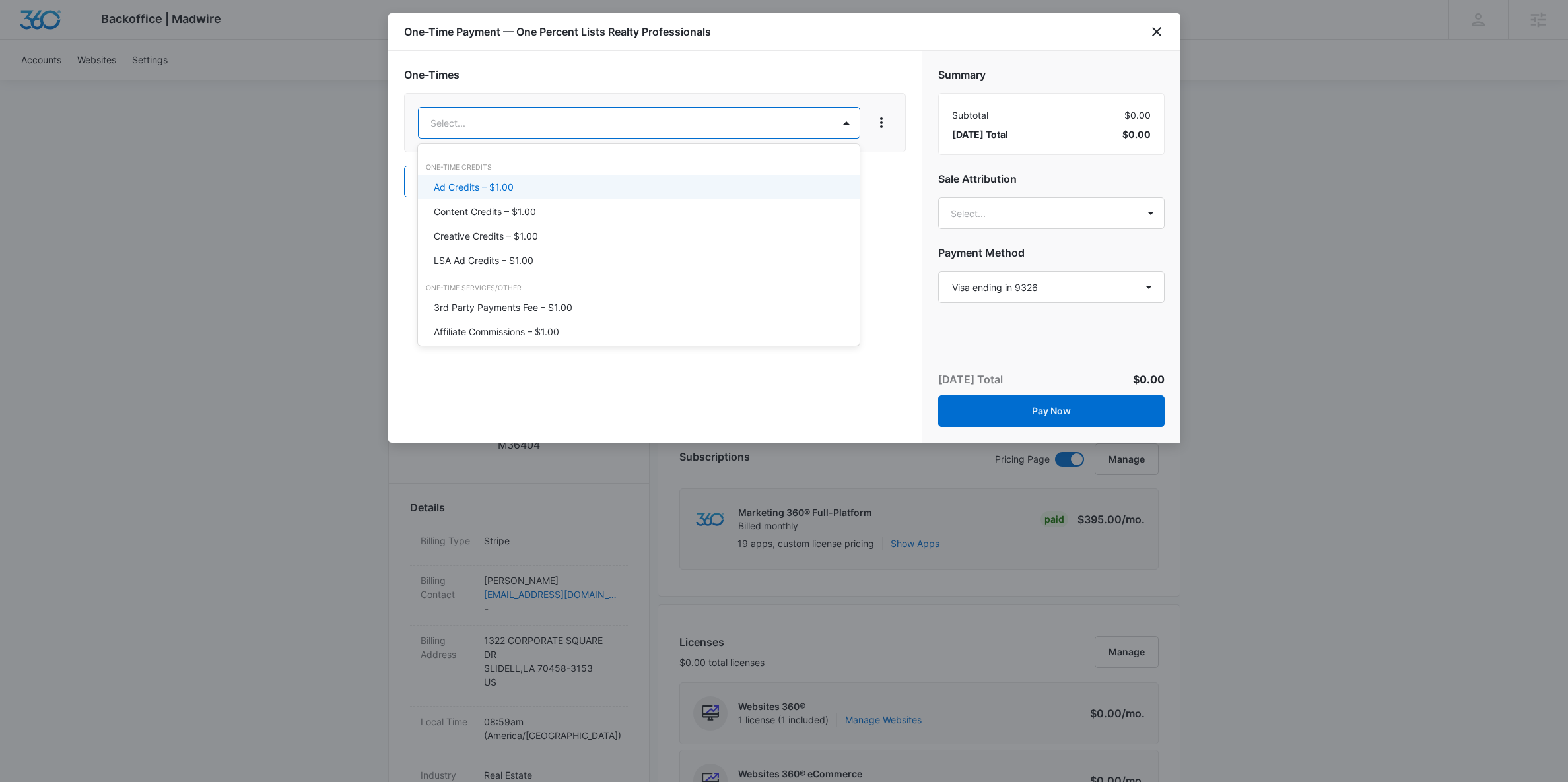
drag, startPoint x: 570, startPoint y: 192, endPoint x: 688, endPoint y: 147, distance: 126.3
click at [572, 192] on div "Ad Credits – $1.00" at bounding box center [638, 187] width 408 height 14
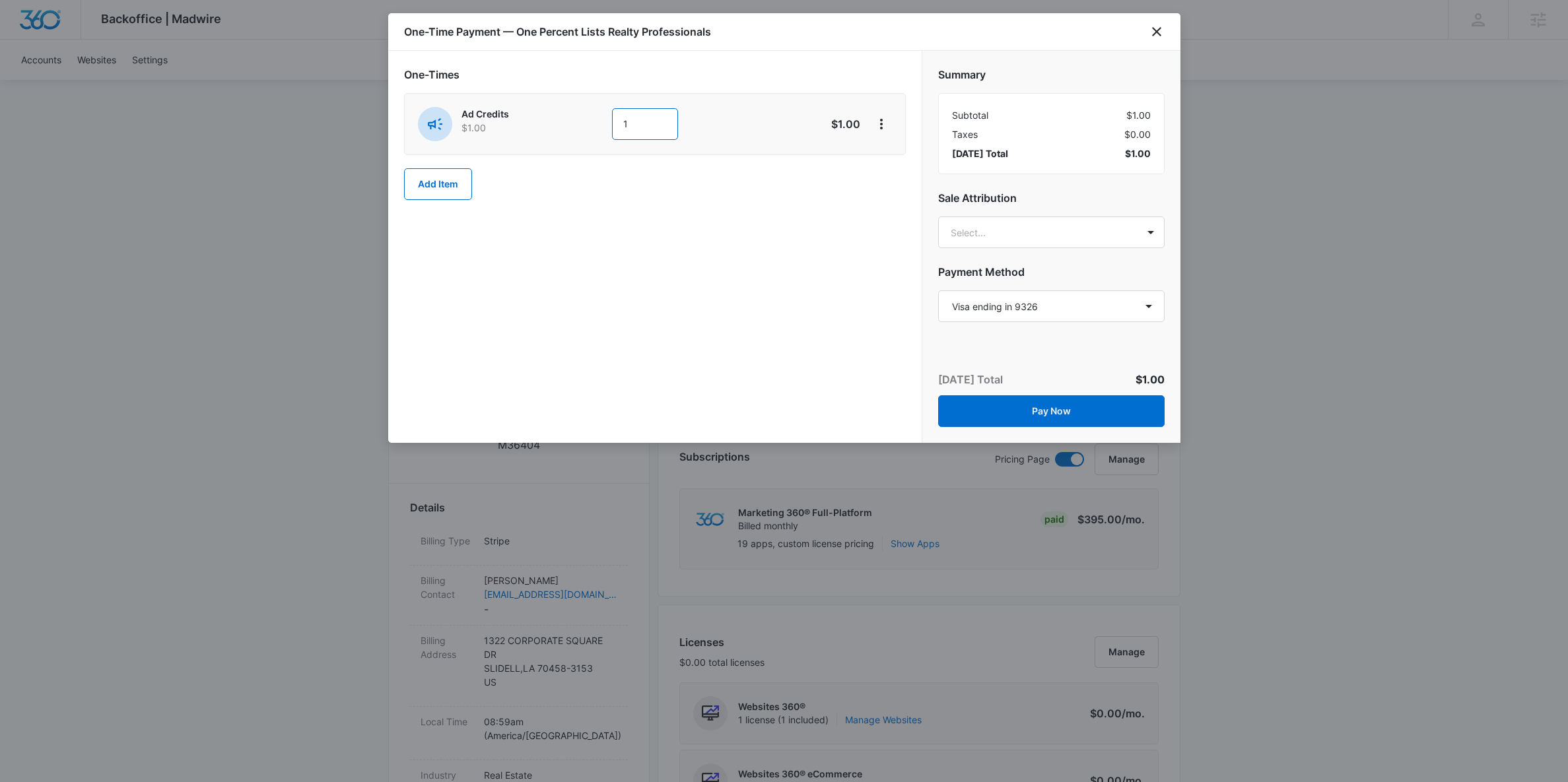
click at [630, 124] on input "1" at bounding box center [644, 124] width 66 height 32
type input "1000"
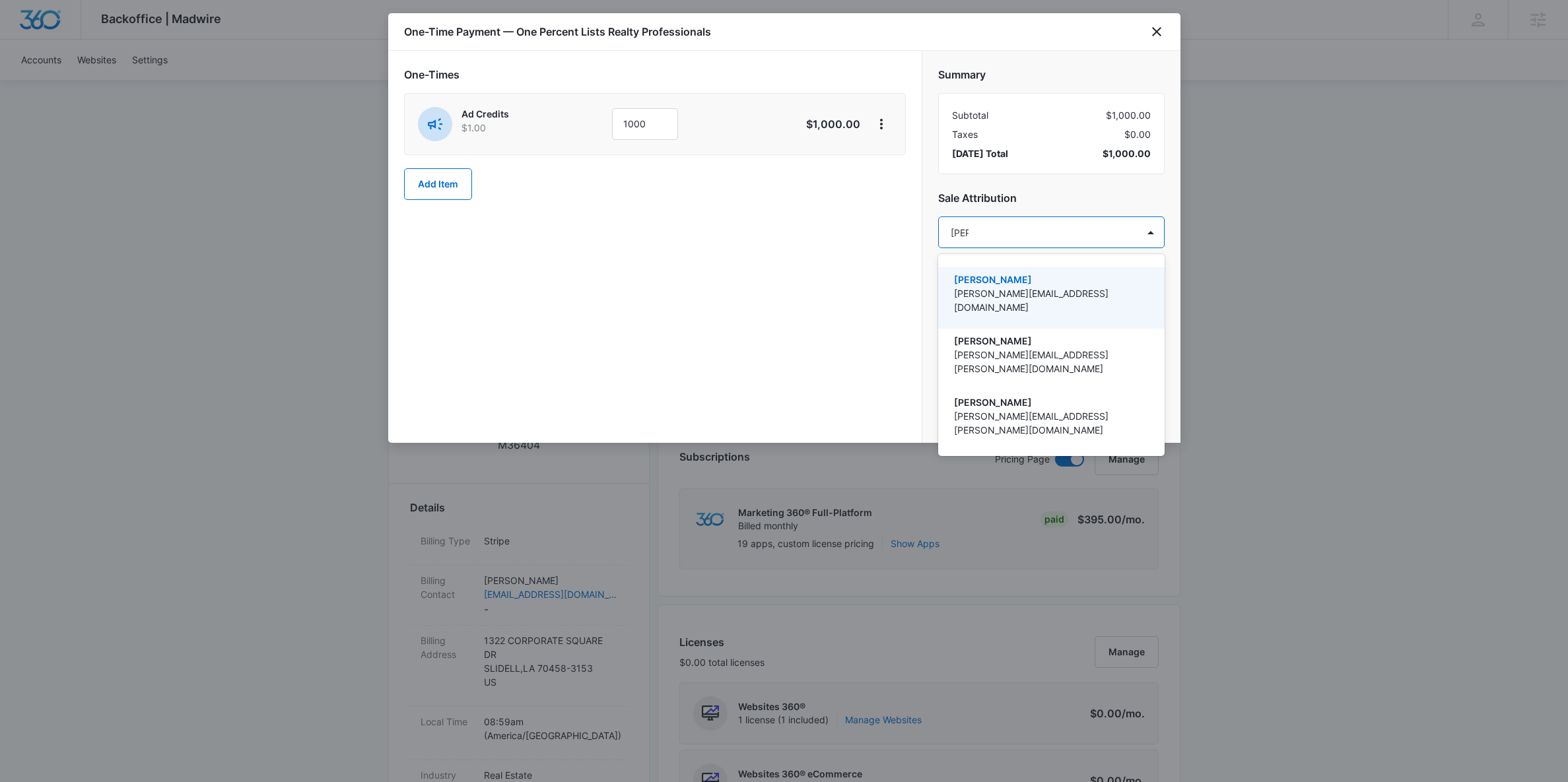
type input "[PERSON_NAME]"
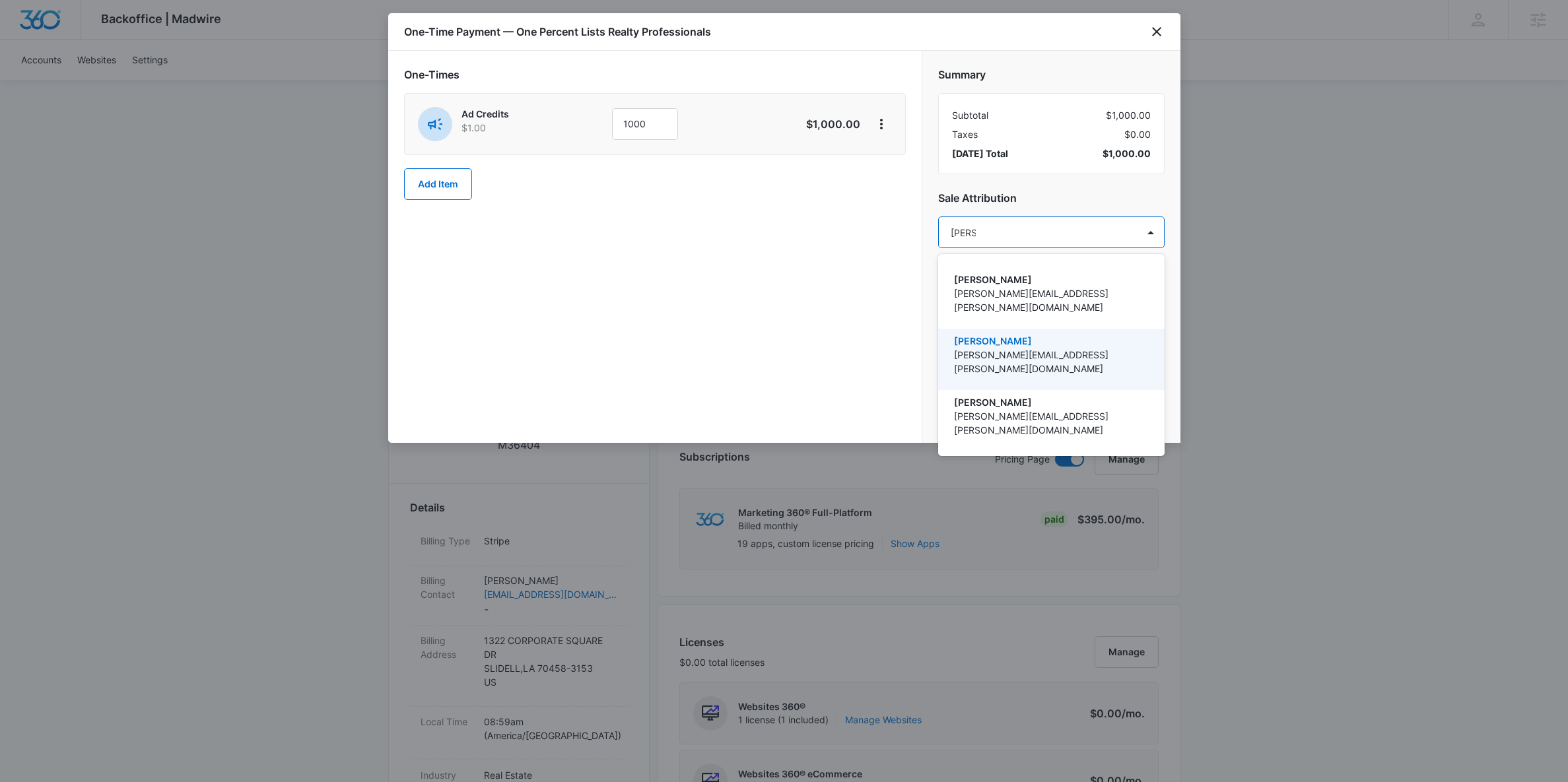
drag, startPoint x: 1019, startPoint y: 344, endPoint x: 780, endPoint y: 327, distance: 239.6
click at [1019, 348] on p "[PERSON_NAME][EMAIL_ADDRESS][PERSON_NAME][DOMAIN_NAME]" at bounding box center [1050, 361] width 192 height 28
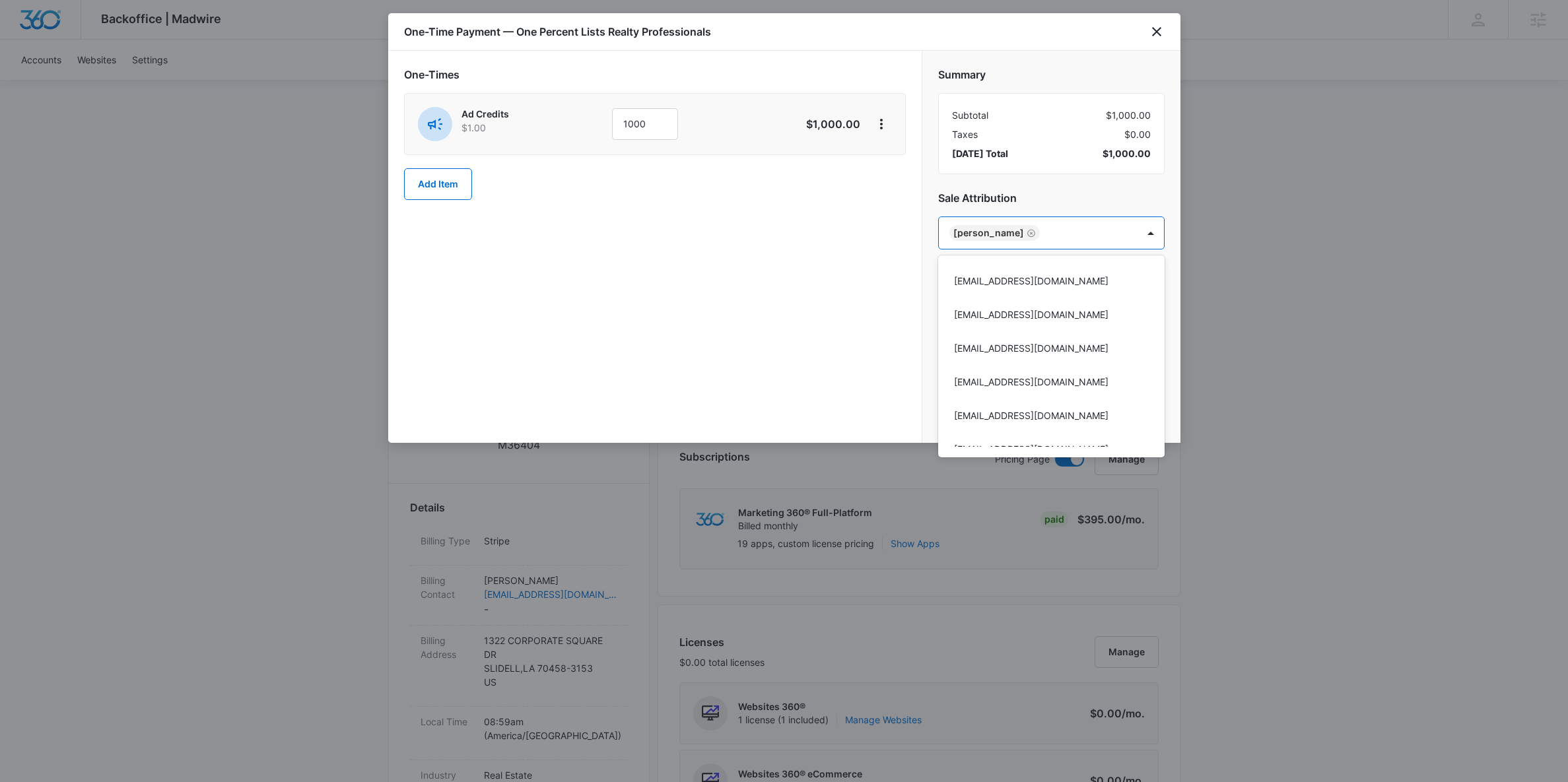
click at [780, 327] on div at bounding box center [784, 391] width 1568 height 782
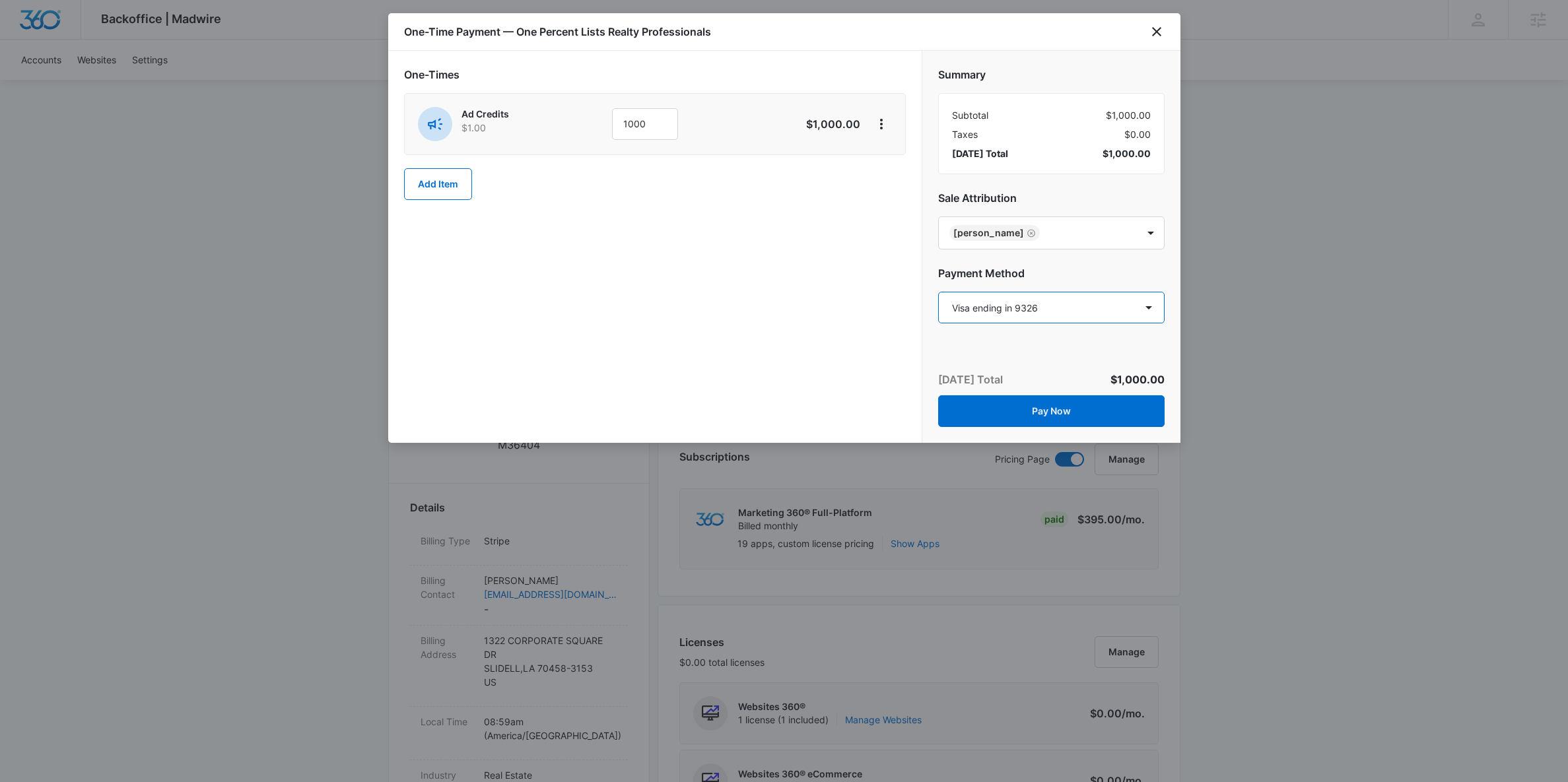
click at [1053, 305] on select "Select a payment method Visa ending in 4831 Visa ending in 4831 Visa ending in …" at bounding box center [1051, 307] width 227 height 32
select select "pm_1MtF2IA4n8RTgNjUTbz0gIe4"
click at [938, 292] on select "Select a payment method Visa ending in 4831 Visa ending in 4831 Visa ending in …" at bounding box center [1051, 307] width 227 height 32
click at [835, 354] on div "One-Times Ad Credits $1.00 1000 $1,000.00 Add Item" at bounding box center [655, 247] width 534 height 392
click at [1072, 413] on button "Pay Now" at bounding box center [1051, 411] width 227 height 32
